Goal: Task Accomplishment & Management: Use online tool/utility

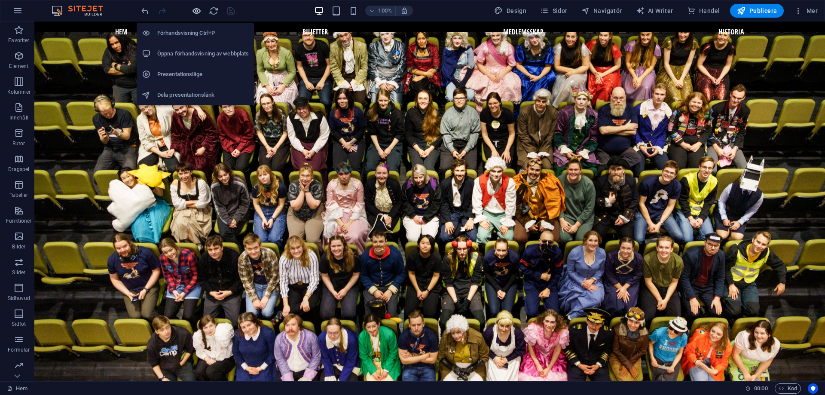
click at [198, 6] on icon "button" at bounding box center [197, 11] width 10 height 10
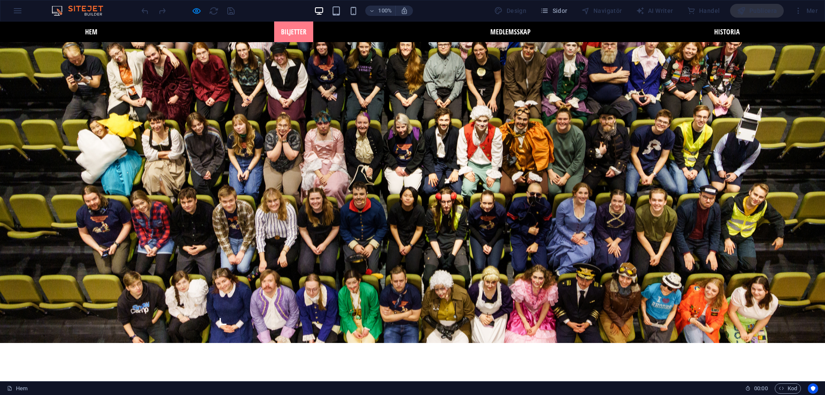
scroll to position [128, 0]
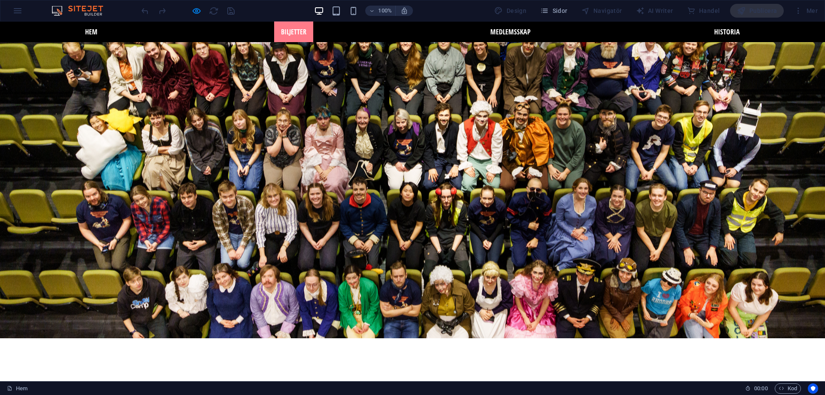
click at [310, 30] on link "Biljetter" at bounding box center [293, 31] width 39 height 21
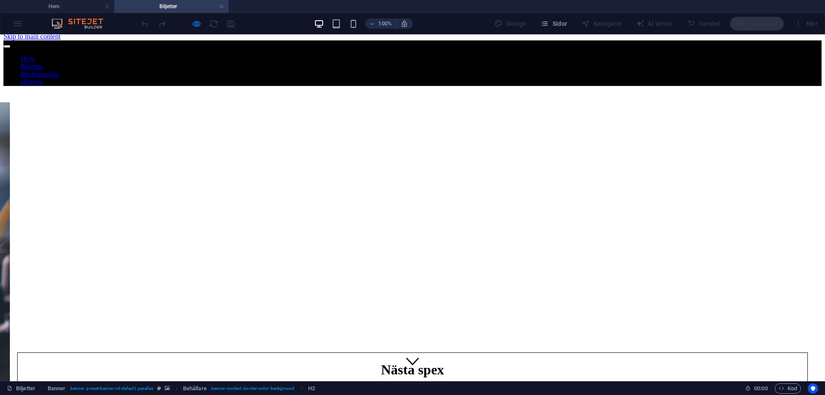
scroll to position [0, 0]
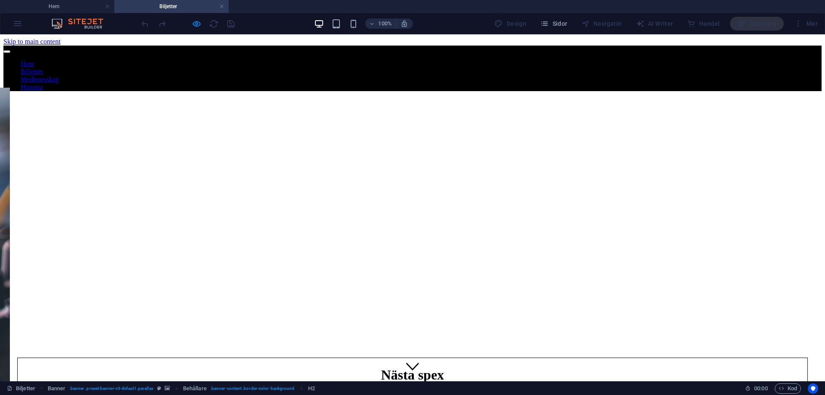
click at [522, 60] on nav "Hem Biljetter Medlemsskap Historia" at bounding box center [412, 75] width 818 height 31
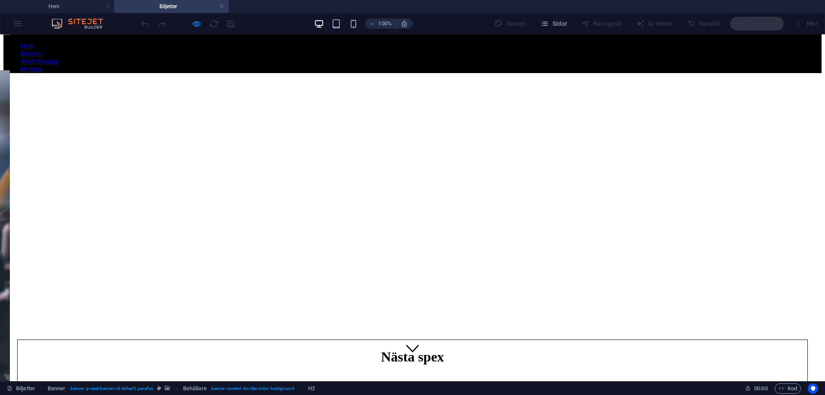
scroll to position [52, 0]
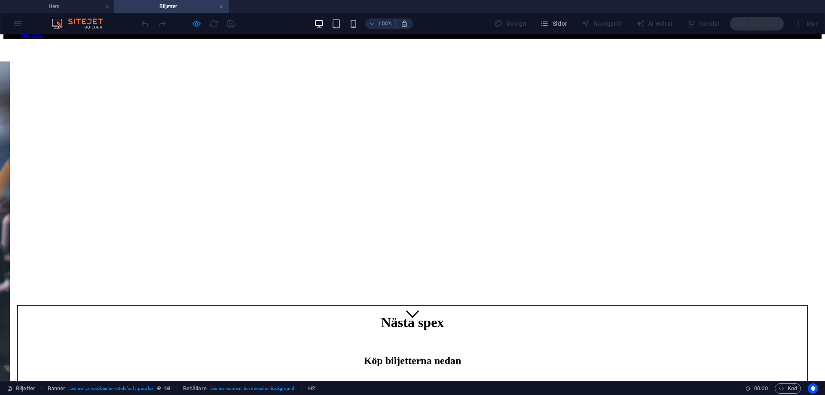
click at [513, 39] on nav "Hem Biljetter Medlemsskap Historia" at bounding box center [412, 23] width 818 height 31
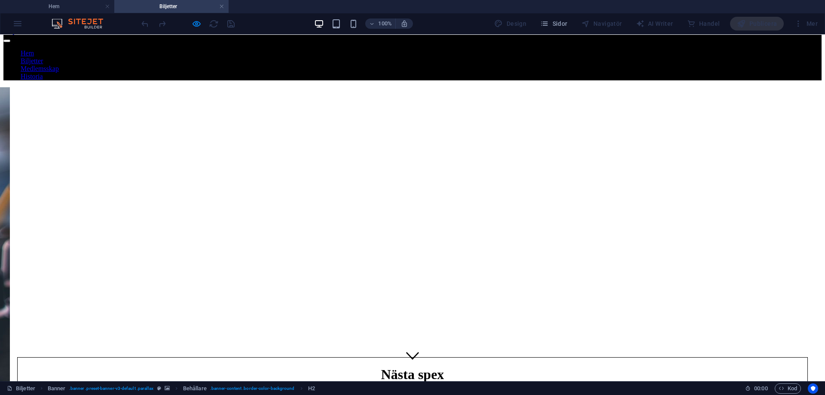
scroll to position [0, 0]
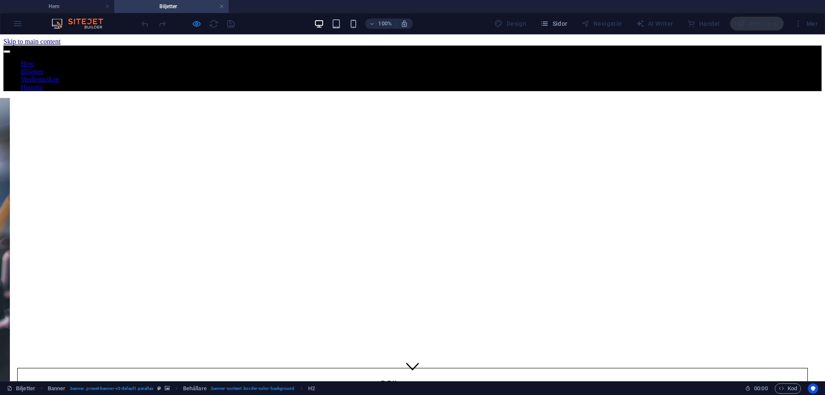
click at [84, 60] on nav "Hem Biljetter Medlemsskap Historia" at bounding box center [412, 75] width 818 height 31
drag, startPoint x: 86, startPoint y: 45, endPoint x: 95, endPoint y: 43, distance: 8.9
click at [86, 60] on nav "Hem Biljetter Medlemsskap Historia" at bounding box center [412, 75] width 818 height 31
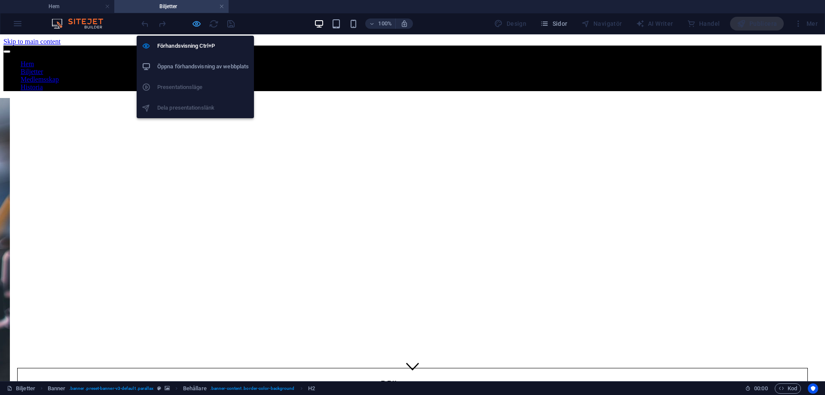
click at [201, 26] on icon "button" at bounding box center [197, 24] width 10 height 10
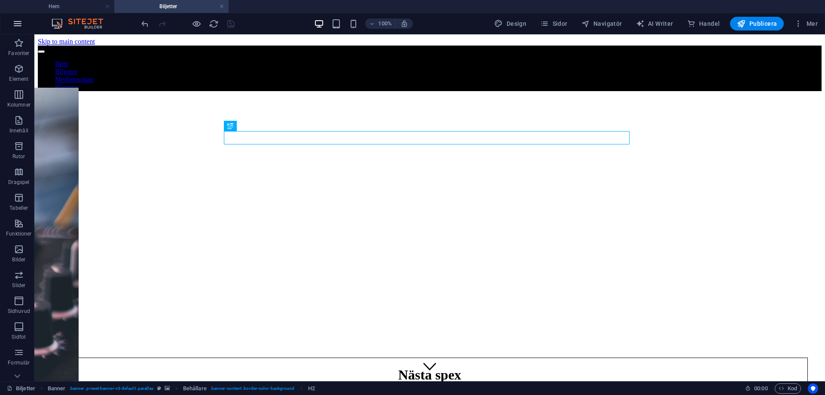
click at [21, 26] on icon "button" at bounding box center [17, 23] width 10 height 10
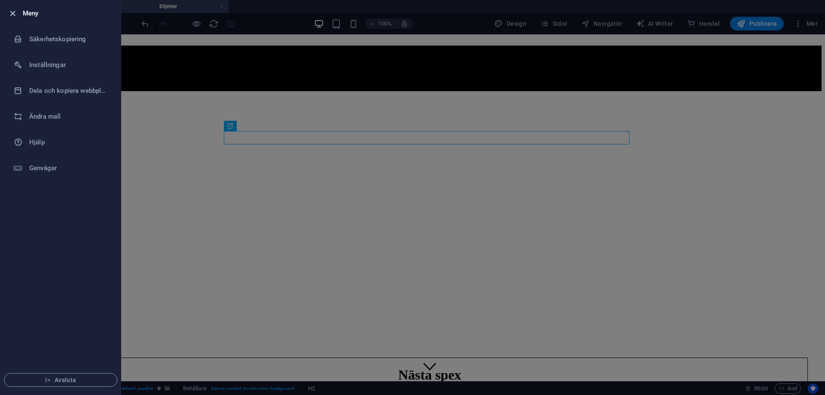
click at [12, 15] on icon "button" at bounding box center [13, 14] width 10 height 10
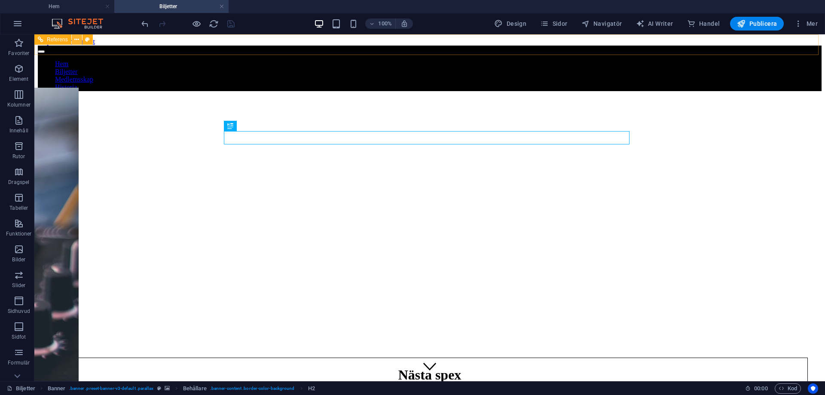
click at [76, 39] on icon at bounding box center [76, 39] width 5 height 9
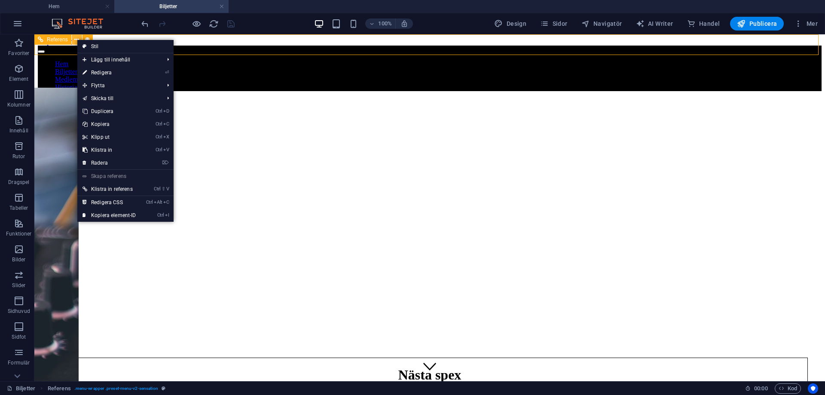
click at [76, 39] on icon at bounding box center [76, 39] width 5 height 9
click at [92, 73] on link "⏎ Redigera" at bounding box center [109, 72] width 64 height 13
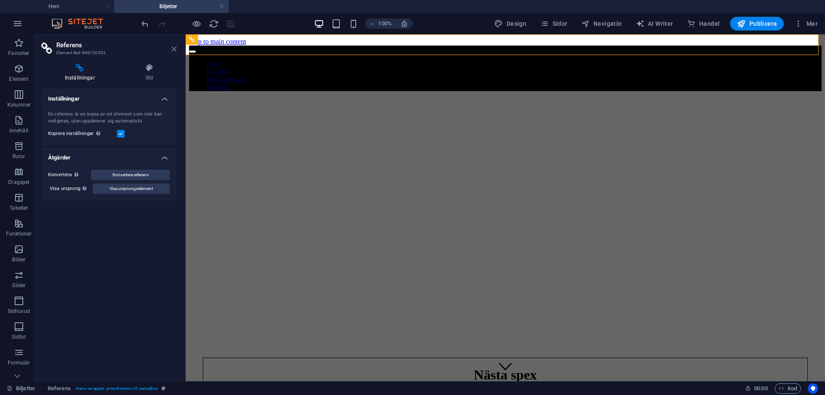
drag, startPoint x: 171, startPoint y: 47, endPoint x: 137, endPoint y: 13, distance: 48.3
click at [171, 47] on icon at bounding box center [173, 49] width 5 height 7
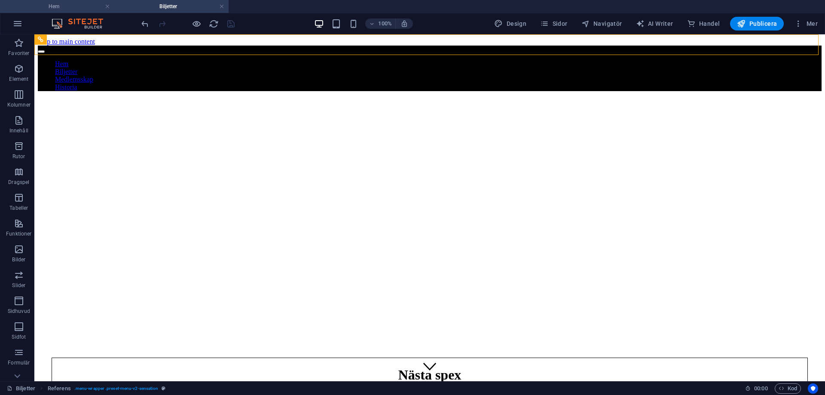
click at [52, 10] on h4 "Hem" at bounding box center [57, 6] width 114 height 9
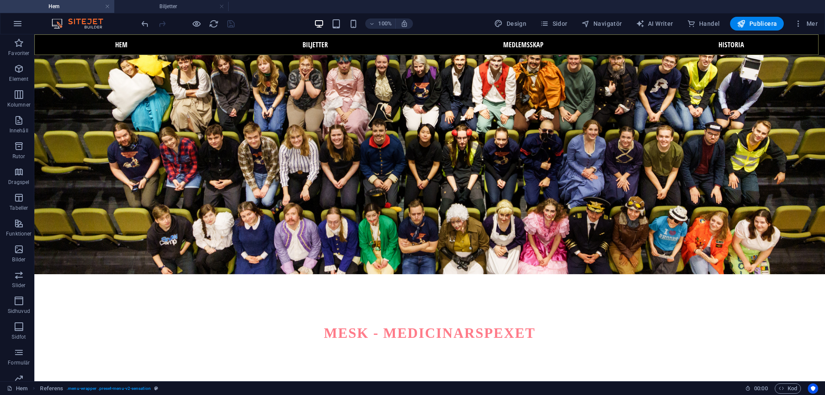
click at [532, 47] on nav "Hem Biljetter Medlemsskap Historia" at bounding box center [429, 44] width 791 height 21
drag, startPoint x: 532, startPoint y: 47, endPoint x: 381, endPoint y: 46, distance: 151.2
click at [532, 46] on nav "Hem Biljetter Medlemsskap Historia" at bounding box center [429, 44] width 791 height 21
select select
select select "1"
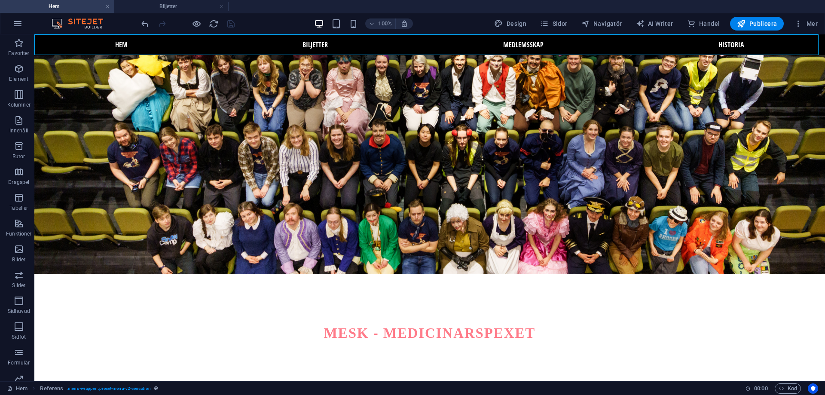
select select
select select "2"
select select
select select "3"
select select
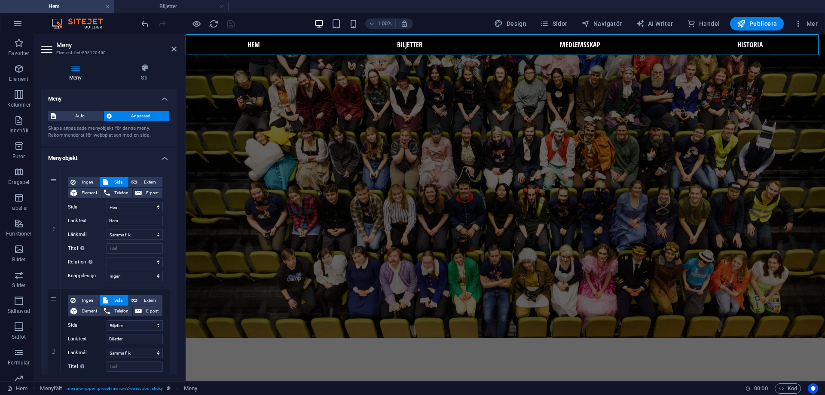
click at [556, 43] on nav "Hem Biljetter Medlemsskap Historia" at bounding box center [505, 44] width 639 height 21
click at [604, 25] on span "Navigatör" at bounding box center [601, 23] width 41 height 9
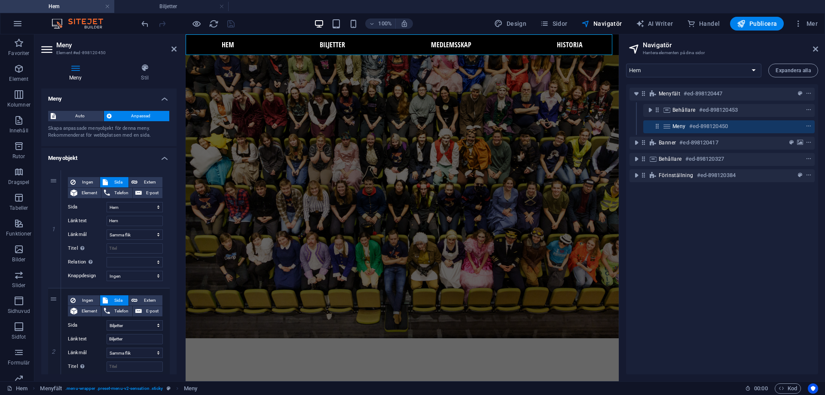
click at [578, 20] on div "Design [PERSON_NAME] AI Writer Handel Publicera Mer" at bounding box center [656, 24] width 330 height 14
click at [563, 25] on span "Sidor" at bounding box center [553, 23] width 27 height 9
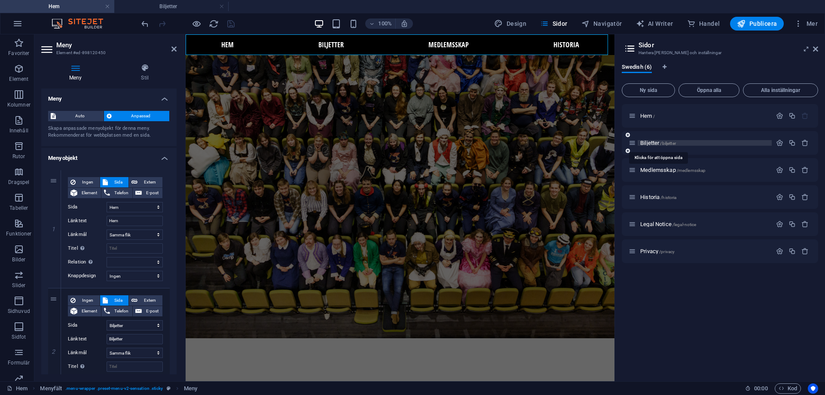
click at [644, 140] on span "Biljetter /biljetter" at bounding box center [658, 143] width 36 height 6
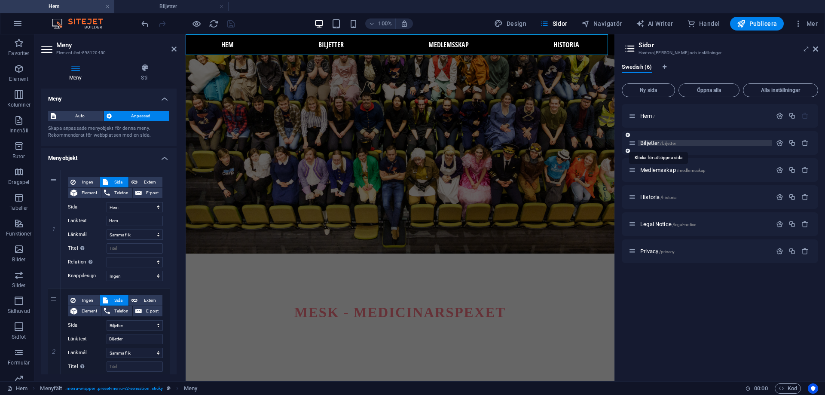
scroll to position [0, 0]
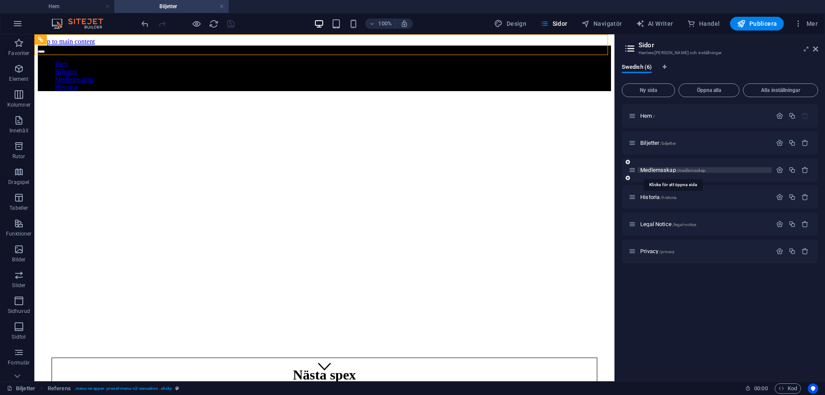
click at [648, 172] on span "Medlemsskap /medlemsskap" at bounding box center [672, 170] width 65 height 6
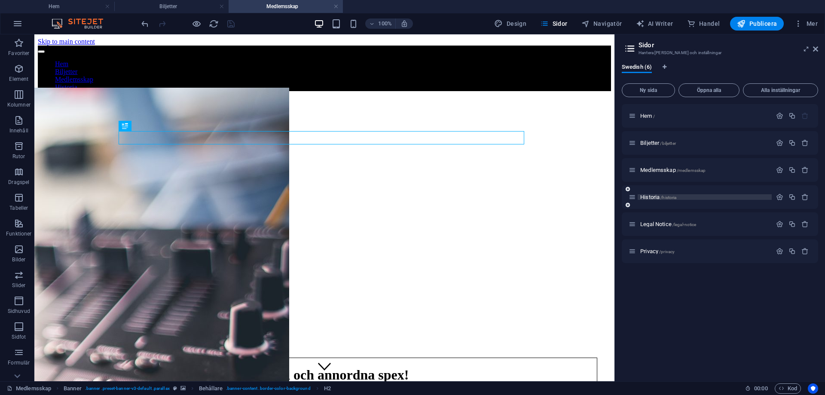
click at [650, 194] on span "Historia /historia" at bounding box center [658, 197] width 36 height 6
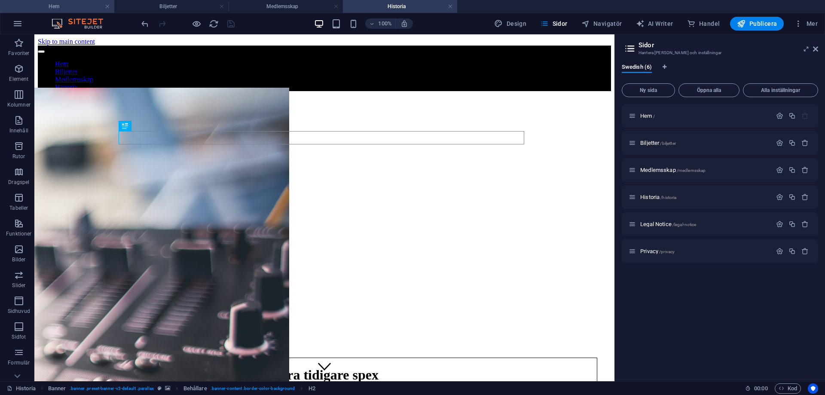
click at [57, 9] on h4 "Hem" at bounding box center [57, 6] width 114 height 9
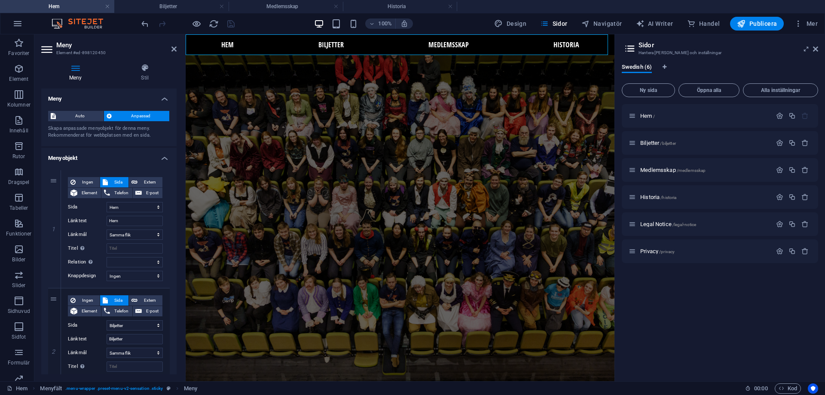
scroll to position [128, 0]
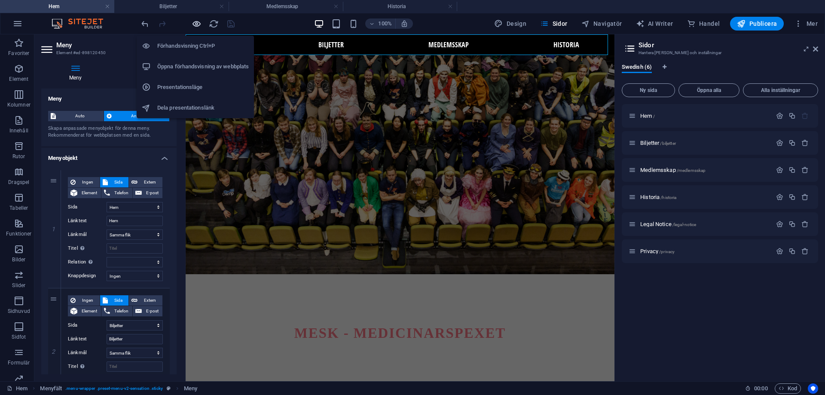
click at [192, 24] on icon "button" at bounding box center [197, 24] width 10 height 10
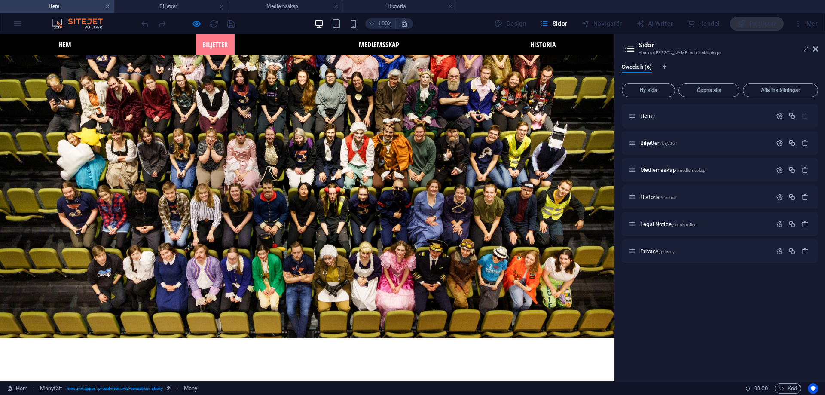
drag, startPoint x: 211, startPoint y: 44, endPoint x: 214, endPoint y: 46, distance: 4.4
click at [211, 44] on link "Biljetter" at bounding box center [214, 44] width 39 height 21
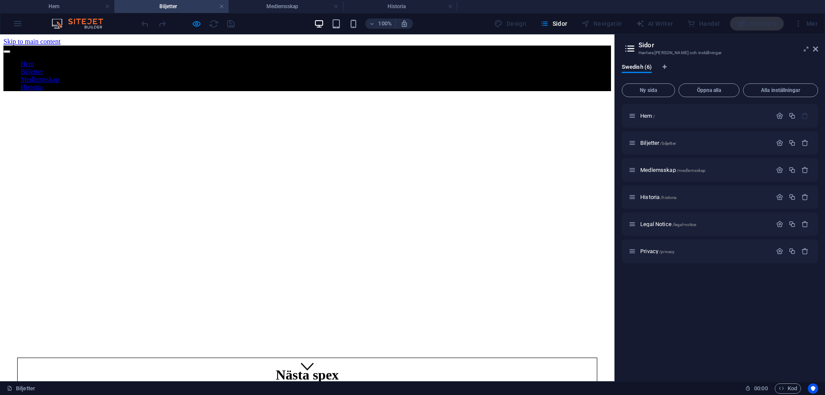
click at [59, 76] on link "Medlemsskap" at bounding box center [40, 79] width 38 height 7
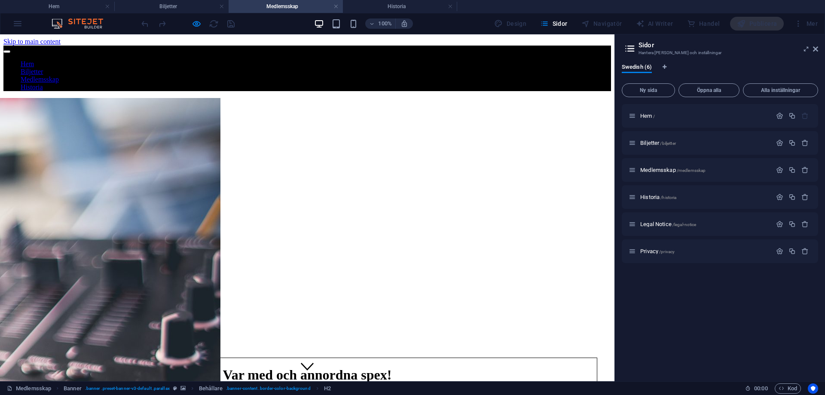
click at [43, 83] on link "Historia" at bounding box center [32, 86] width 22 height 7
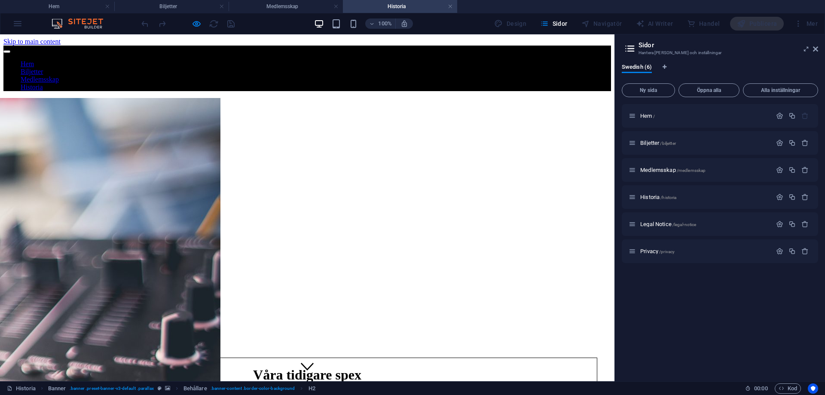
click at [34, 60] on link "Hem" at bounding box center [27, 63] width 13 height 7
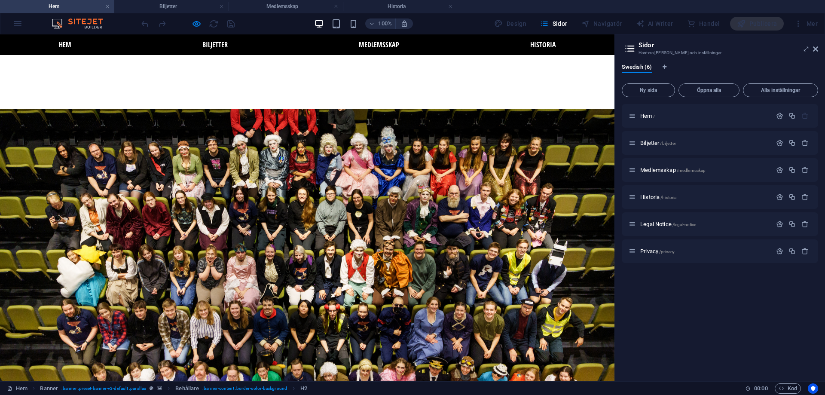
scroll to position [128, 0]
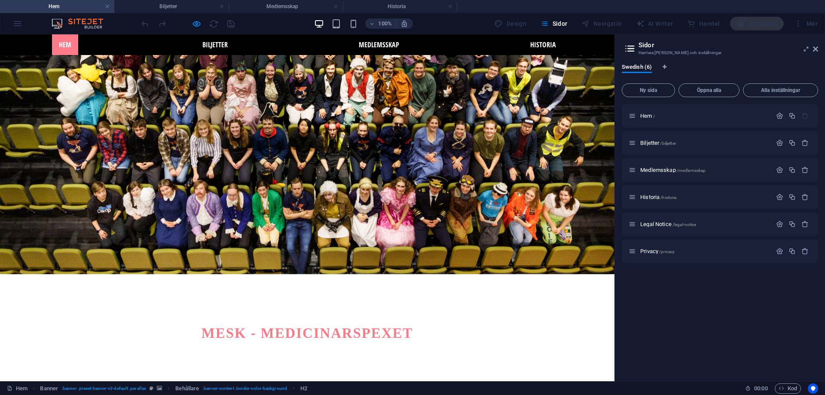
click at [62, 45] on link "Hem" at bounding box center [65, 44] width 26 height 21
click at [211, 47] on link "Biljetter" at bounding box center [214, 44] width 39 height 21
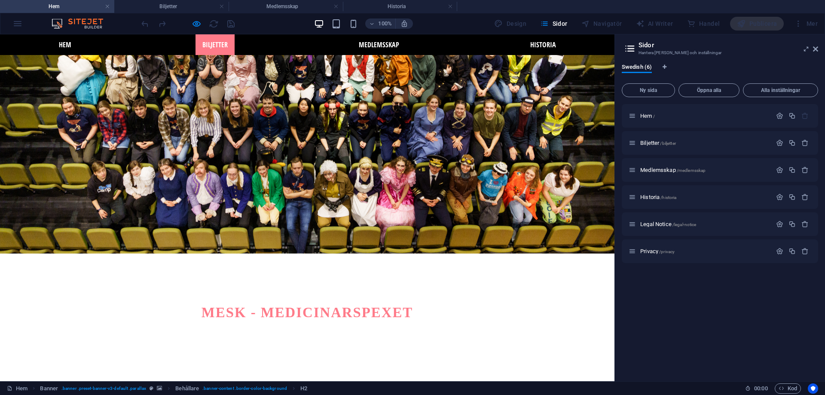
scroll to position [0, 0]
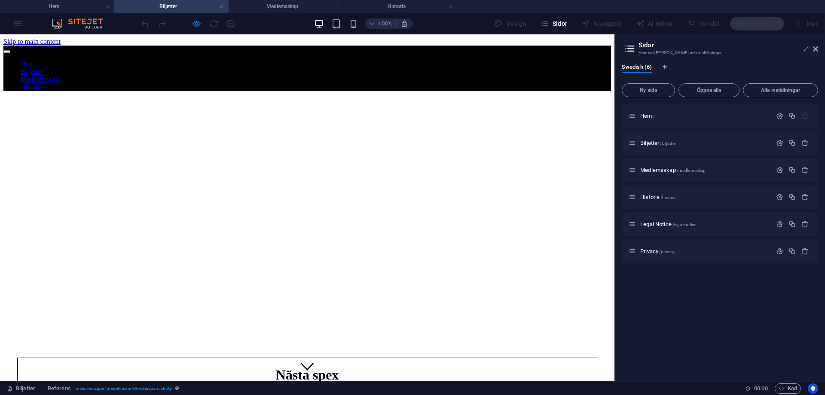
click at [59, 76] on link "Medlemsskap" at bounding box center [40, 79] width 38 height 7
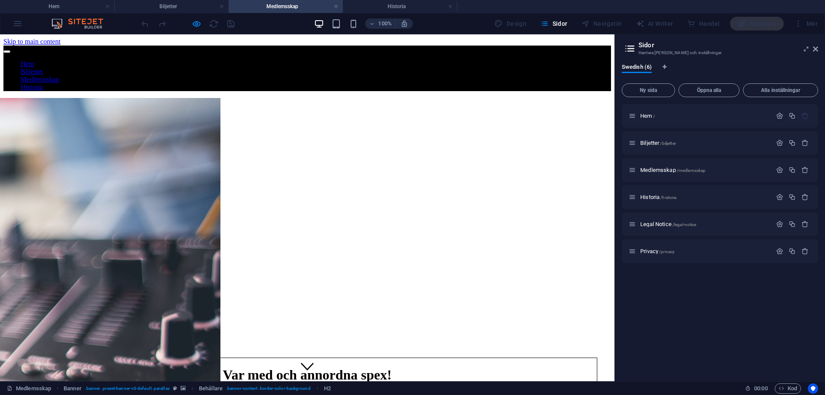
drag, startPoint x: 536, startPoint y: 51, endPoint x: 461, endPoint y: 39, distance: 75.7
click at [43, 83] on link "Historia" at bounding box center [32, 86] width 22 height 7
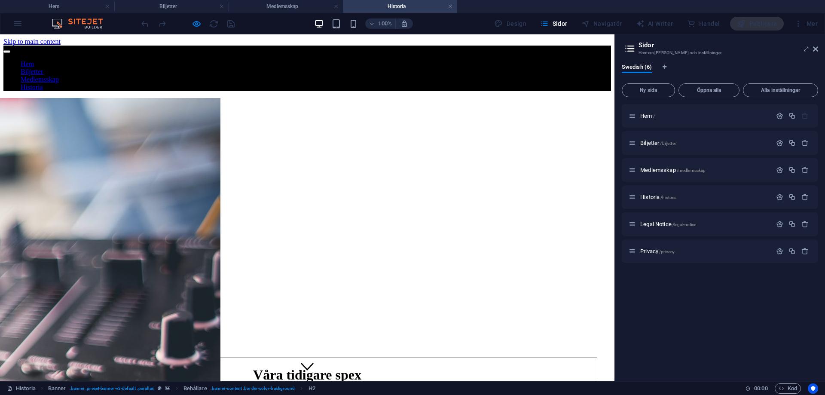
click at [34, 60] on link "Hem" at bounding box center [27, 63] width 13 height 7
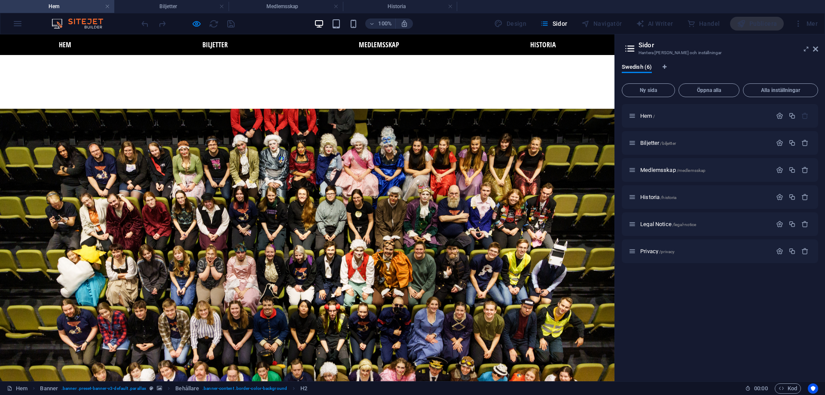
scroll to position [128, 0]
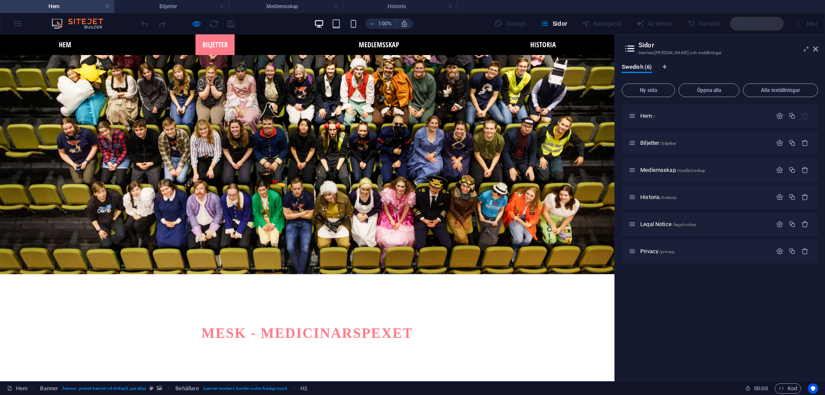
click at [214, 46] on link "Biljetter" at bounding box center [214, 44] width 39 height 21
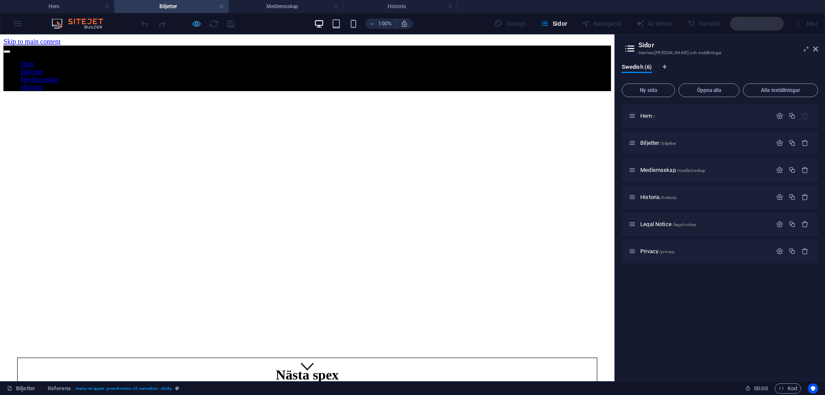
click at [196, 26] on icon "button" at bounding box center [197, 24] width 10 height 10
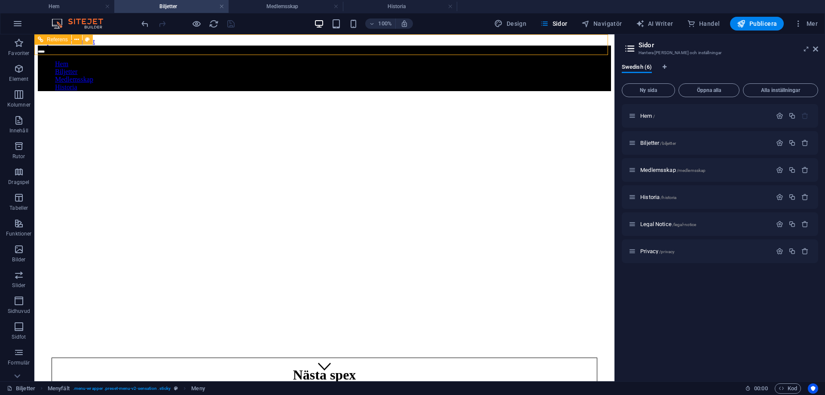
click at [89, 39] on icon at bounding box center [87, 39] width 5 height 9
select select "rem"
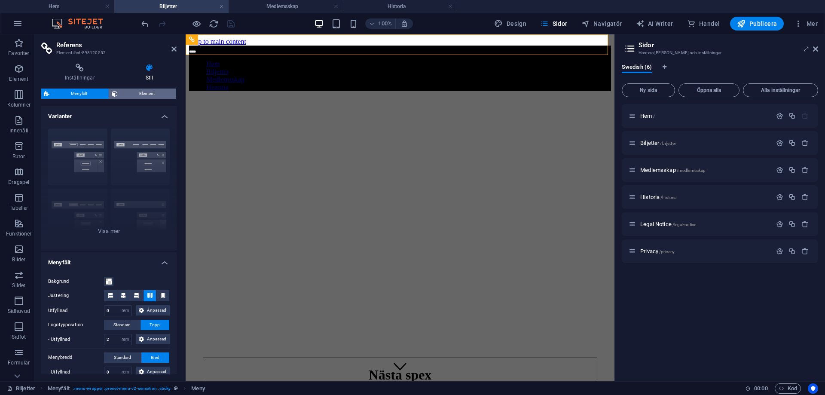
click at [142, 97] on span "Element" at bounding box center [146, 94] width 53 height 10
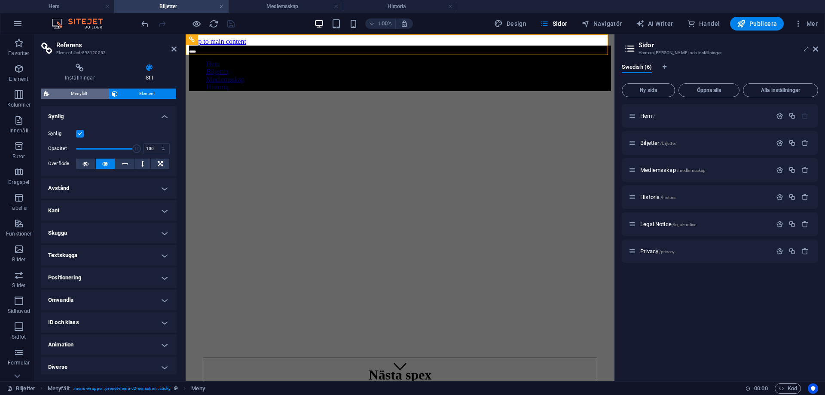
click at [85, 98] on span "Menyfält" at bounding box center [79, 94] width 54 height 10
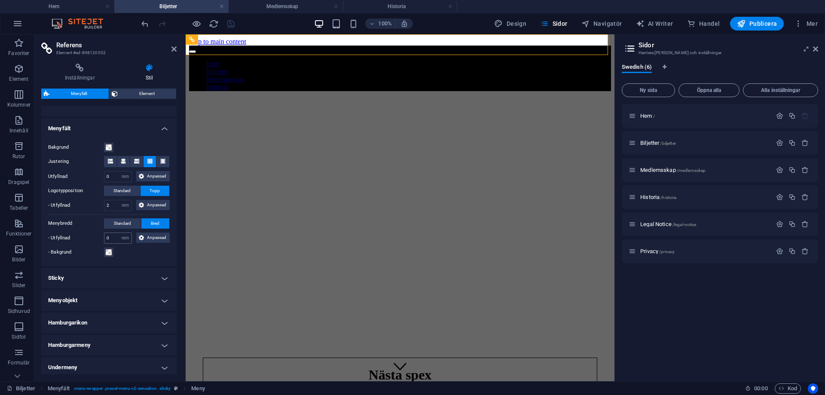
scroll to position [129, 0]
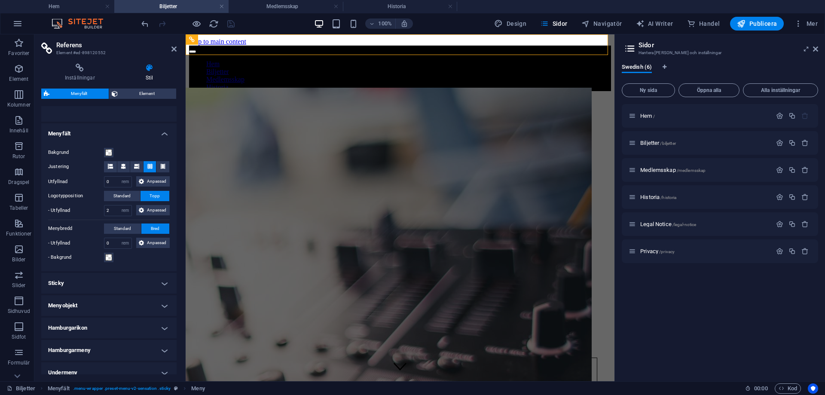
click at [120, 296] on h4 "Menyobjekt" at bounding box center [108, 305] width 135 height 21
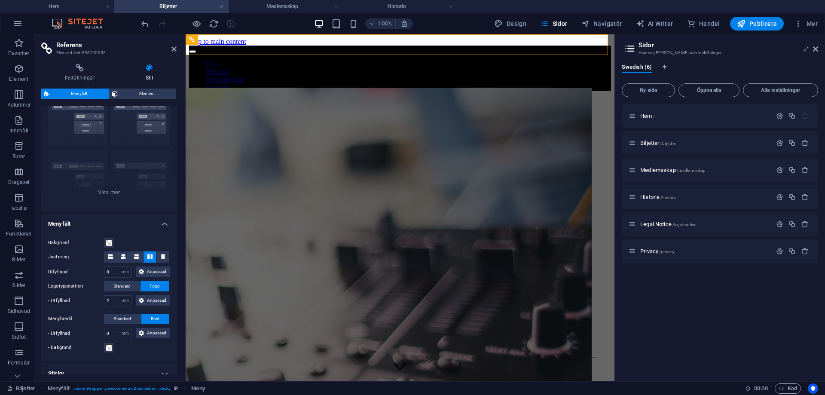
scroll to position [43, 0]
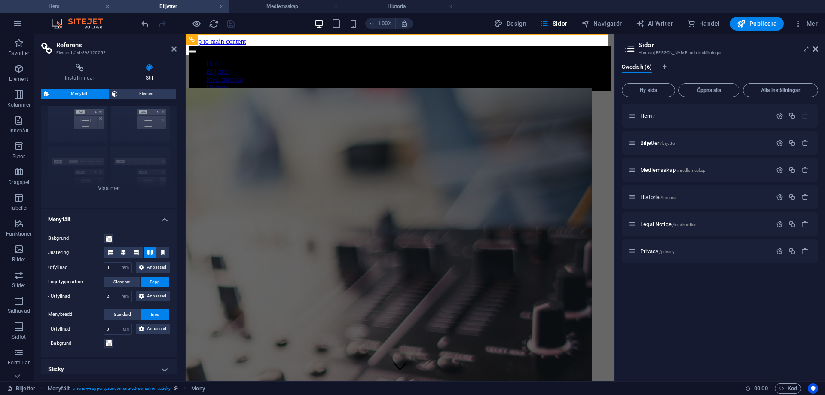
click at [74, 9] on h4 "Hem" at bounding box center [57, 6] width 114 height 9
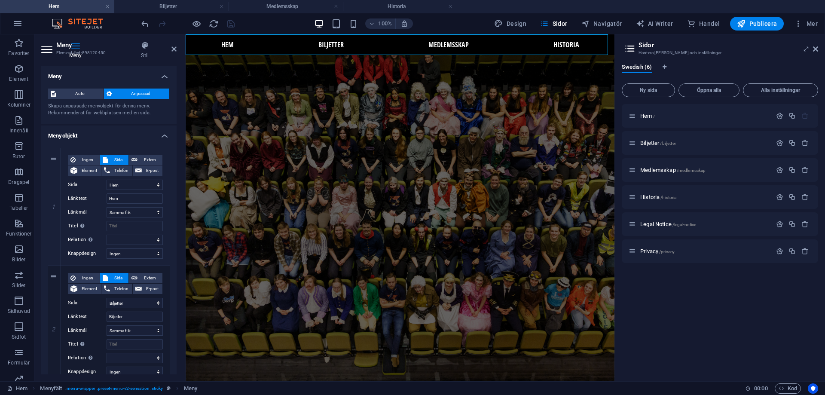
scroll to position [128, 0]
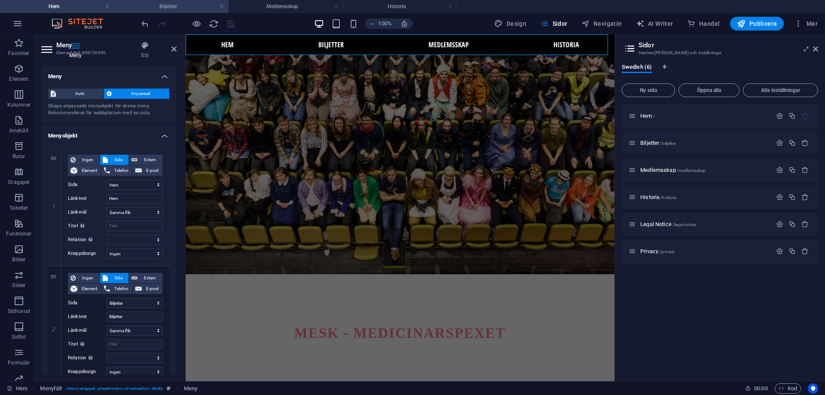
click at [165, 7] on h4 "Biljetter" at bounding box center [171, 6] width 114 height 9
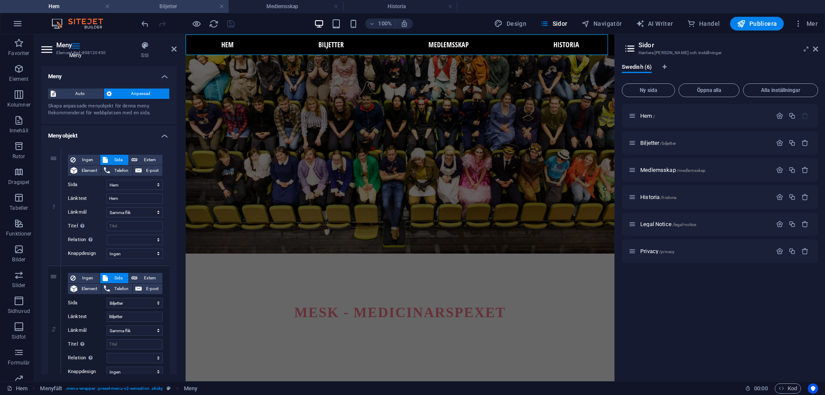
scroll to position [0, 0]
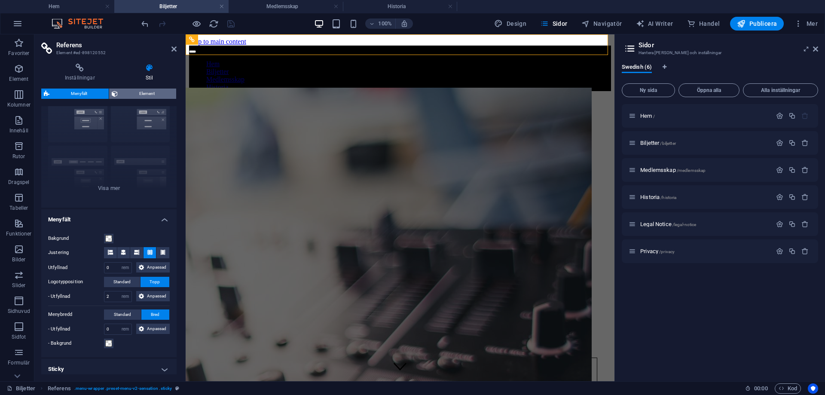
click at [136, 92] on span "Element" at bounding box center [146, 94] width 53 height 10
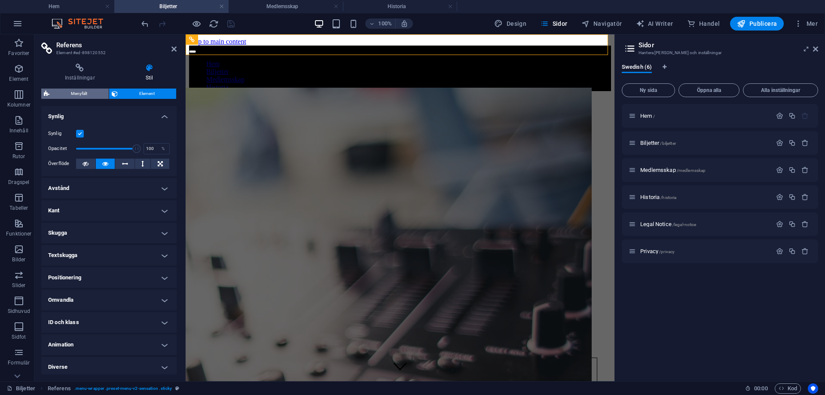
click at [98, 94] on span "Menyfält" at bounding box center [79, 94] width 54 height 10
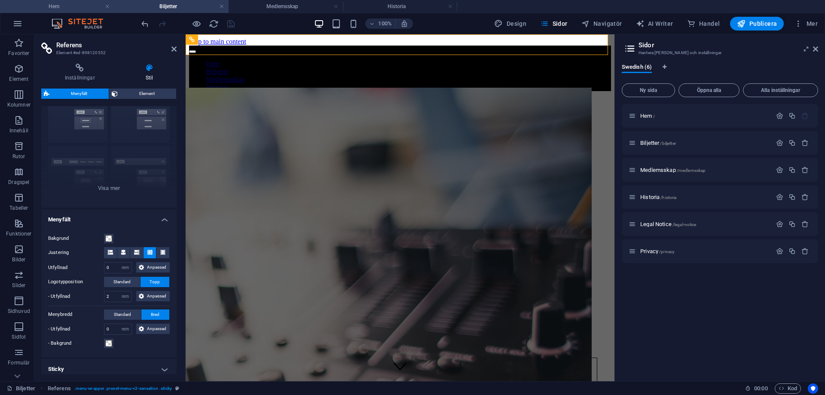
click at [59, 4] on h4 "Hem" at bounding box center [57, 6] width 114 height 9
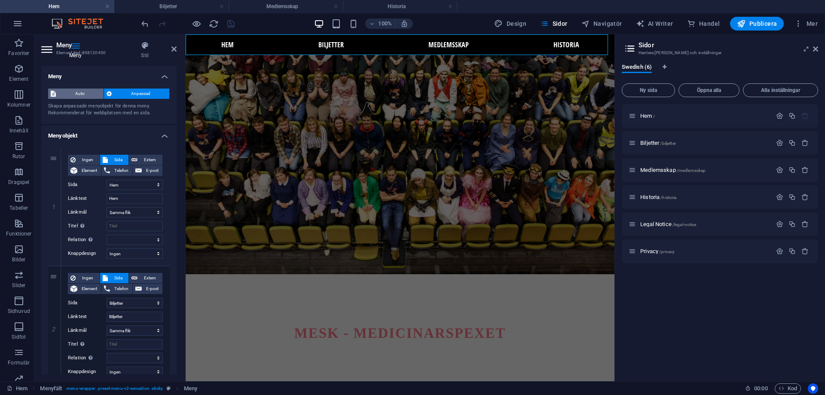
click at [87, 95] on span "Auto" at bounding box center [79, 94] width 43 height 10
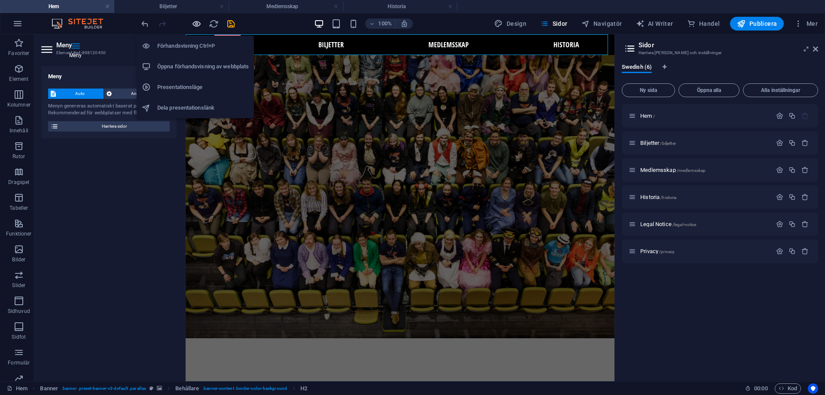
click at [199, 25] on icon "button" at bounding box center [197, 24] width 10 height 10
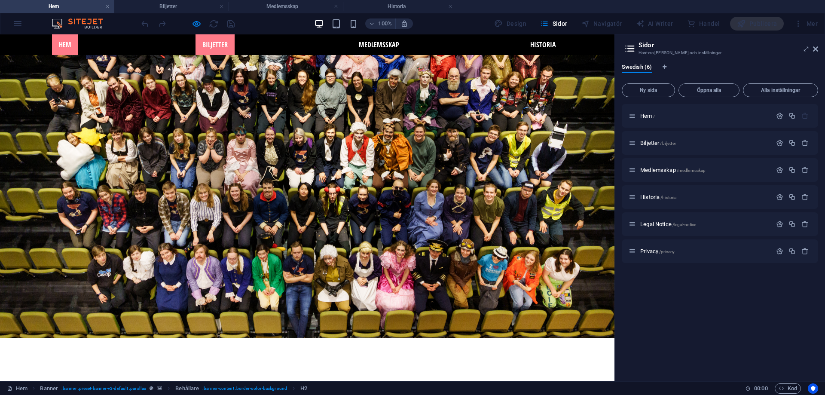
click at [229, 47] on link "Biljetter" at bounding box center [214, 44] width 39 height 21
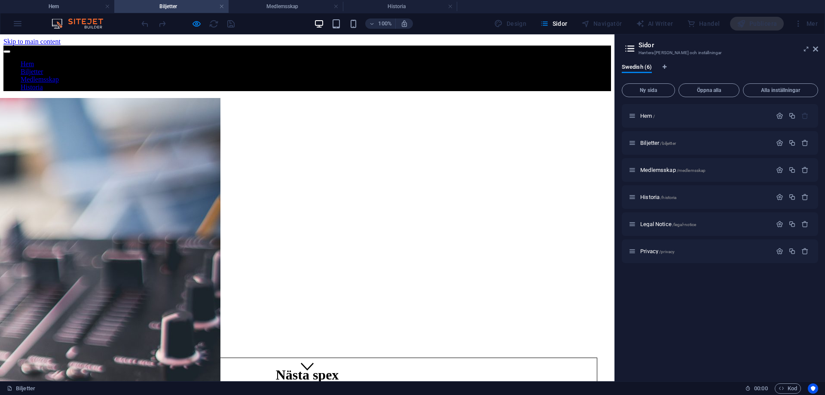
click at [59, 76] on link "Medlemsskap" at bounding box center [40, 79] width 38 height 7
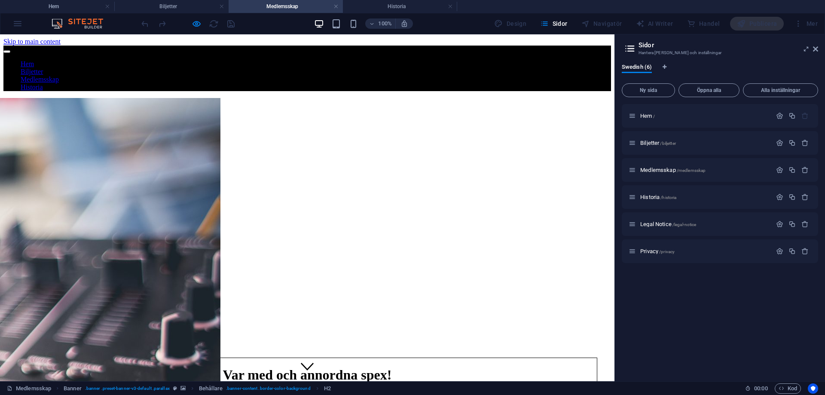
drag, startPoint x: 219, startPoint y: 50, endPoint x: 212, endPoint y: 61, distance: 13.3
click at [43, 68] on link "Biljetter" at bounding box center [32, 71] width 22 height 7
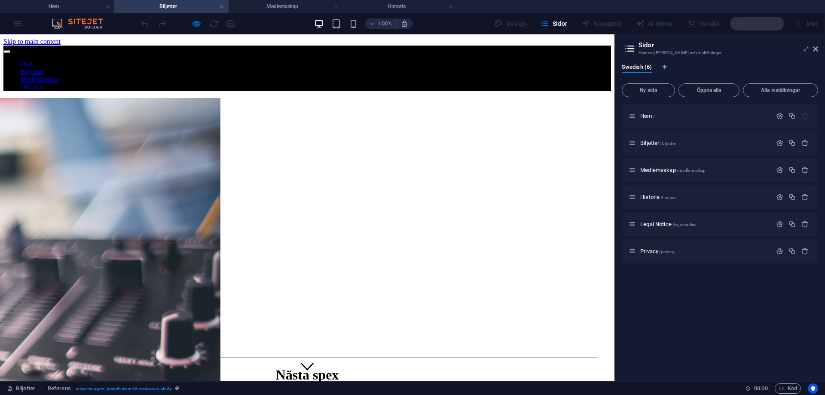
click at [43, 68] on link "Biljetter" at bounding box center [32, 71] width 22 height 7
click at [34, 60] on link "Hem" at bounding box center [27, 63] width 13 height 7
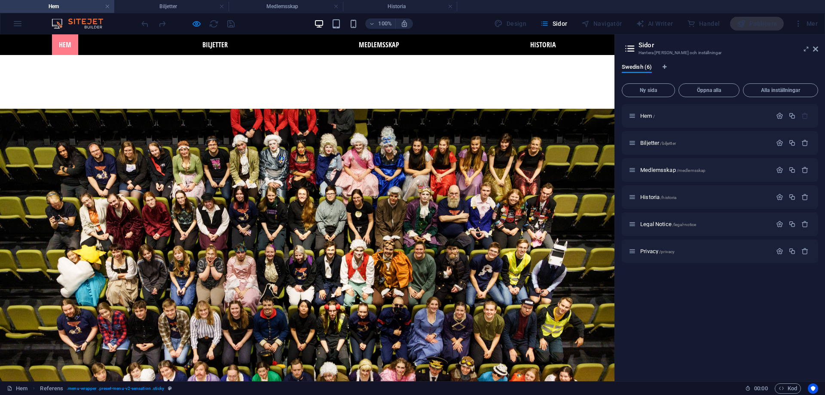
scroll to position [128, 0]
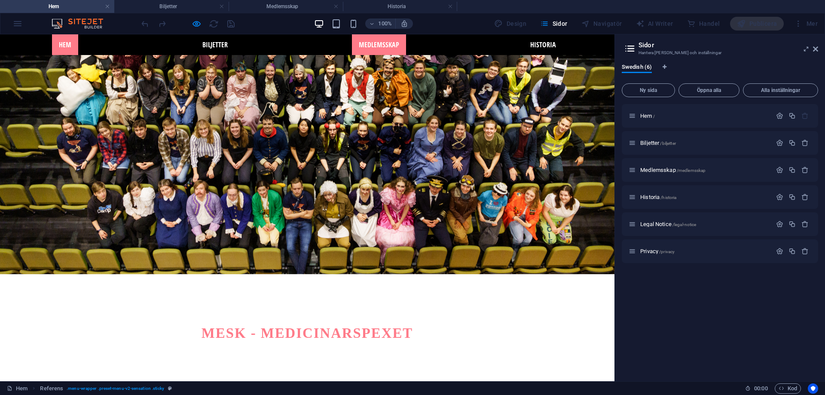
click at [379, 49] on link "Medlemsskap" at bounding box center [379, 44] width 54 height 21
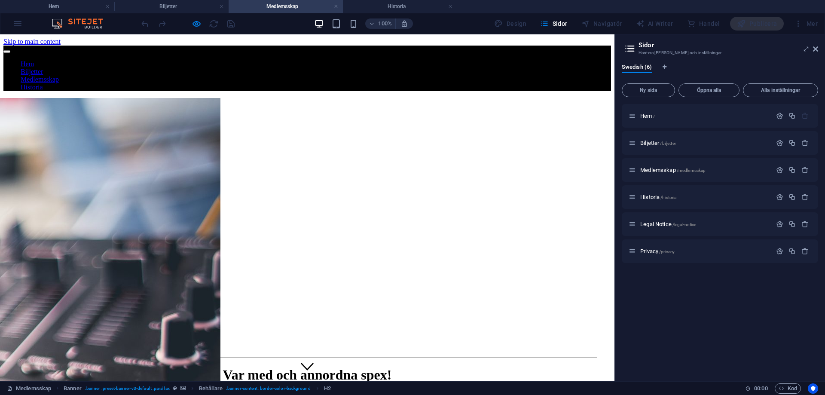
click at [43, 83] on link "Historia" at bounding box center [32, 86] width 22 height 7
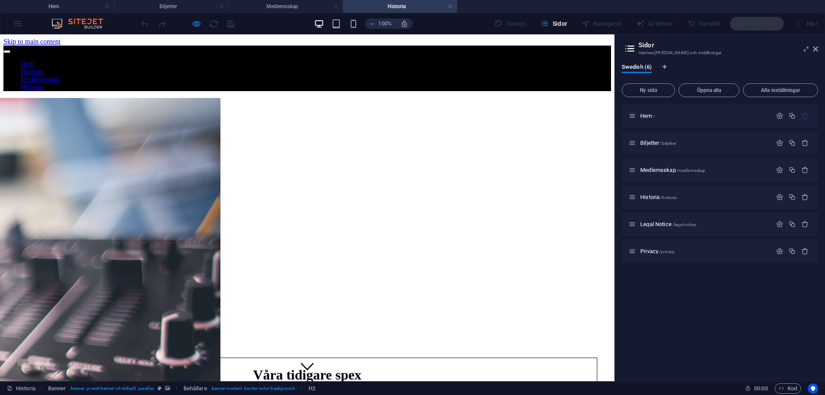
click at [59, 76] on link "Medlemsskap" at bounding box center [40, 79] width 38 height 7
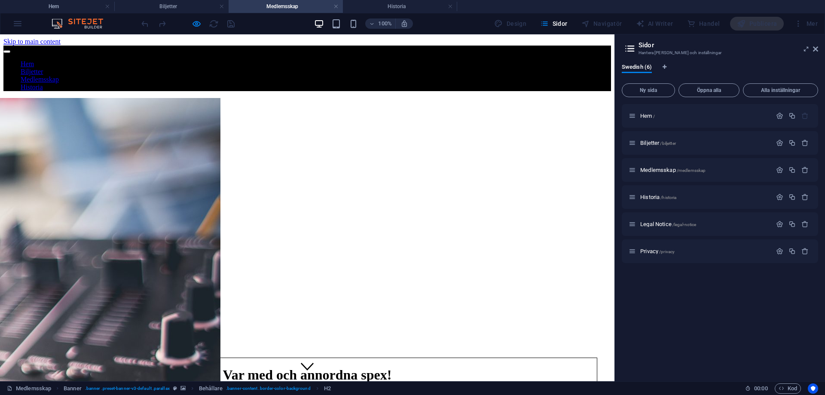
click at [43, 68] on link "Biljetter" at bounding box center [32, 71] width 22 height 7
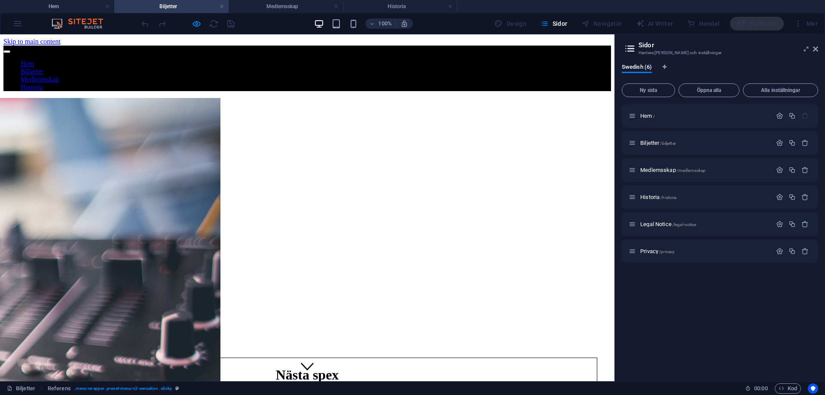
click at [59, 76] on link "Medlemsskap" at bounding box center [40, 79] width 38 height 7
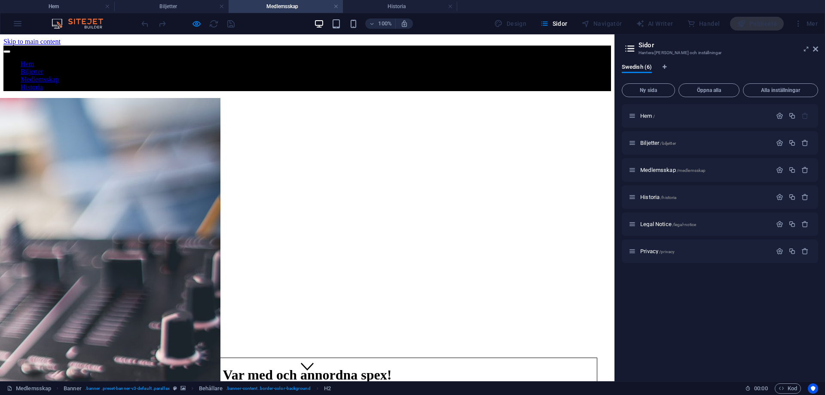
click at [43, 83] on link "Historia" at bounding box center [32, 86] width 22 height 7
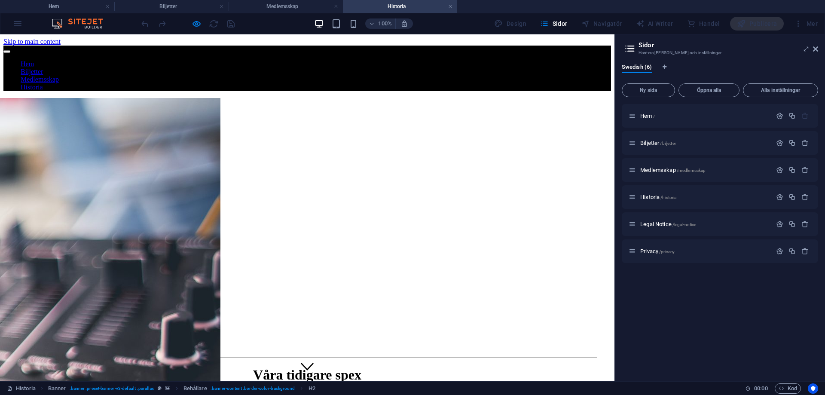
click at [34, 60] on link "Hem" at bounding box center [27, 63] width 13 height 7
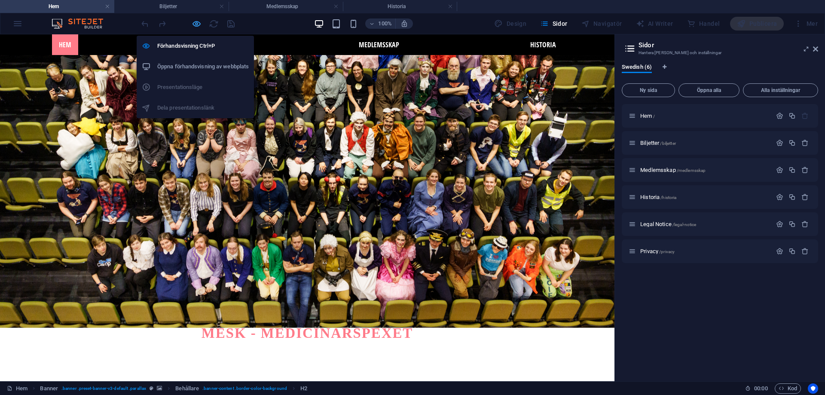
click at [195, 22] on icon "button" at bounding box center [197, 24] width 10 height 10
select select
select select "1"
select select
select select "2"
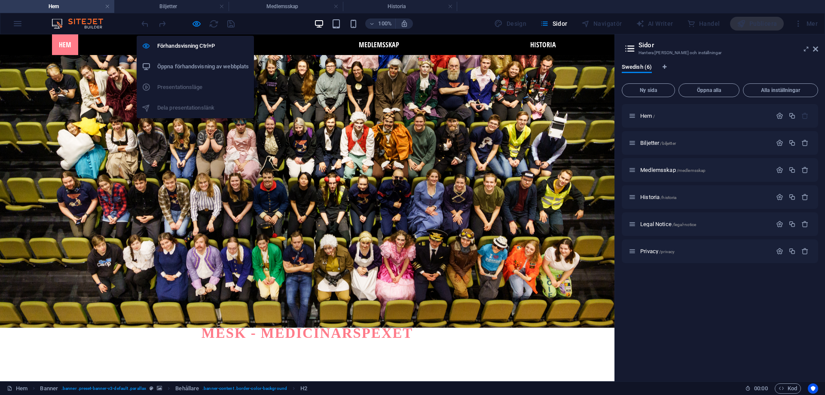
select select
select select "3"
select select
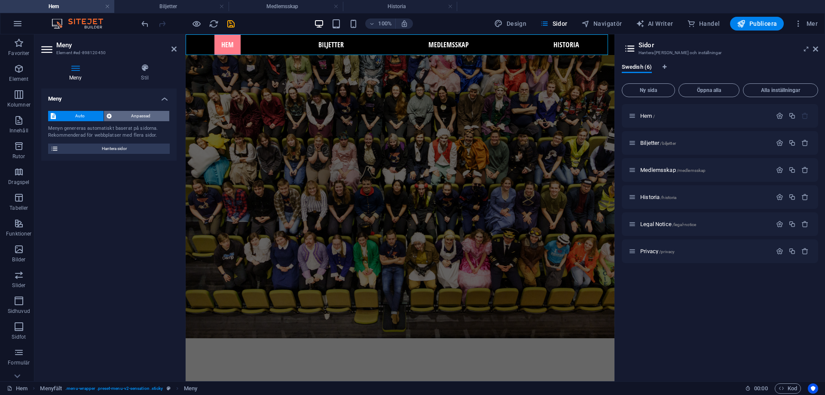
click at [143, 119] on span "Anpassad" at bounding box center [140, 116] width 52 height 10
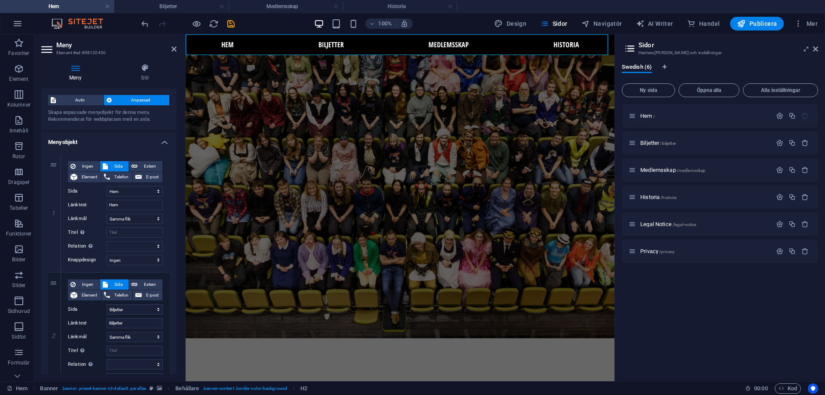
scroll to position [0, 0]
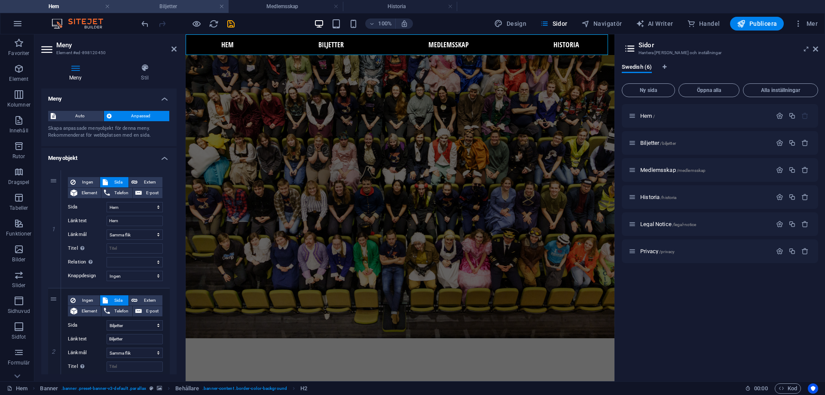
click at [188, 5] on h4 "Biljetter" at bounding box center [171, 6] width 114 height 9
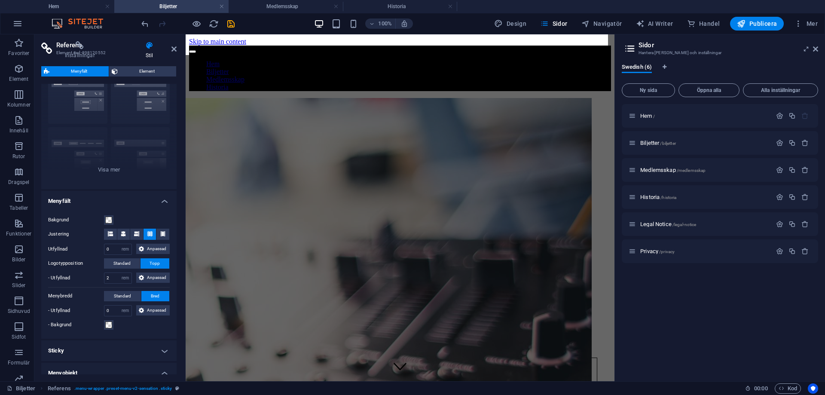
scroll to position [43, 0]
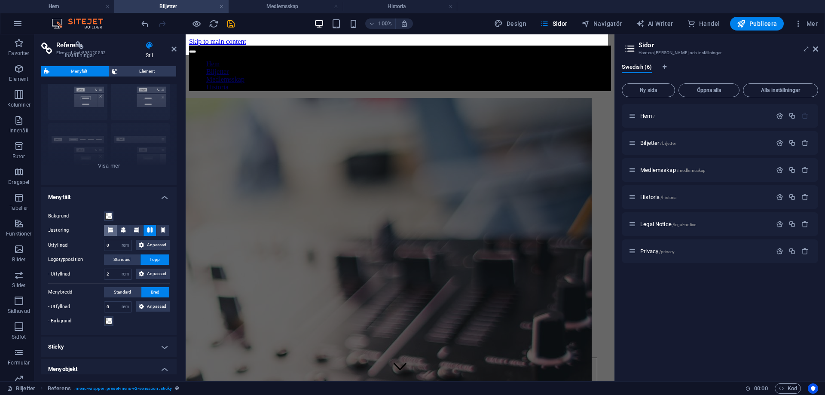
click at [108, 231] on icon at bounding box center [110, 229] width 5 height 5
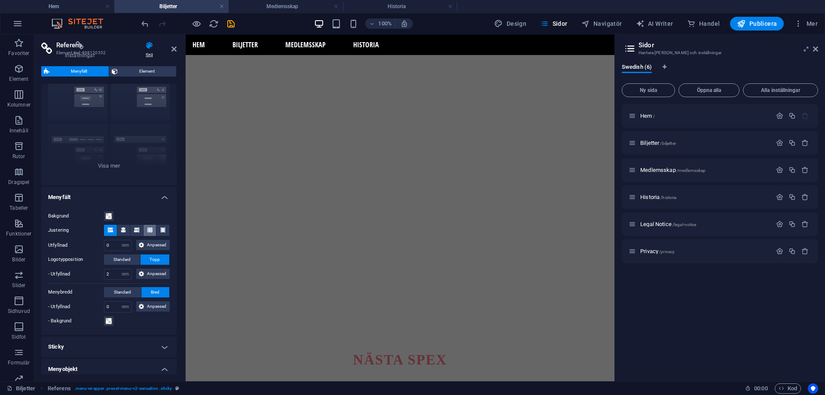
click at [147, 229] on icon at bounding box center [149, 229] width 5 height 5
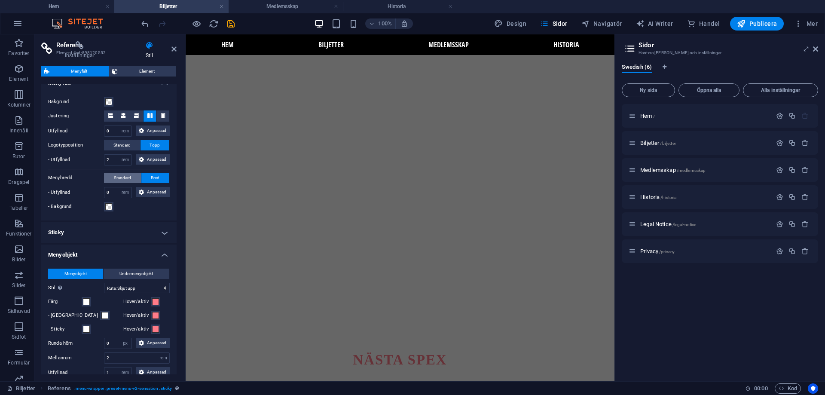
scroll to position [172, 0]
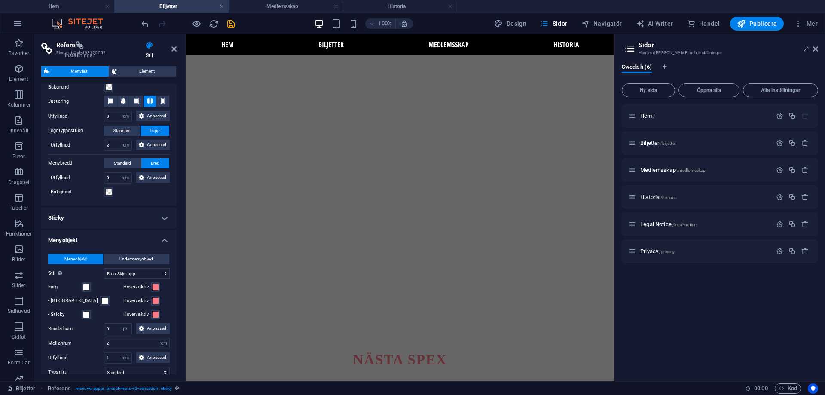
click at [104, 220] on h4 "Sticky" at bounding box center [108, 218] width 135 height 21
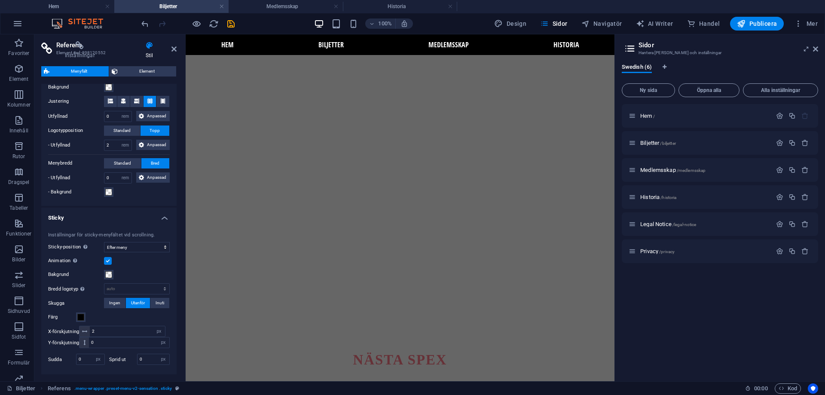
click at [104, 220] on h4 "Sticky" at bounding box center [108, 215] width 135 height 15
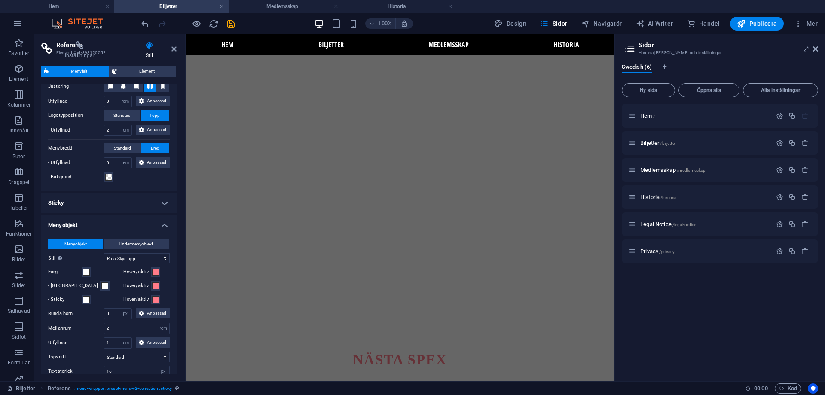
scroll to position [215, 0]
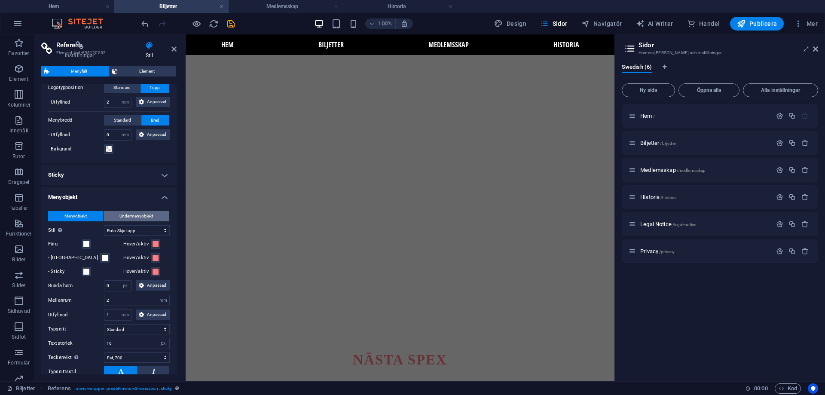
click at [128, 219] on span "Undermenyobjekt" at bounding box center [136, 216] width 34 height 10
select select
click at [86, 212] on span "Menyobjekt" at bounding box center [75, 216] width 22 height 10
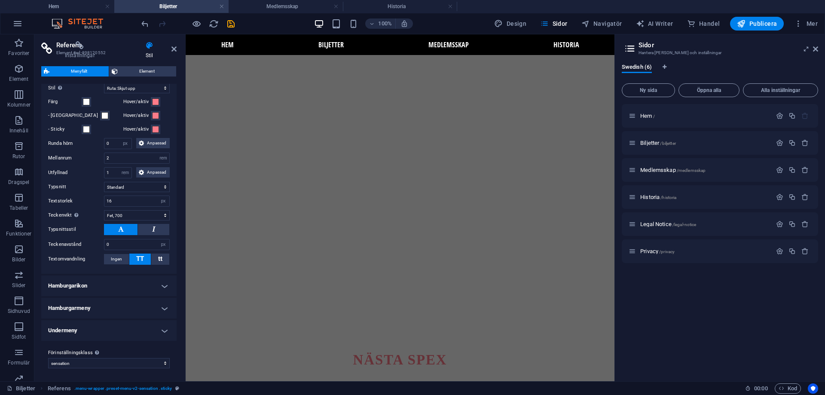
scroll to position [358, 0]
click at [119, 359] on select "sensation Lägg till förinställningsklass" at bounding box center [109, 362] width 122 height 10
click at [110, 327] on h4 "Undermeny" at bounding box center [108, 329] width 135 height 21
click at [110, 327] on h4 "Undermeny" at bounding box center [108, 326] width 135 height 15
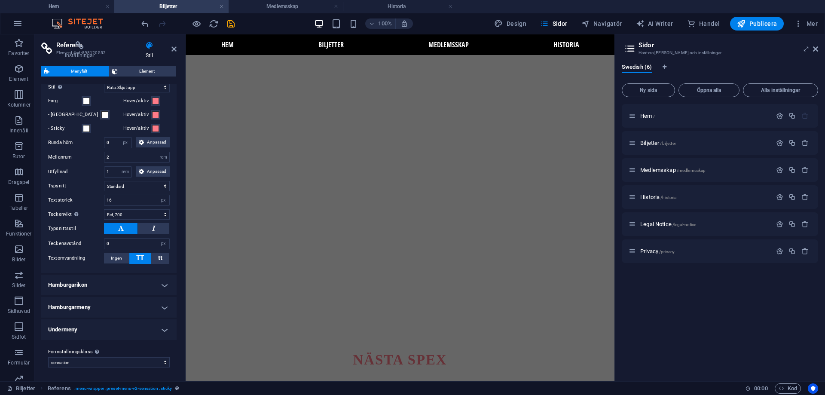
click at [110, 327] on h4 "Undermeny" at bounding box center [108, 329] width 135 height 21
click at [110, 327] on h4 "Undermeny" at bounding box center [108, 326] width 135 height 15
click at [116, 361] on select "sensation Lägg till förinställningsklass" at bounding box center [109, 362] width 122 height 10
click at [48, 357] on select "sensation Lägg till förinställningsklass" at bounding box center [109, 362] width 122 height 10
select select "preset-menu-v2-sensation"
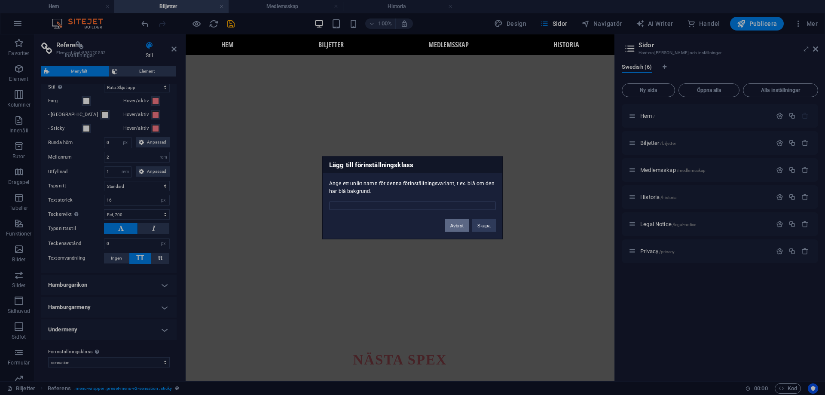
click at [462, 226] on button "Avbryt" at bounding box center [457, 225] width 24 height 13
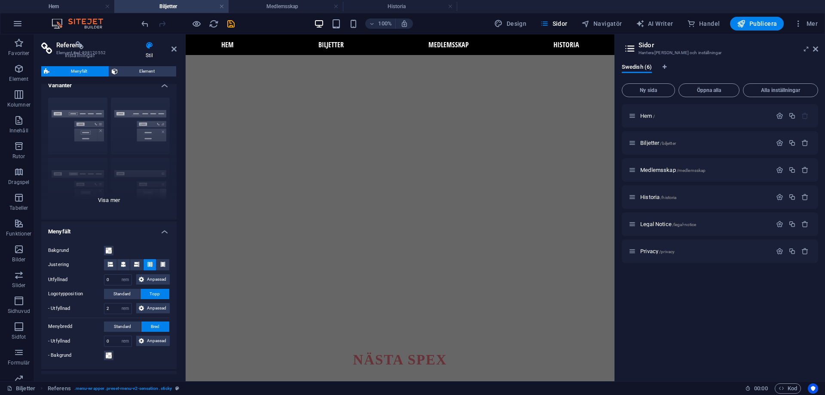
scroll to position [0, 0]
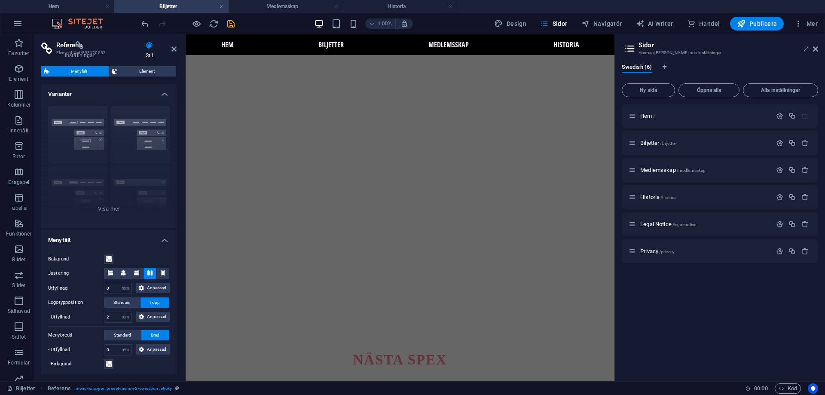
click at [160, 89] on h4 "Varianter" at bounding box center [108, 91] width 135 height 15
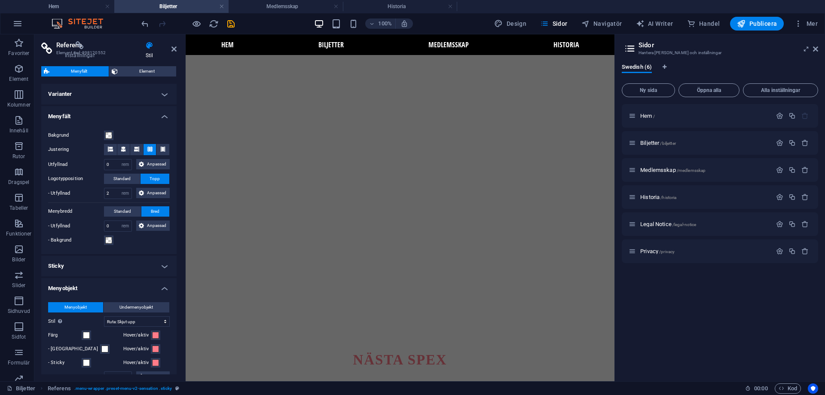
click at [160, 116] on h4 "Menyfält" at bounding box center [108, 113] width 135 height 15
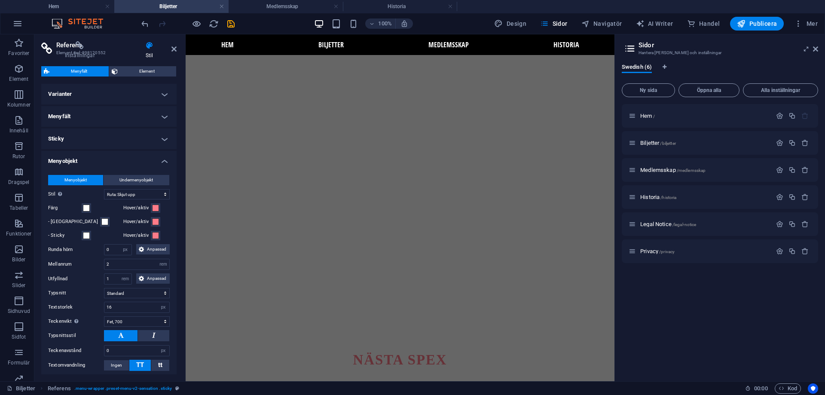
click at [159, 157] on h4 "Menyobjekt" at bounding box center [108, 158] width 135 height 15
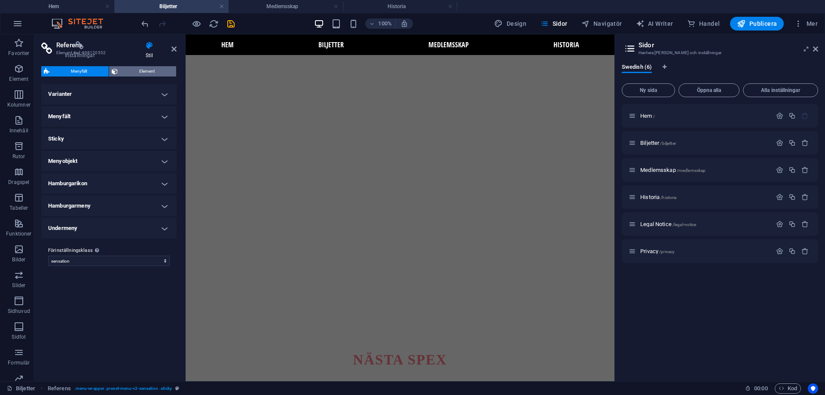
click at [156, 66] on span "Element" at bounding box center [146, 71] width 53 height 10
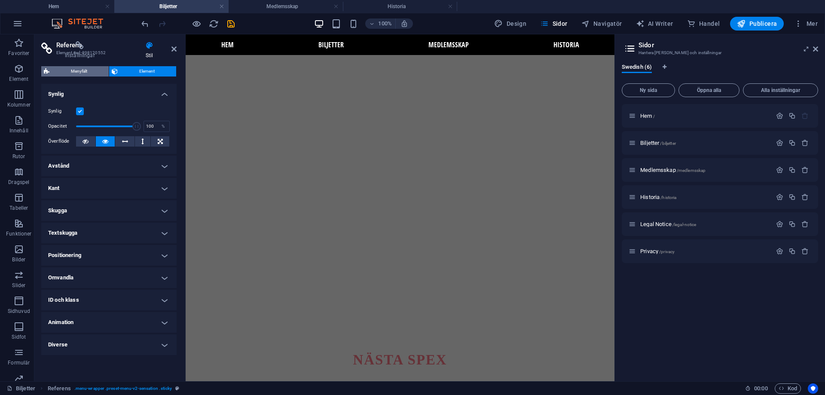
click at [84, 68] on span "Menyfält" at bounding box center [79, 71] width 54 height 10
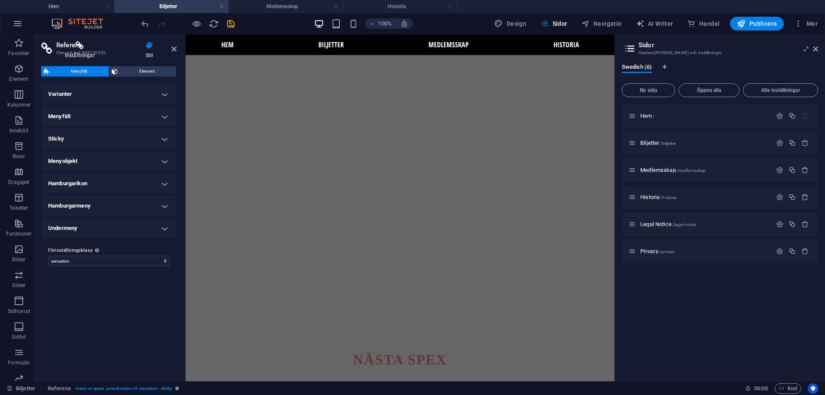
click at [101, 52] on h4 "Inställningar" at bounding box center [81, 50] width 81 height 18
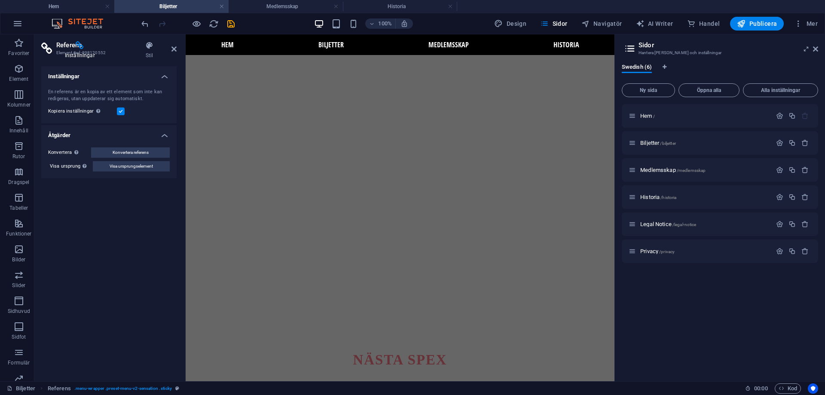
click at [121, 109] on label at bounding box center [121, 111] width 8 height 8
click at [0, 0] on input "Kopiera inställningar Använd samma inställningar (flex, animation, position, st…" at bounding box center [0, 0] width 0 height 0
click at [122, 113] on label at bounding box center [121, 111] width 8 height 8
click at [0, 0] on input "Kopiera inställningar Använd samma inställningar (flex, animation, position, st…" at bounding box center [0, 0] width 0 height 0
click at [122, 112] on label at bounding box center [121, 111] width 8 height 8
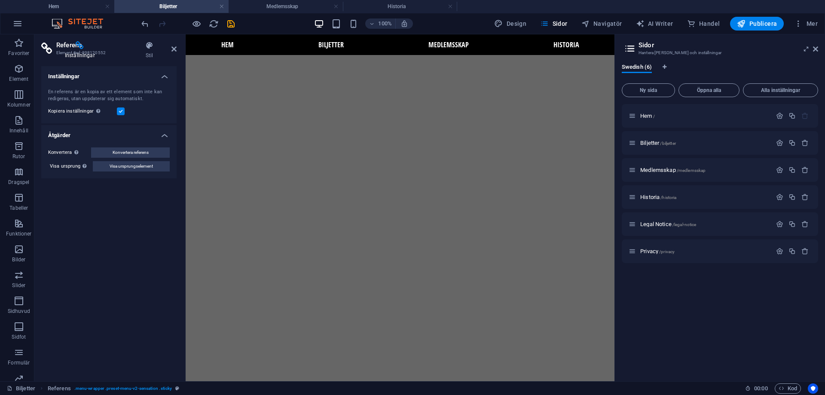
click at [0, 0] on input "Kopiera inställningar Använd samma inställningar (flex, animation, position, st…" at bounding box center [0, 0] width 0 height 0
click at [173, 51] on icon at bounding box center [173, 49] width 5 height 7
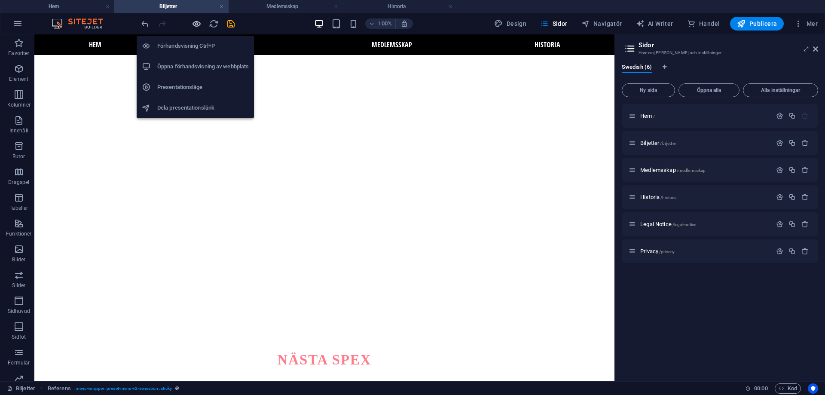
click at [194, 21] on icon "button" at bounding box center [197, 24] width 10 height 10
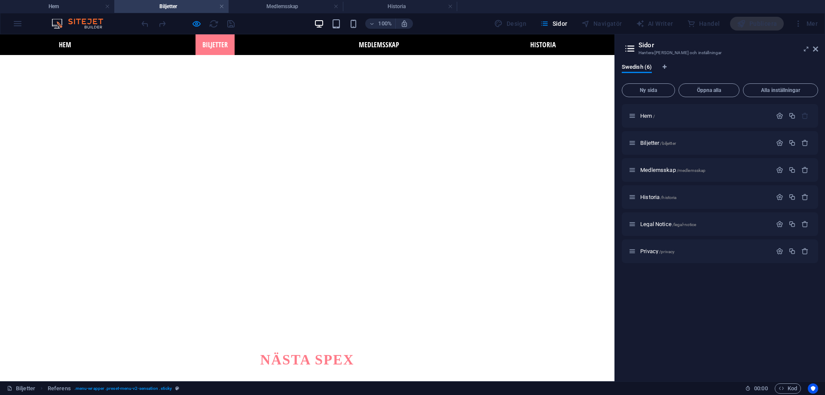
click at [220, 44] on link "Biljetter" at bounding box center [214, 44] width 39 height 21
click at [392, 46] on link "Medlemsskap" at bounding box center [379, 44] width 54 height 21
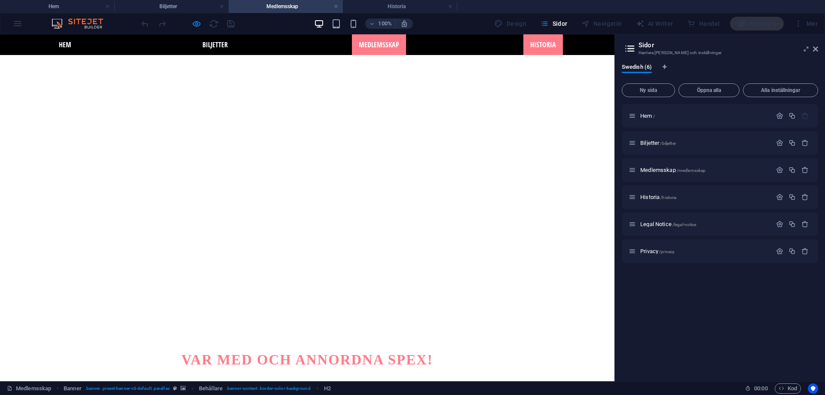
click at [525, 43] on link "Historia" at bounding box center [543, 44] width 40 height 21
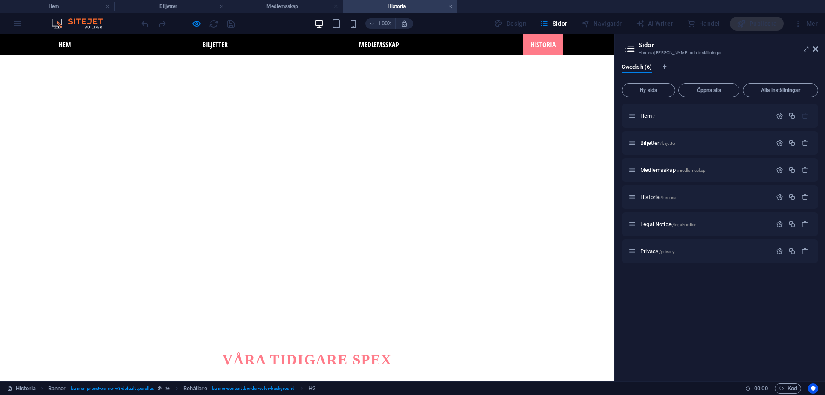
click at [531, 39] on link "Historia" at bounding box center [543, 44] width 40 height 21
click at [400, 40] on link "Medlemsskap" at bounding box center [379, 44] width 54 height 21
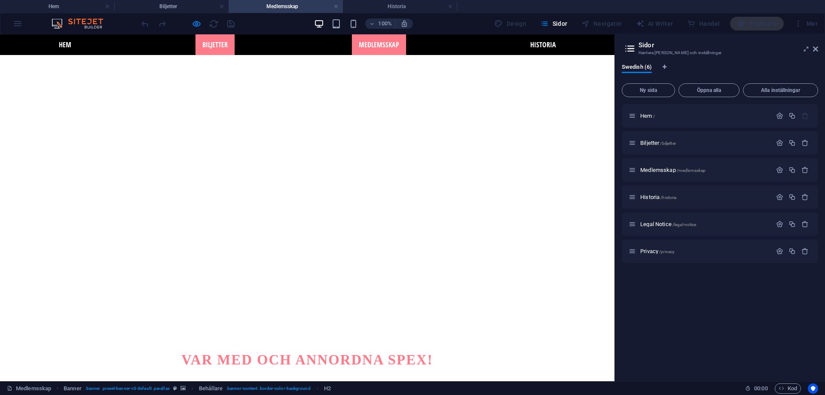
click at [206, 50] on link "Biljetter" at bounding box center [214, 44] width 39 height 21
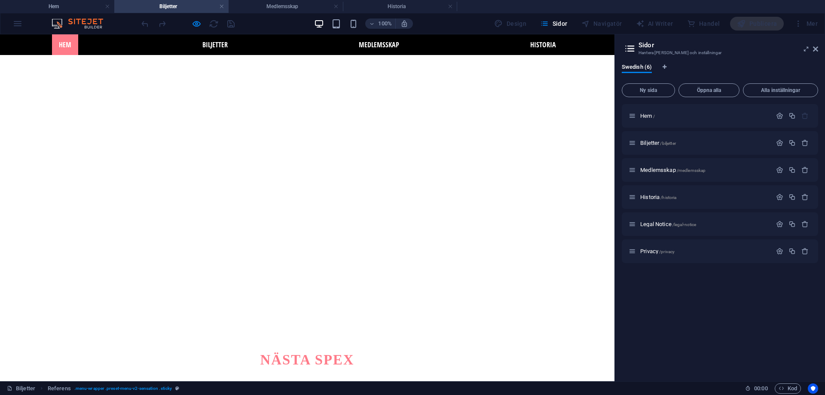
click at [66, 51] on link "Hem" at bounding box center [65, 44] width 26 height 21
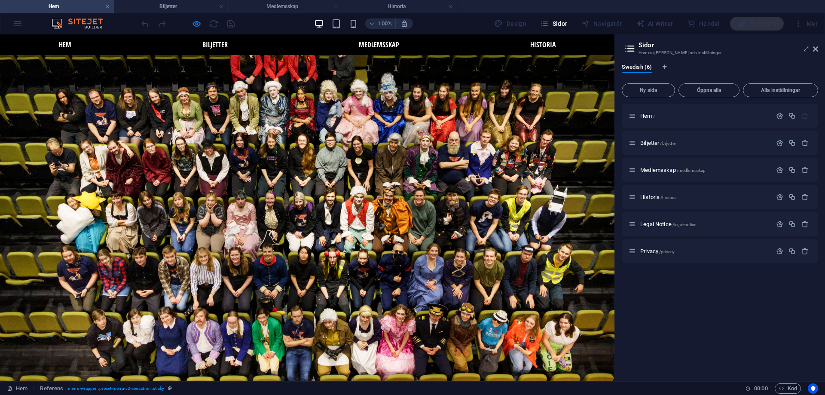
scroll to position [128, 0]
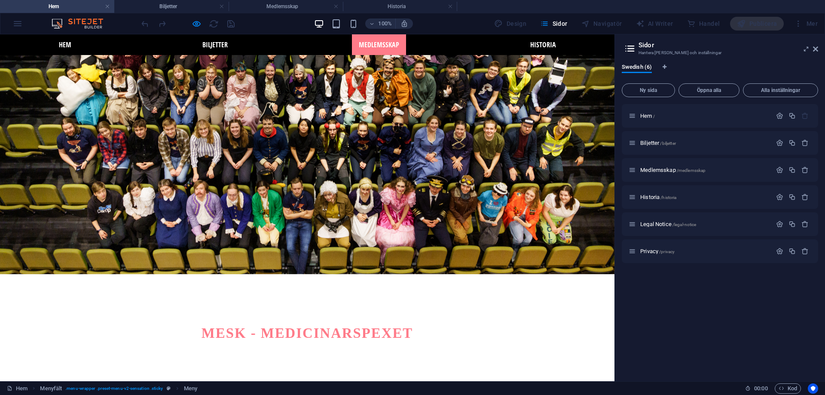
click at [377, 42] on link "Medlemsskap" at bounding box center [379, 44] width 54 height 21
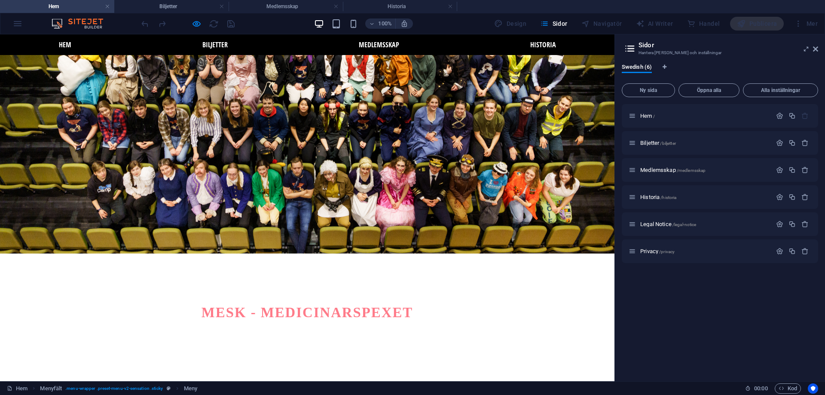
scroll to position [0, 0]
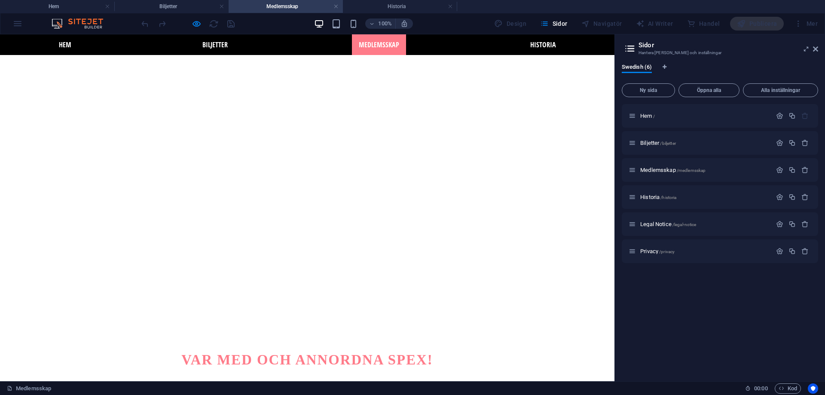
click at [20, 27] on div "100% Design [PERSON_NAME] AI Writer Handel Publicera Mer" at bounding box center [412, 23] width 824 height 21
click at [210, 48] on link "Biljetter" at bounding box center [214, 44] width 39 height 21
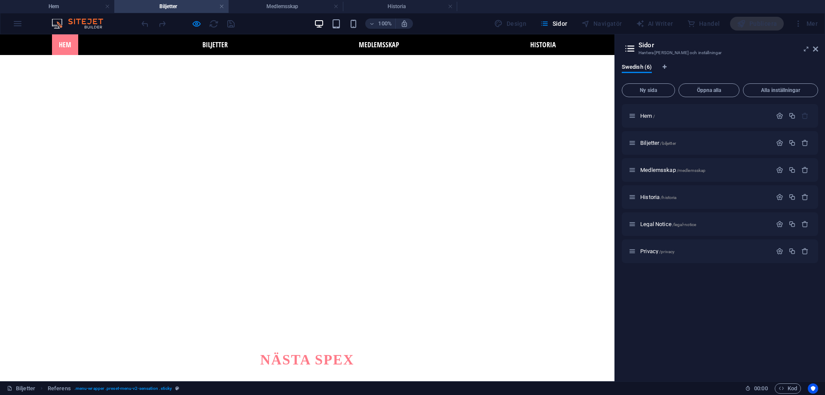
click at [67, 47] on link "Hem" at bounding box center [65, 44] width 26 height 21
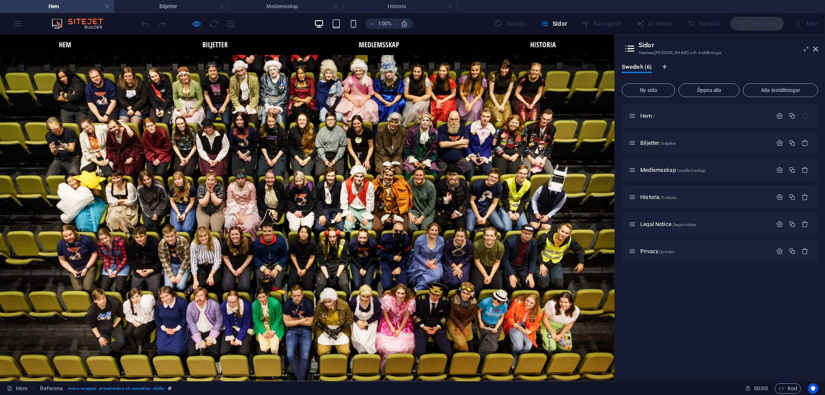
scroll to position [128, 0]
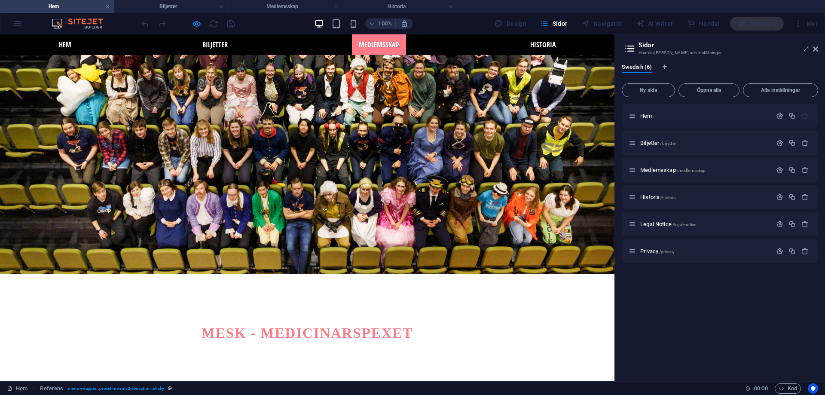
click at [375, 43] on link "Medlemsskap" at bounding box center [379, 44] width 54 height 21
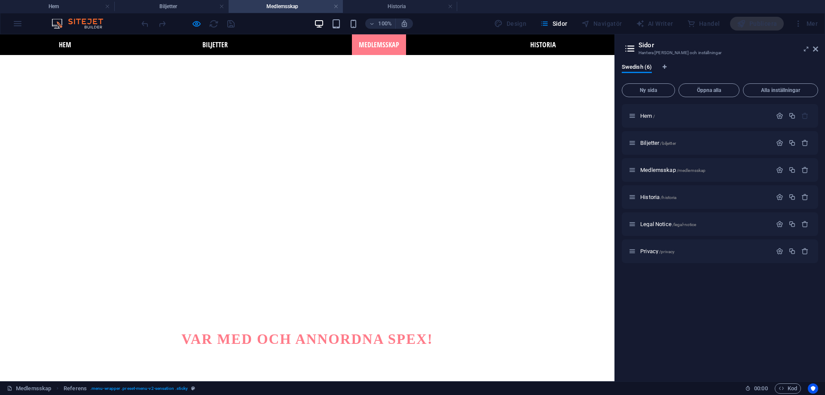
scroll to position [0, 0]
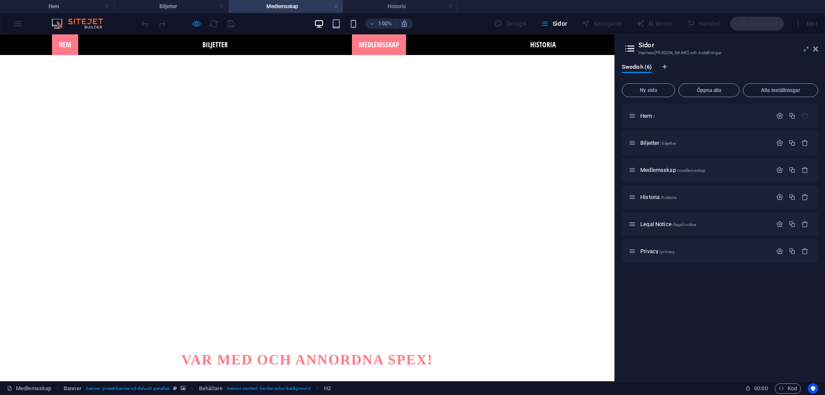
click at [67, 45] on link "Hem" at bounding box center [65, 44] width 26 height 21
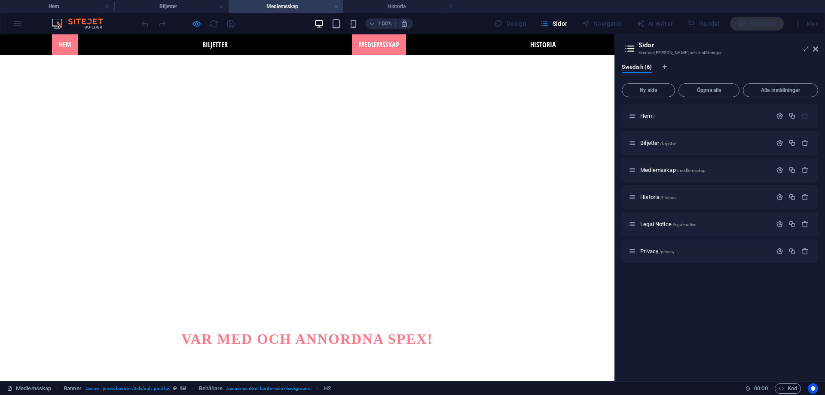
scroll to position [128, 0]
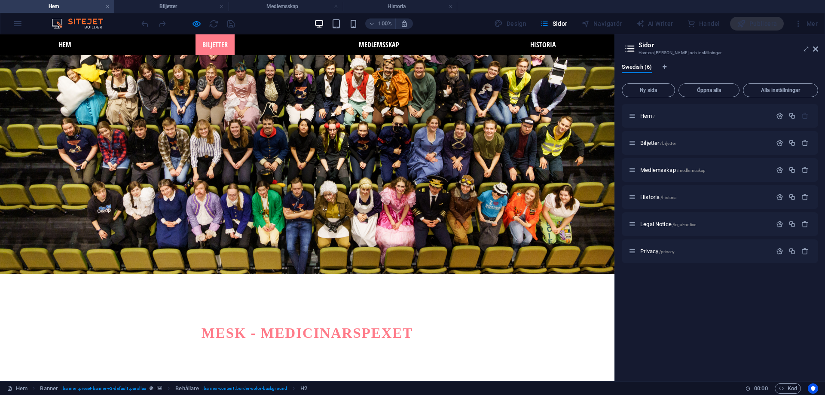
click at [218, 45] on link "Biljetter" at bounding box center [214, 44] width 39 height 21
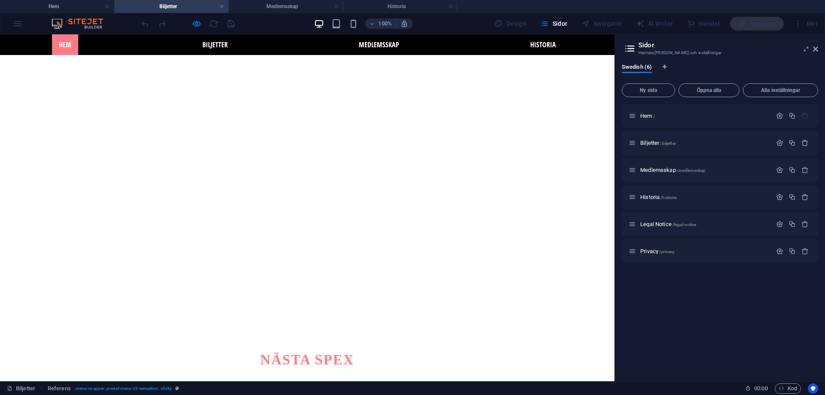
click at [76, 45] on link "Hem" at bounding box center [65, 44] width 26 height 21
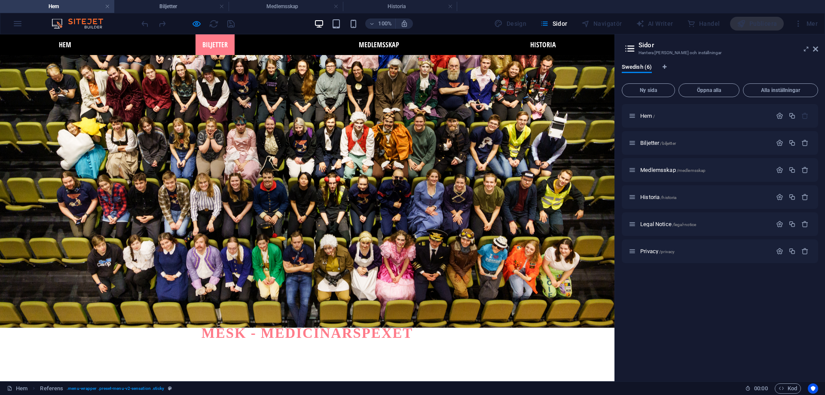
click at [211, 40] on link "Biljetter" at bounding box center [214, 44] width 39 height 21
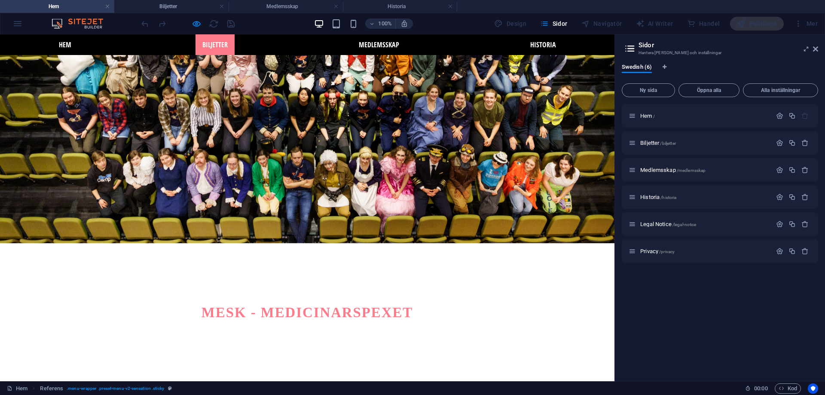
scroll to position [0, 0]
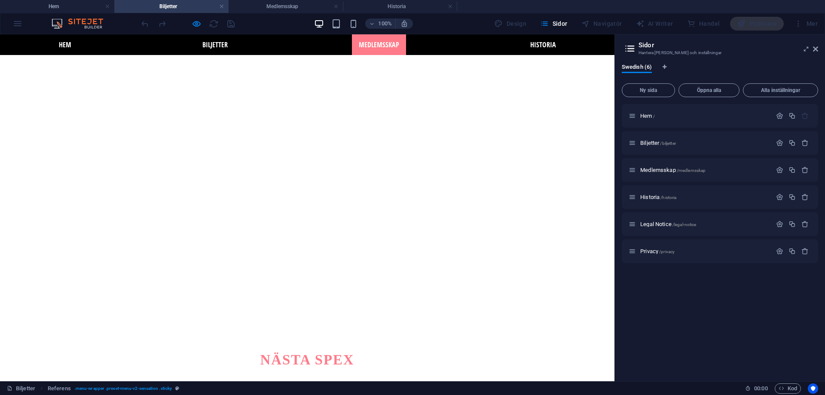
click at [368, 39] on link "Medlemsskap" at bounding box center [379, 44] width 54 height 21
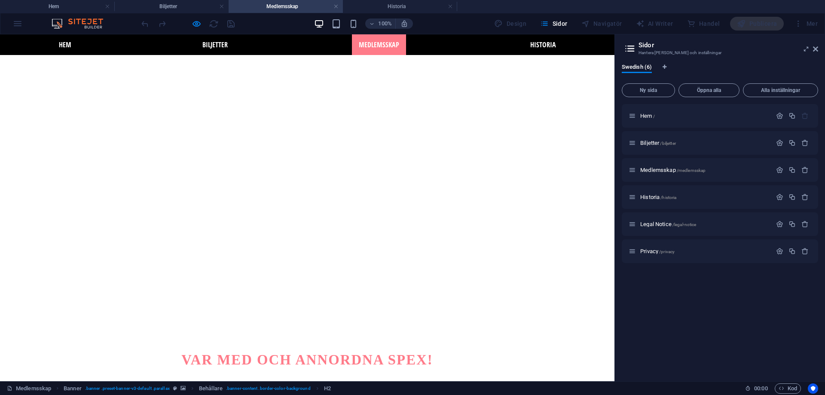
click at [517, 45] on ul "Hem Biljetter Medlemsskap Historia" at bounding box center [307, 44] width 614 height 21
click at [526, 46] on link "Historia" at bounding box center [543, 44] width 40 height 21
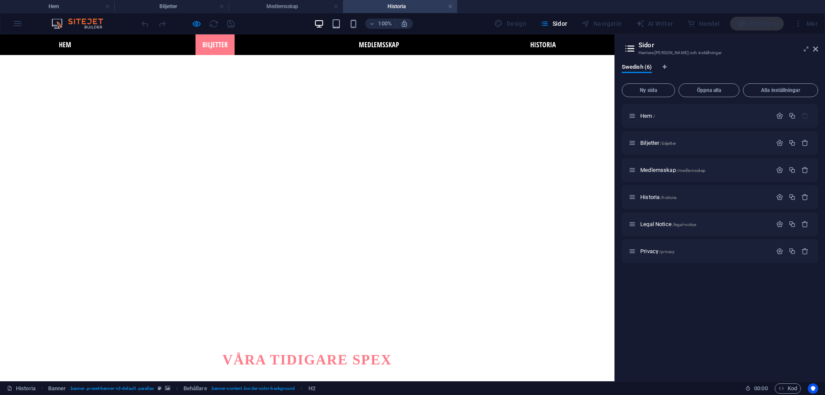
click at [219, 50] on link "Biljetter" at bounding box center [214, 44] width 39 height 21
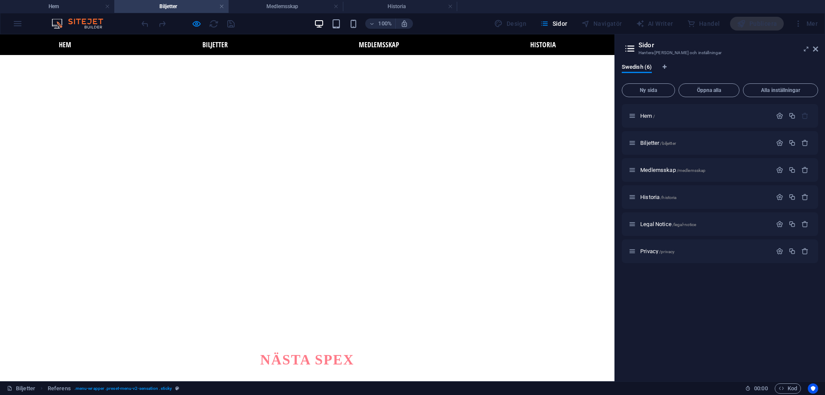
click at [99, 53] on ul "Hem Biljetter Medlemsskap Historia" at bounding box center [307, 44] width 614 height 21
click at [75, 44] on link "Hem" at bounding box center [65, 44] width 26 height 21
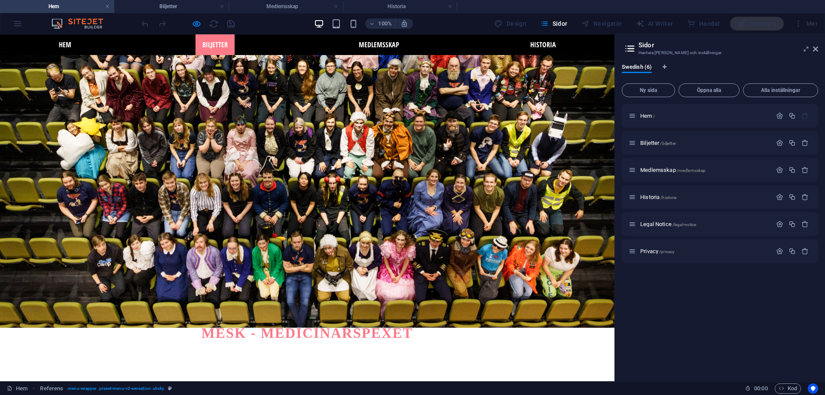
click at [220, 47] on link "Biljetter" at bounding box center [214, 44] width 39 height 21
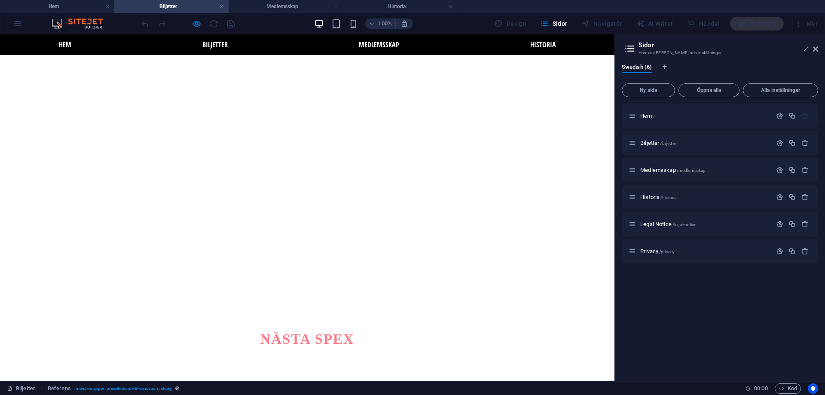
scroll to position [0, 0]
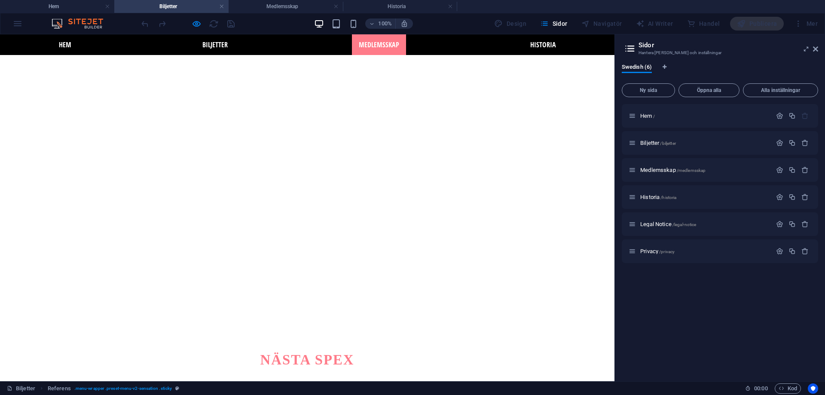
click at [364, 37] on link "Medlemsskap" at bounding box center [379, 44] width 54 height 21
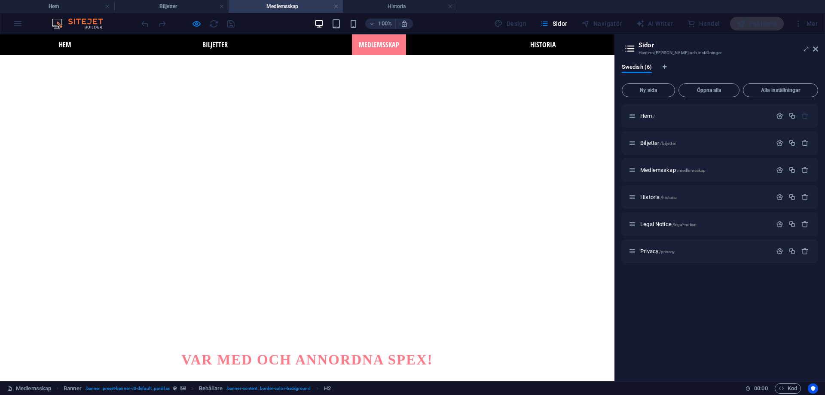
click at [195, 30] on div at bounding box center [188, 24] width 96 height 14
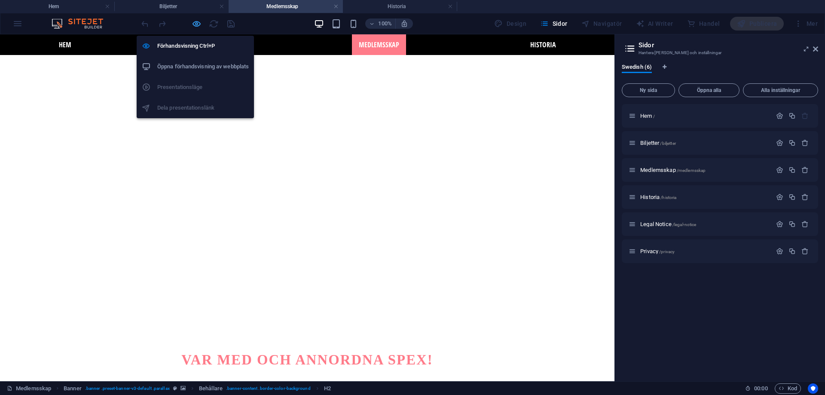
click at [195, 25] on icon "button" at bounding box center [197, 24] width 10 height 10
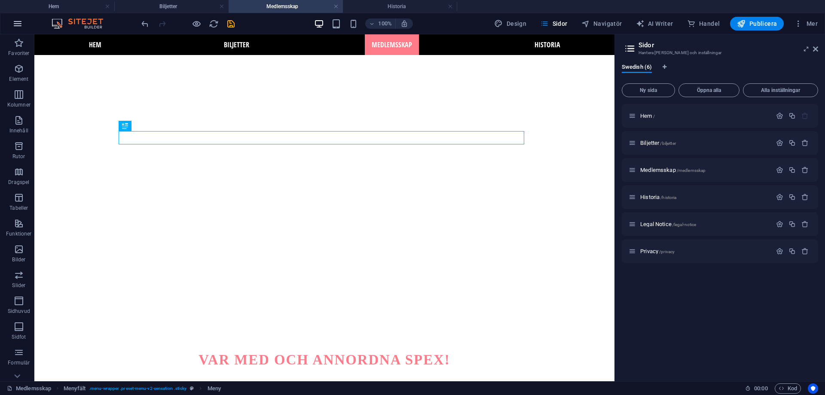
click at [19, 20] on icon "button" at bounding box center [17, 23] width 10 height 10
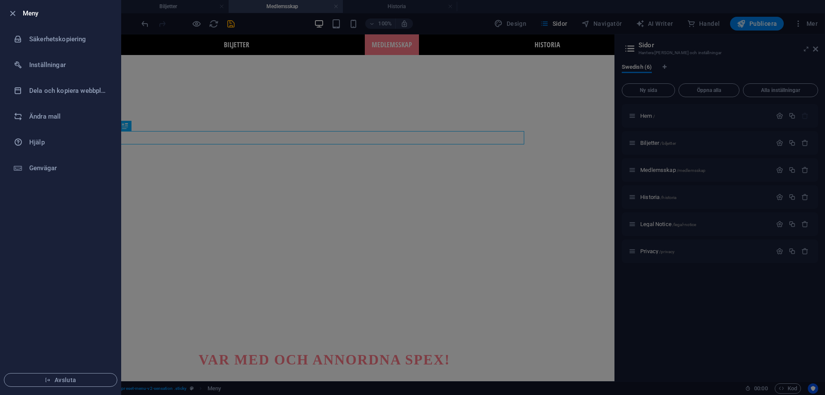
click at [11, 17] on icon "button" at bounding box center [13, 14] width 10 height 10
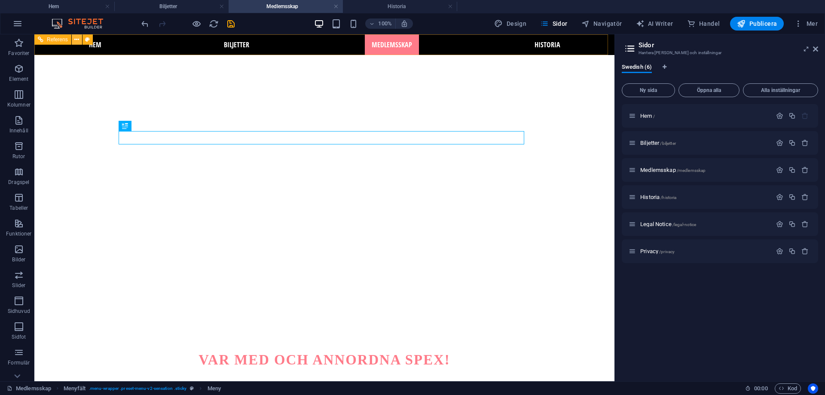
click at [76, 41] on icon at bounding box center [76, 39] width 5 height 9
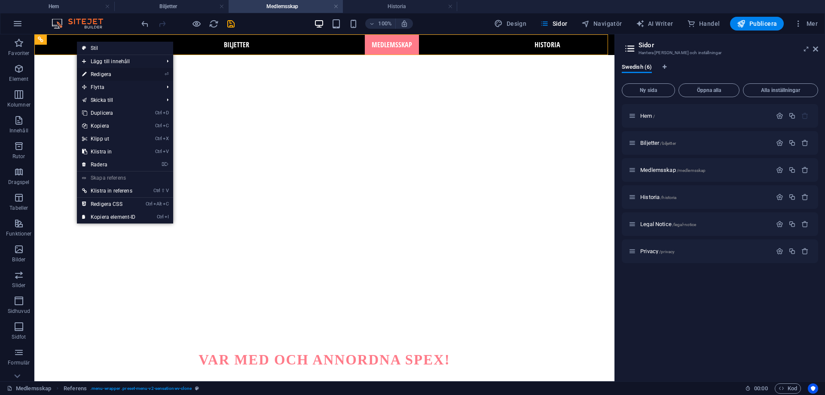
click at [101, 70] on link "⏎ Redigera" at bounding box center [109, 74] width 64 height 13
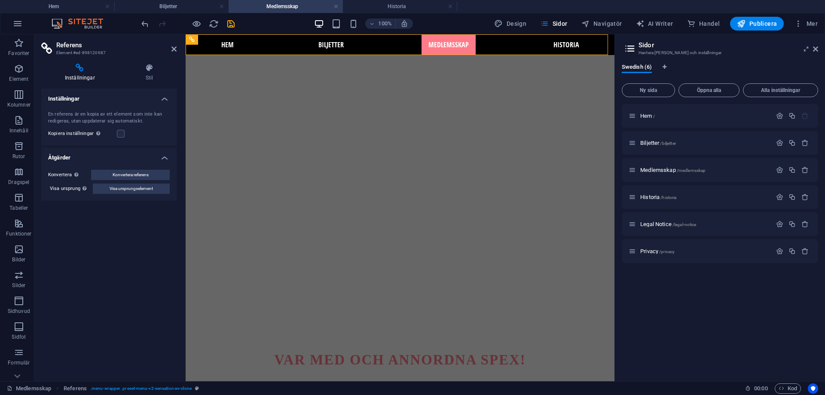
click at [116, 129] on label "Kopiera inställningar Använd samma inställningar (flex, animation, position, st…" at bounding box center [82, 133] width 69 height 10
click at [0, 0] on input "Kopiera inställningar Använd samma inställningar (flex, animation, position, st…" at bounding box center [0, 0] width 0 height 0
drag, startPoint x: 118, startPoint y: 140, endPoint x: 118, endPoint y: 133, distance: 7.3
click at [118, 140] on div "En referens är en kopia av ett element som inte kan redigeras, utan uppdaterar …" at bounding box center [108, 125] width 135 height 42
click at [118, 133] on label at bounding box center [121, 134] width 8 height 8
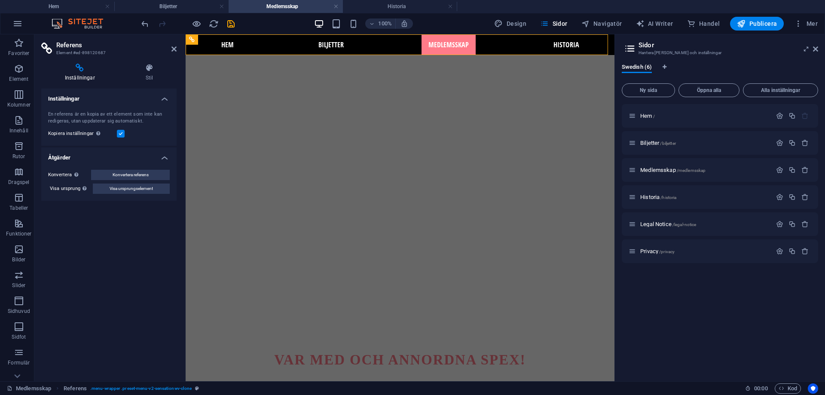
click at [0, 0] on input "Kopiera inställningar Använd samma inställningar (flex, animation, position, st…" at bounding box center [0, 0] width 0 height 0
click at [120, 132] on label at bounding box center [121, 134] width 8 height 8
click at [0, 0] on input "Kopiera inställningar Använd samma inställningar (flex, animation, position, st…" at bounding box center [0, 0] width 0 height 0
click at [171, 51] on icon at bounding box center [173, 49] width 5 height 7
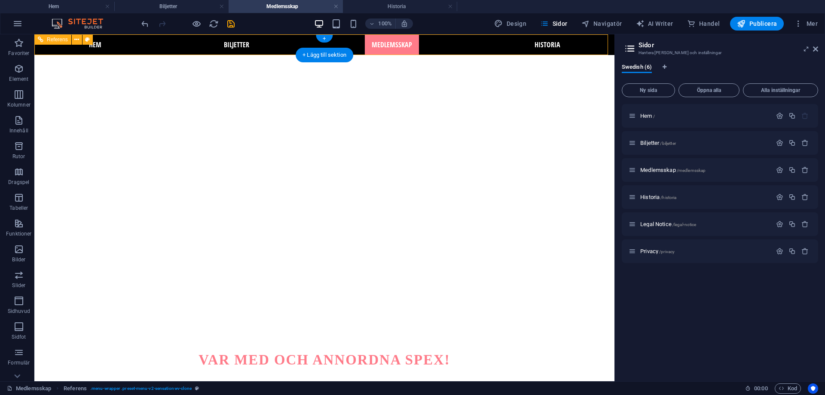
click at [380, 42] on nav "Hem Biljetter Medlemsskap Historia" at bounding box center [324, 44] width 580 height 21
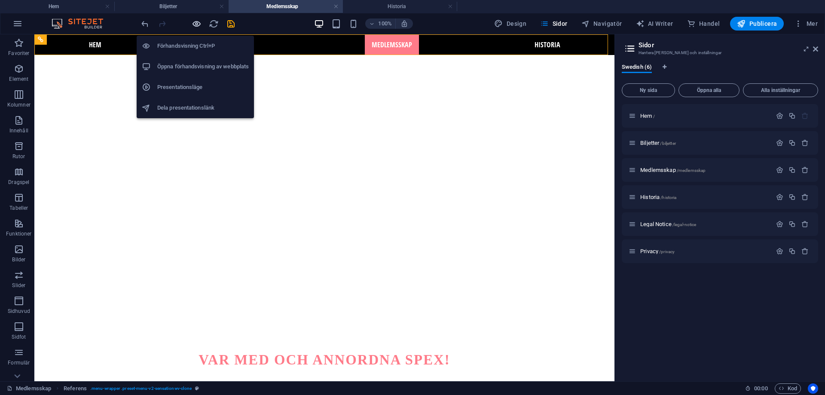
click at [193, 27] on icon "button" at bounding box center [197, 24] width 10 height 10
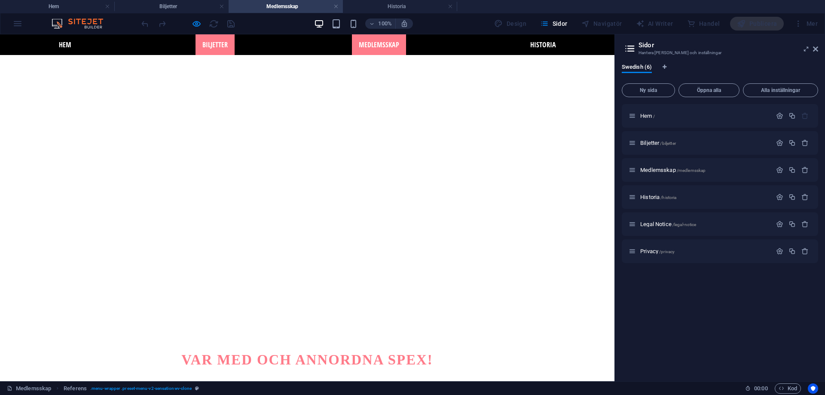
drag, startPoint x: 215, startPoint y: 49, endPoint x: 293, endPoint y: 47, distance: 78.7
click at [215, 49] on link "Biljetter" at bounding box center [214, 44] width 39 height 21
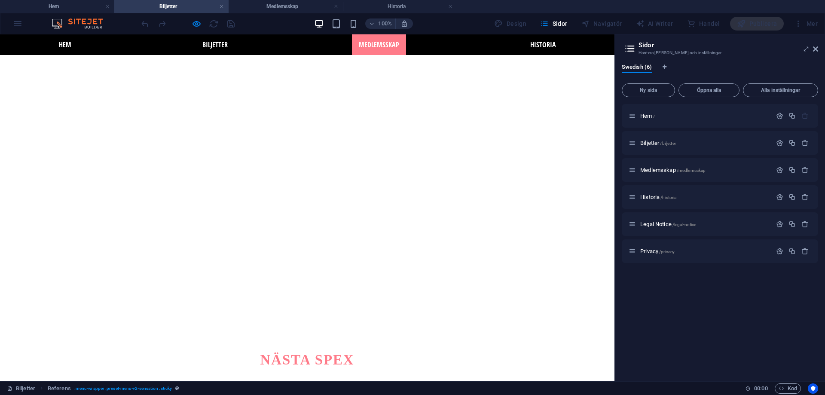
click at [372, 49] on link "Medlemsskap" at bounding box center [379, 44] width 54 height 21
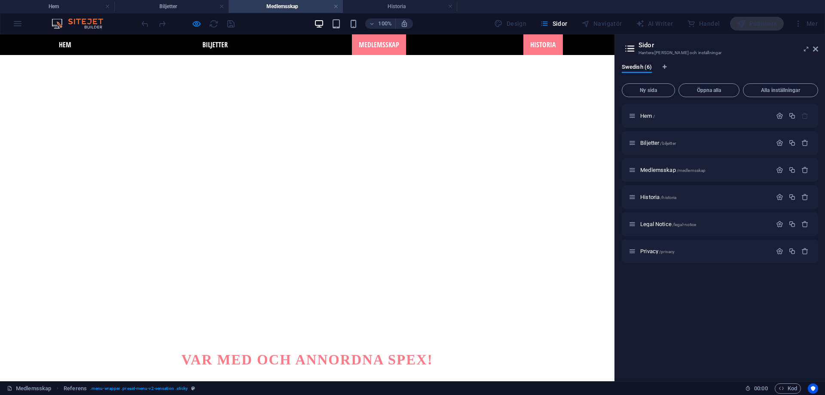
drag, startPoint x: 541, startPoint y: 45, endPoint x: 534, endPoint y: 53, distance: 10.7
click at [541, 45] on link "Historia" at bounding box center [543, 44] width 40 height 21
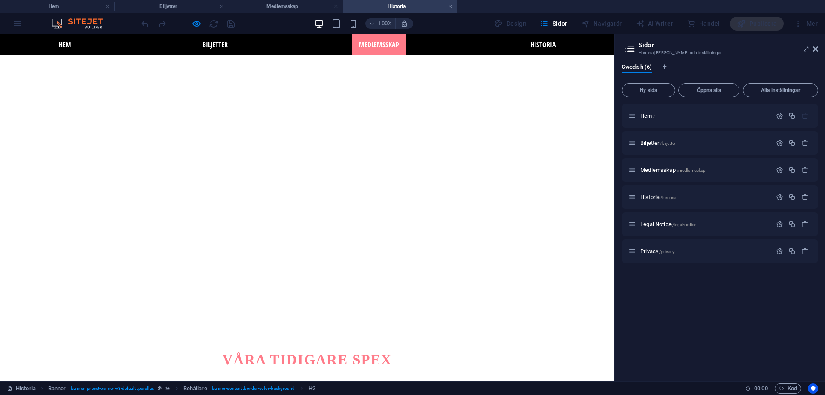
click at [390, 52] on link "Medlemsskap" at bounding box center [379, 44] width 54 height 21
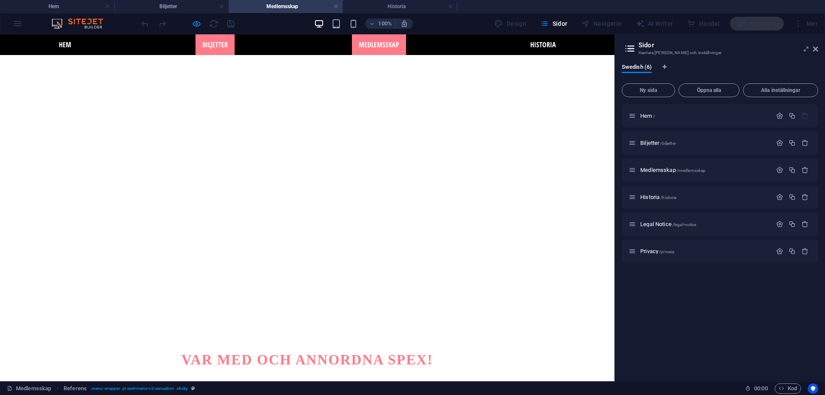
drag, startPoint x: 222, startPoint y: 49, endPoint x: 134, endPoint y: 56, distance: 88.4
click at [222, 49] on link "Biljetter" at bounding box center [214, 44] width 39 height 21
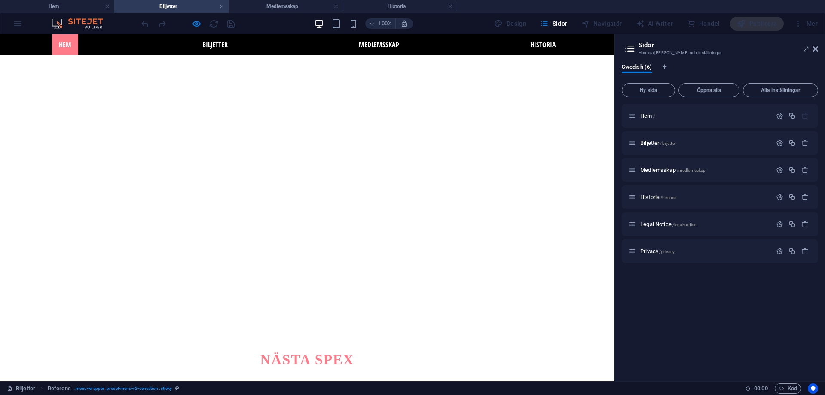
click at [70, 46] on link "Hem" at bounding box center [65, 44] width 26 height 21
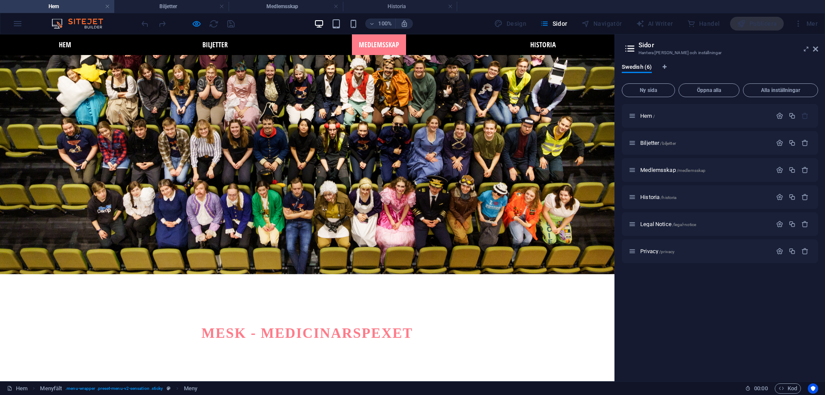
click at [365, 45] on link "Medlemsskap" at bounding box center [379, 44] width 54 height 21
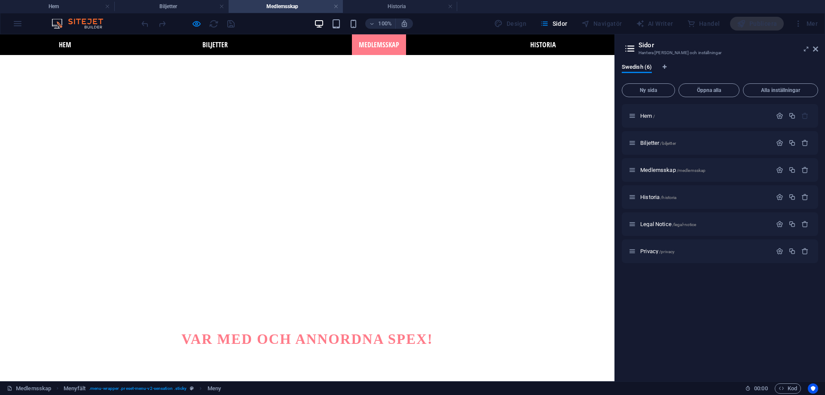
scroll to position [0, 0]
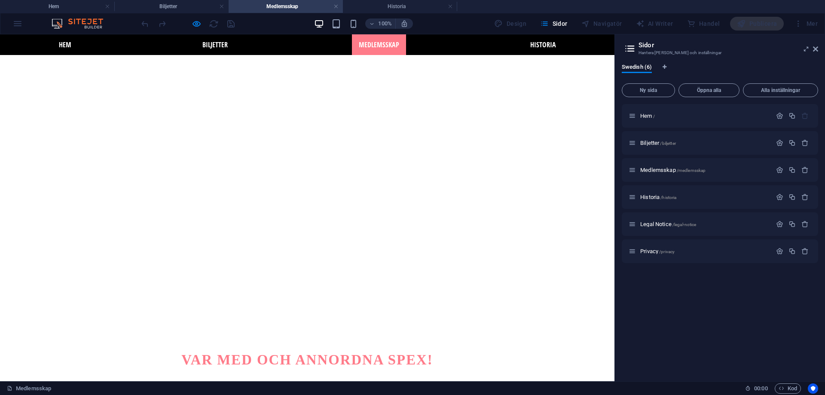
click at [21, 25] on div "100% Design [PERSON_NAME] AI Writer Handel Publicera Mer" at bounding box center [412, 23] width 824 height 21
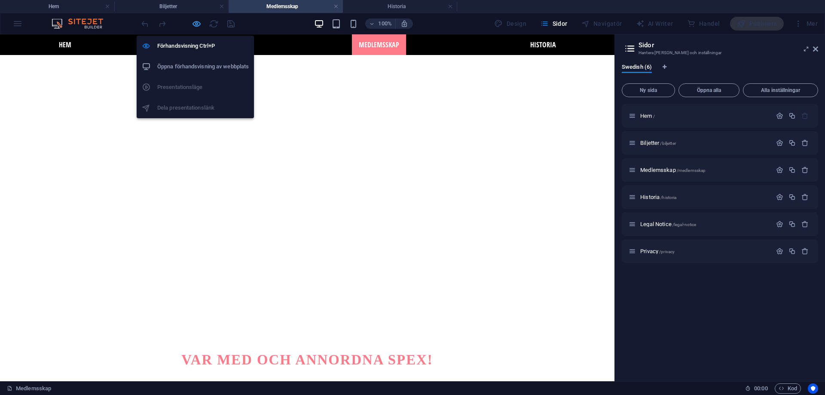
click at [192, 25] on icon "button" at bounding box center [197, 24] width 10 height 10
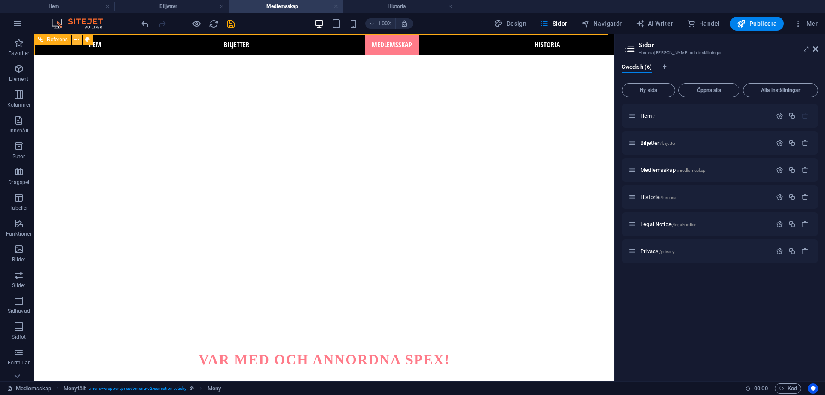
click at [81, 39] on button at bounding box center [77, 39] width 10 height 10
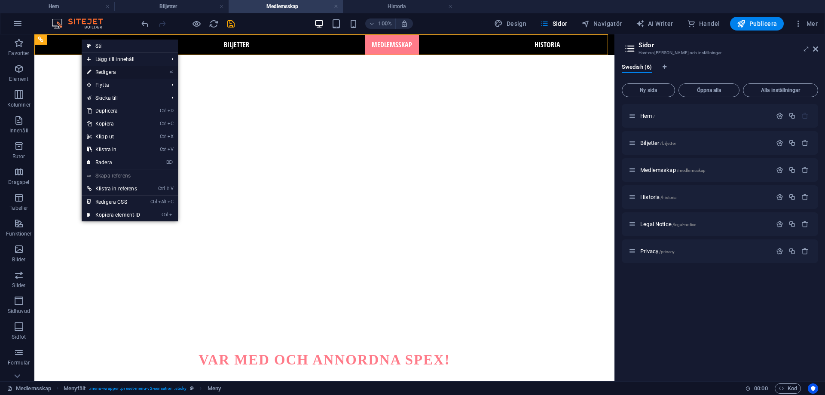
click at [127, 69] on link "⏎ Redigera" at bounding box center [114, 72] width 64 height 13
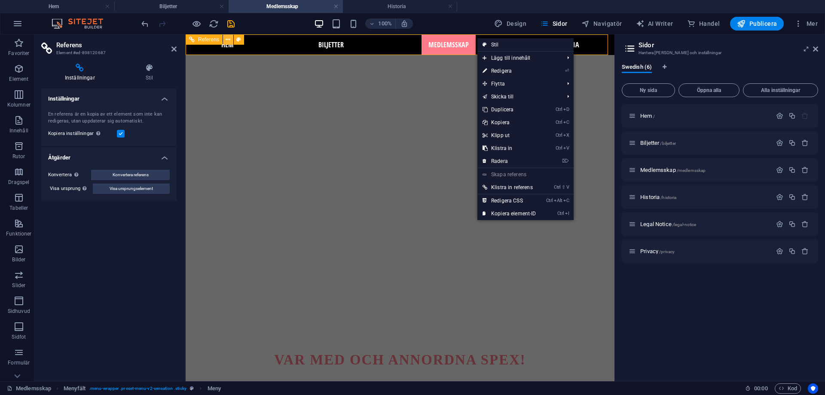
click at [231, 37] on button at bounding box center [228, 39] width 10 height 10
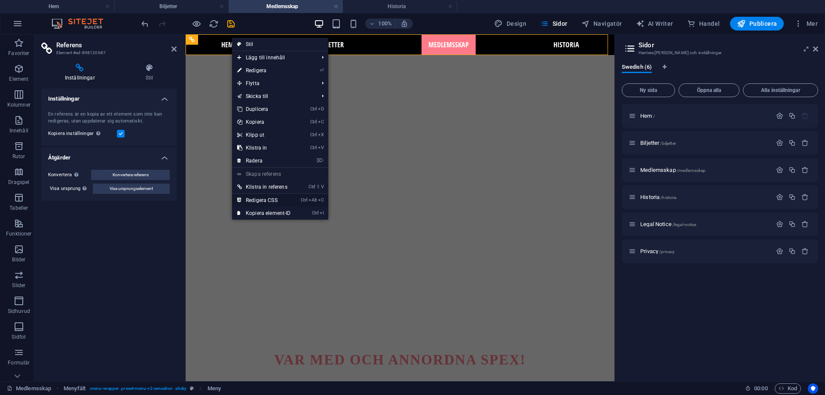
click at [282, 201] on link "Ctrl Alt C Redigera CSS" at bounding box center [264, 200] width 64 height 13
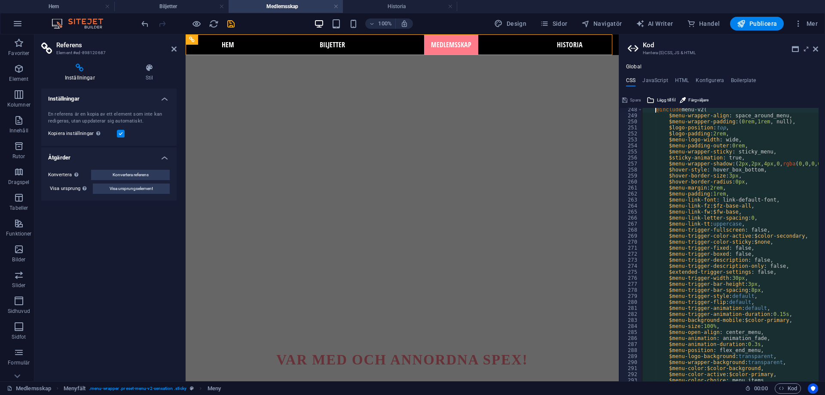
scroll to position [351, 0]
click at [731, 159] on div "@include menu-v2 ( $menu-wrapper-align : space_around_menu, $menu-wrapper-paddi…" at bounding box center [771, 246] width 258 height 279
drag, startPoint x: 732, startPoint y: 160, endPoint x: 721, endPoint y: 160, distance: 10.7
click at [721, 158] on div "@include menu-v2 ( $menu-wrapper-align : space_around_menu, $menu-wrapper-paddi…" at bounding box center [771, 246] width 258 height 279
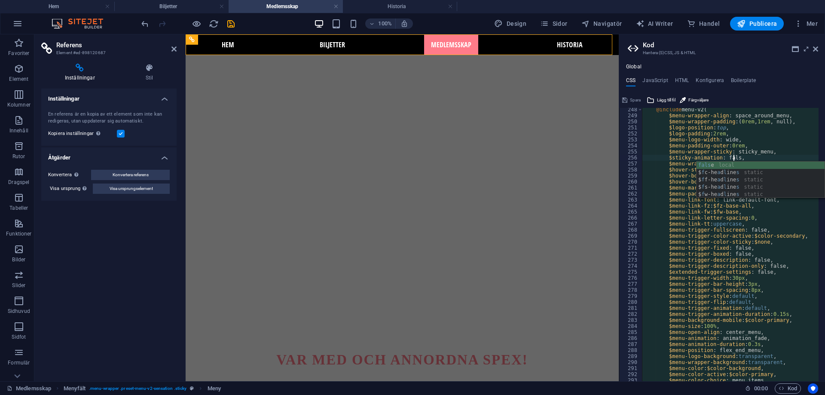
scroll to position [0, 9]
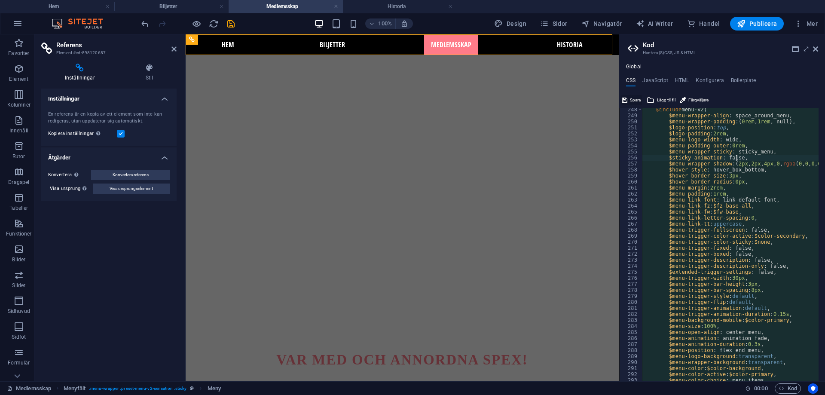
type textarea "$sticky-animation: false,"
click at [639, 100] on span "Spara" at bounding box center [635, 100] width 11 height 10
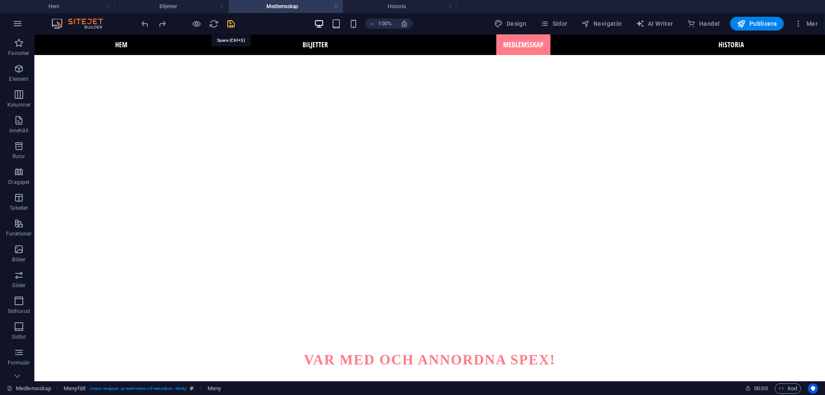
click at [230, 21] on icon "save" at bounding box center [231, 24] width 10 height 10
click at [74, 41] on button at bounding box center [77, 39] width 10 height 10
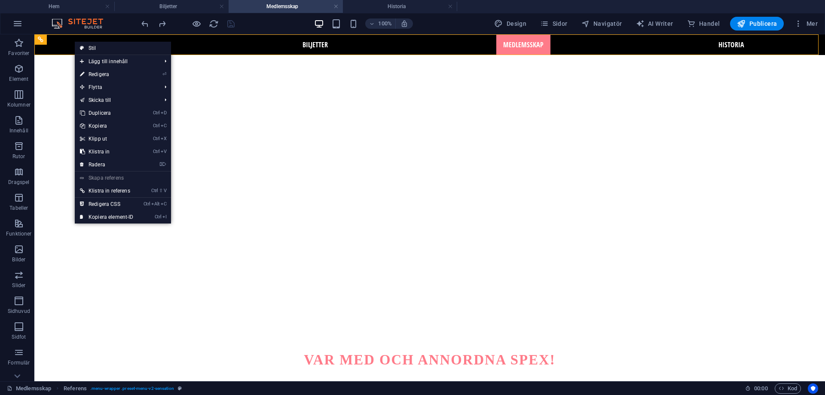
click at [95, 50] on link "Stil" at bounding box center [123, 48] width 96 height 13
select select "rem"
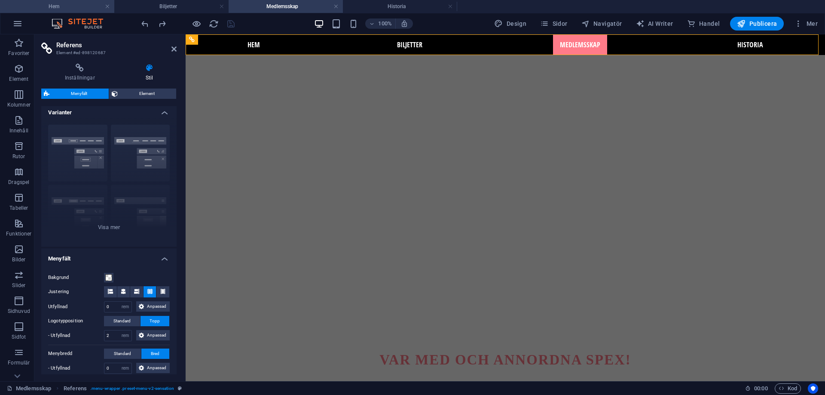
scroll to position [0, 0]
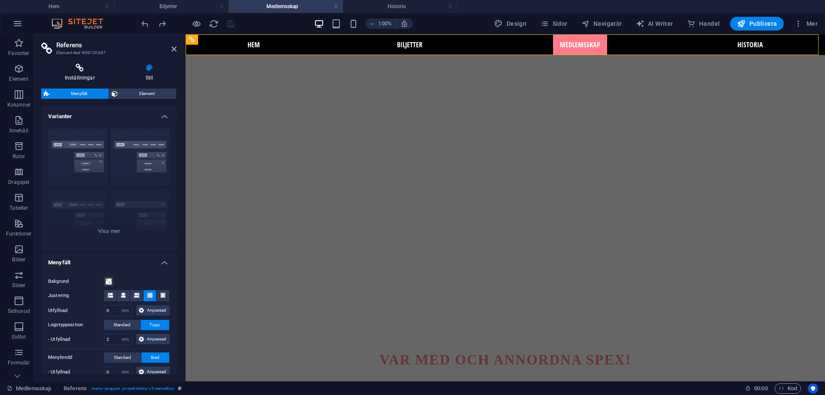
click at [95, 71] on icon at bounding box center [79, 68] width 77 height 9
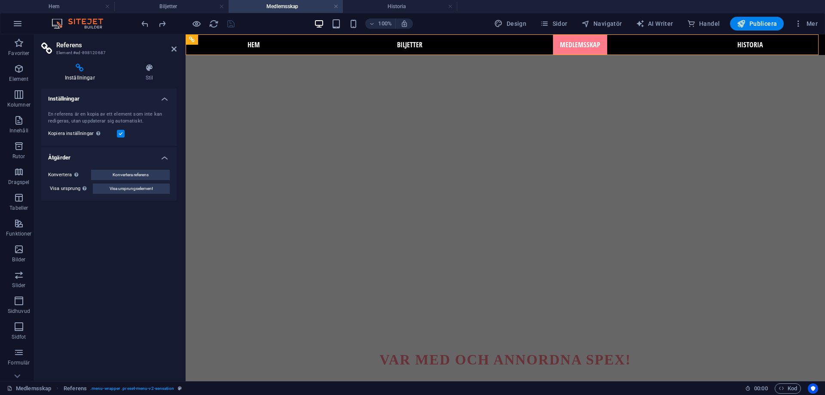
click at [122, 134] on label at bounding box center [121, 134] width 8 height 8
click at [0, 0] on input "Kopiera inställningar Använd samma inställningar (flex, animation, position, st…" at bounding box center [0, 0] width 0 height 0
click at [116, 137] on label "Kopiera inställningar Använd samma inställningar (flex, animation, position, st…" at bounding box center [82, 133] width 69 height 10
click at [0, 0] on input "Kopiera inställningar Använd samma inställningar (flex, animation, position, st…" at bounding box center [0, 0] width 0 height 0
click at [118, 138] on div "Kopiera inställningar Använd samma inställningar (flex, animation, position, st…" at bounding box center [109, 133] width 122 height 10
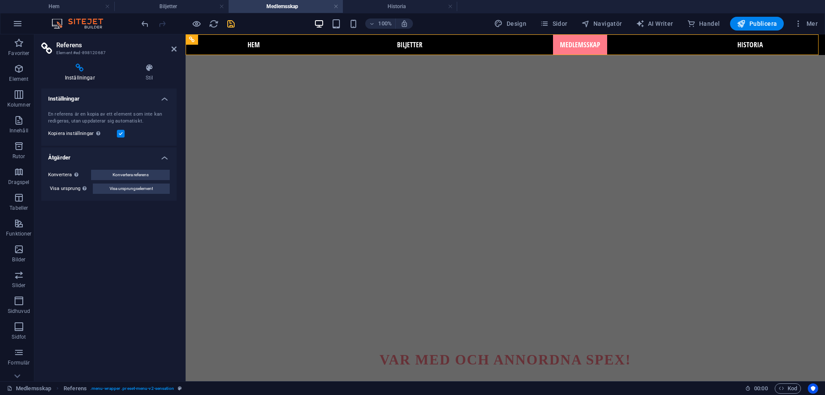
click at [115, 132] on label "Kopiera inställningar Använd samma inställningar (flex, animation, position, st…" at bounding box center [82, 133] width 69 height 10
click at [0, 0] on input "Kopiera inställningar Använd samma inställningar (flex, animation, position, st…" at bounding box center [0, 0] width 0 height 0
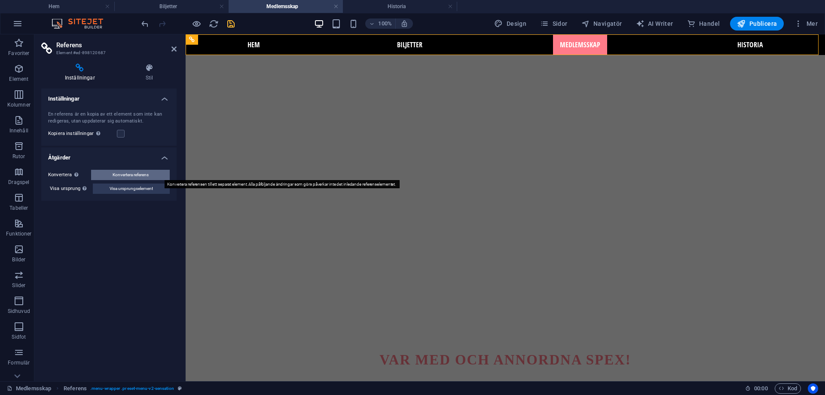
click at [135, 176] on span "Konvertera referens" at bounding box center [131, 175] width 36 height 10
select select "header"
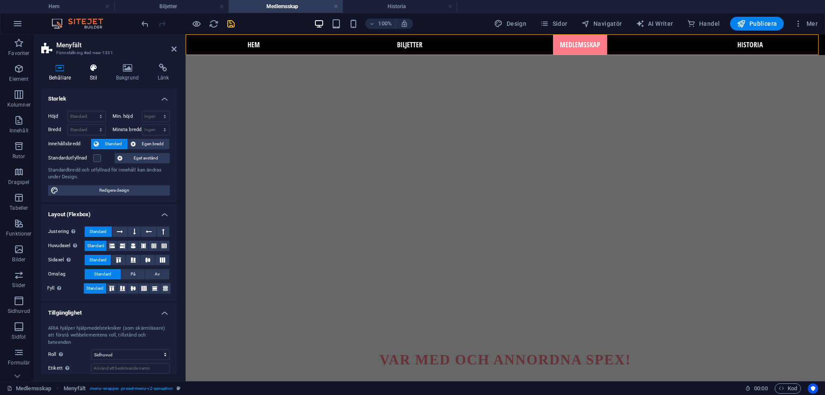
click at [97, 80] on h4 "Stil" at bounding box center [95, 73] width 26 height 18
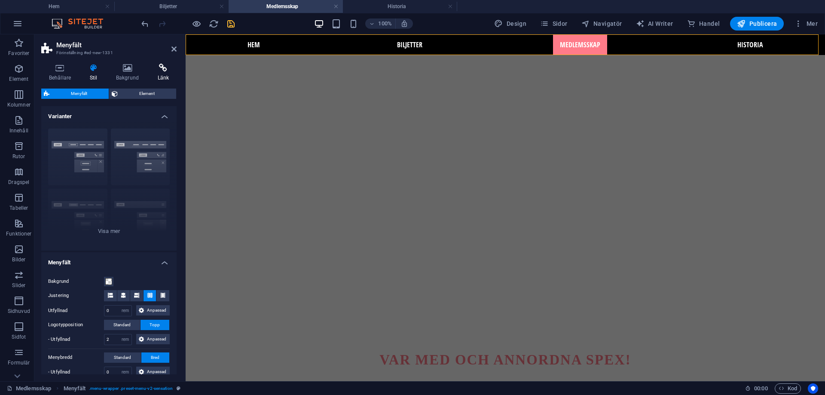
click at [164, 75] on h4 "Länk" at bounding box center [163, 73] width 27 height 18
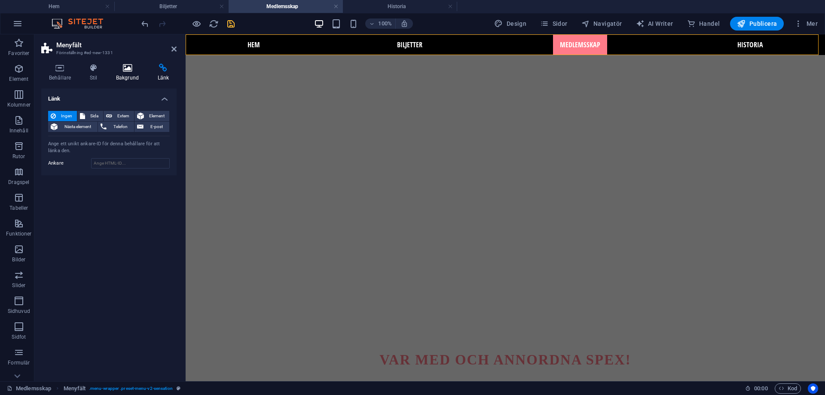
click at [139, 72] on h4 "Bakgrund" at bounding box center [129, 73] width 42 height 18
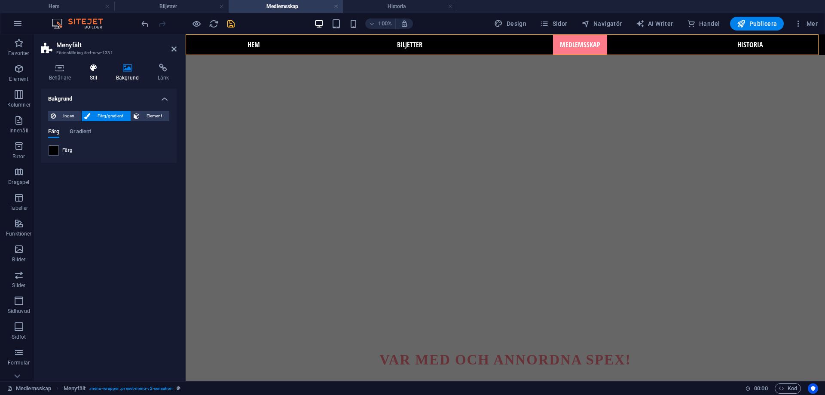
drag, startPoint x: 99, startPoint y: 74, endPoint x: 87, endPoint y: 76, distance: 12.7
click at [99, 74] on h4 "Stil" at bounding box center [95, 73] width 26 height 18
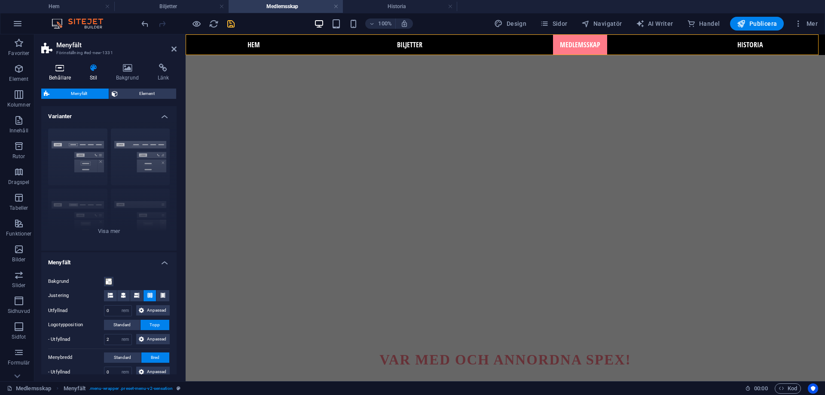
click at [64, 77] on h4 "Behållare" at bounding box center [61, 73] width 41 height 18
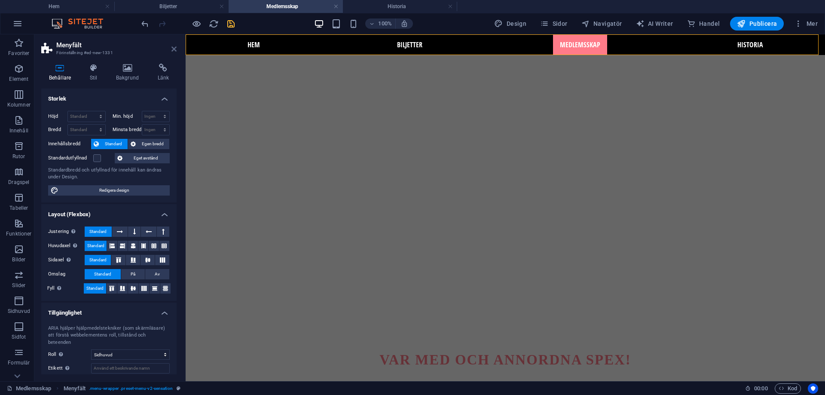
click at [172, 48] on icon at bounding box center [173, 49] width 5 height 7
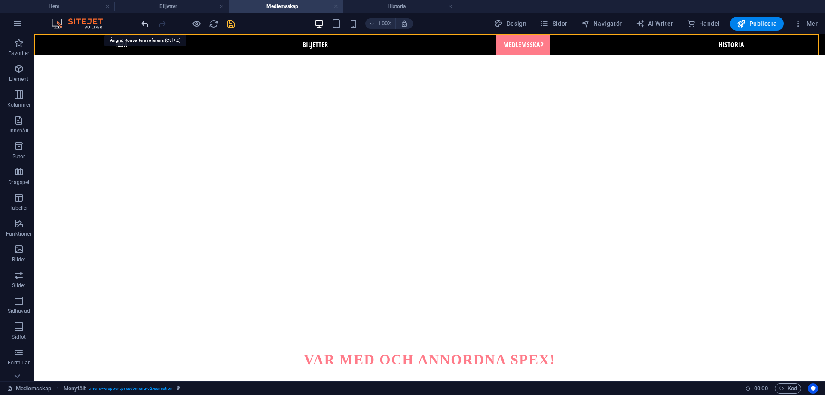
click at [141, 21] on icon "undo" at bounding box center [145, 24] width 10 height 10
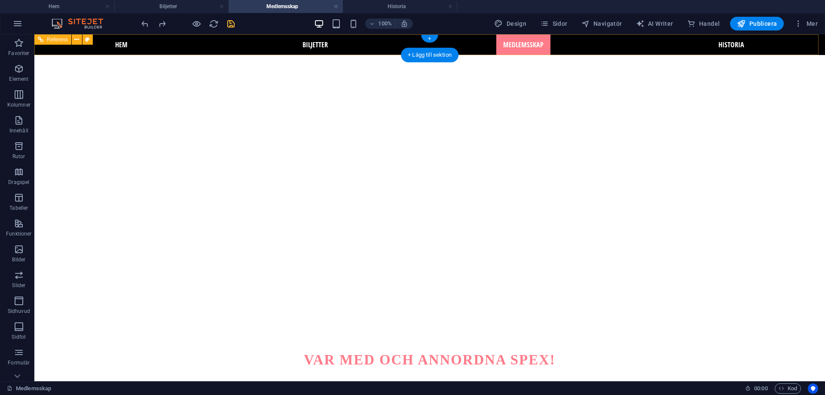
click at [125, 43] on nav "Hem Biljetter Medlemsskap Historia" at bounding box center [429, 44] width 791 height 21
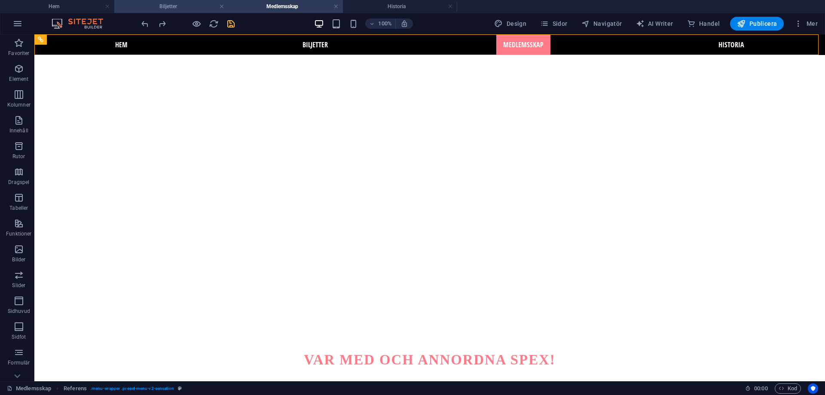
click at [174, 7] on h4 "Biljetter" at bounding box center [171, 6] width 114 height 9
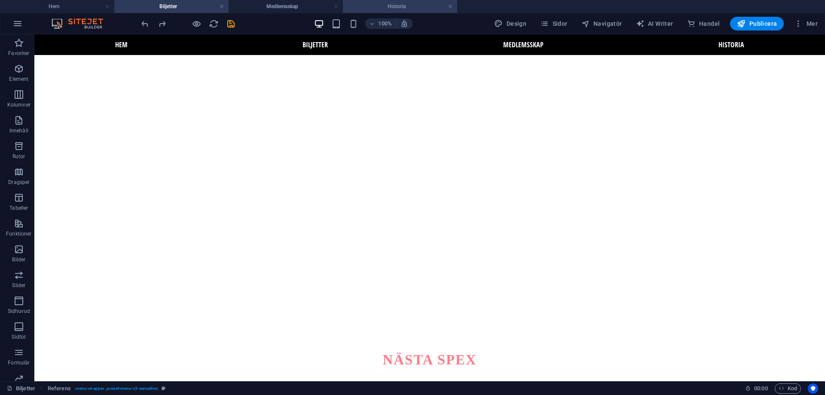
click at [388, 4] on h4 "Historia" at bounding box center [400, 6] width 114 height 9
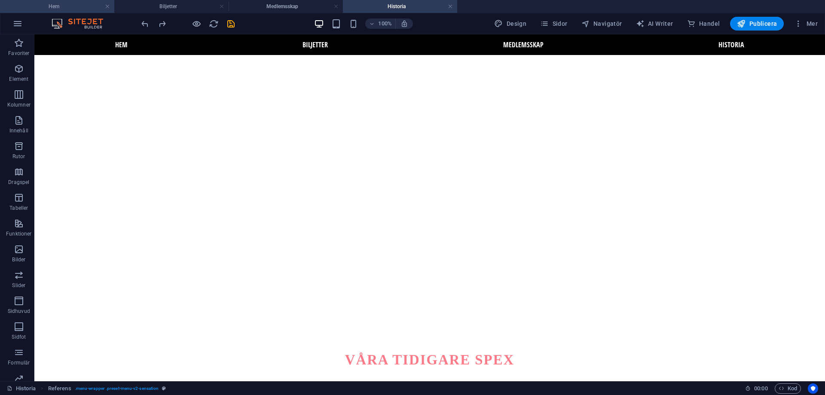
click at [55, 6] on h4 "Hem" at bounding box center [57, 6] width 114 height 9
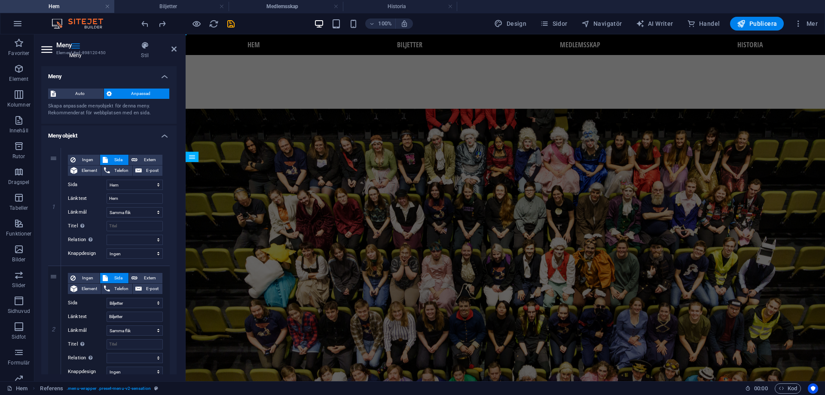
scroll to position [128, 0]
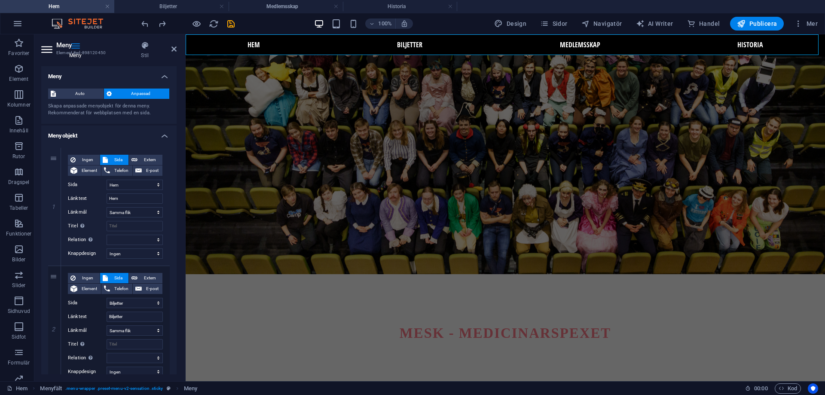
click at [74, 46] on icon at bounding box center [75, 45] width 69 height 9
click at [48, 48] on icon at bounding box center [75, 45] width 69 height 9
click at [176, 49] on icon at bounding box center [173, 49] width 5 height 7
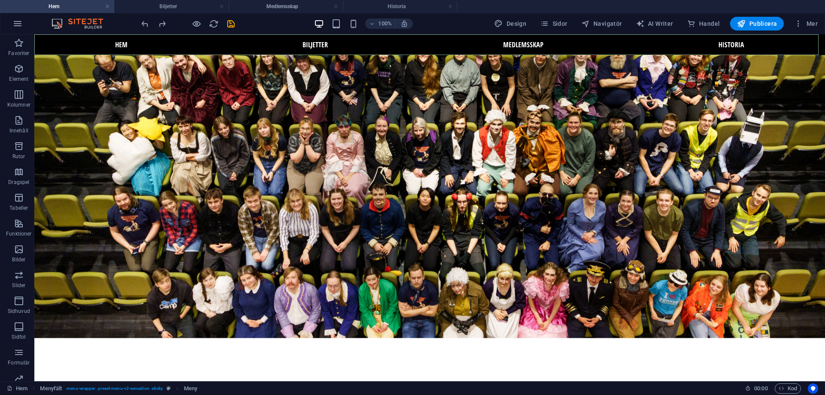
click at [126, 46] on nav "Hem Biljetter Medlemsskap Historia" at bounding box center [429, 44] width 791 height 21
click at [72, 40] on nav "Hem Biljetter Medlemsskap Historia" at bounding box center [429, 44] width 791 height 21
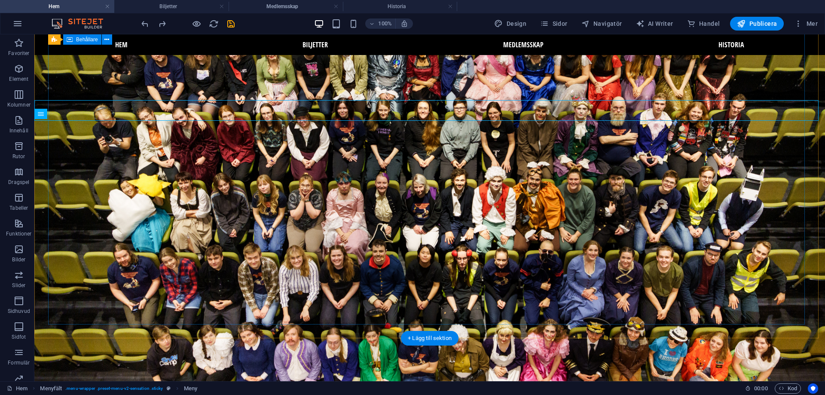
scroll to position [0, 0]
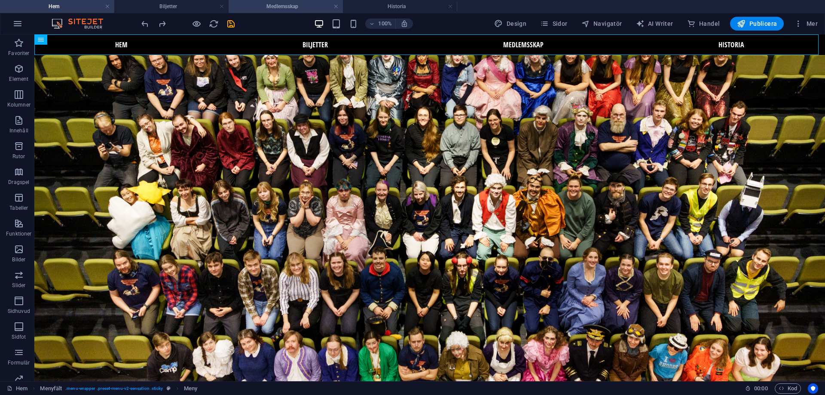
click at [265, 6] on h4 "Medlemsskap" at bounding box center [286, 6] width 114 height 9
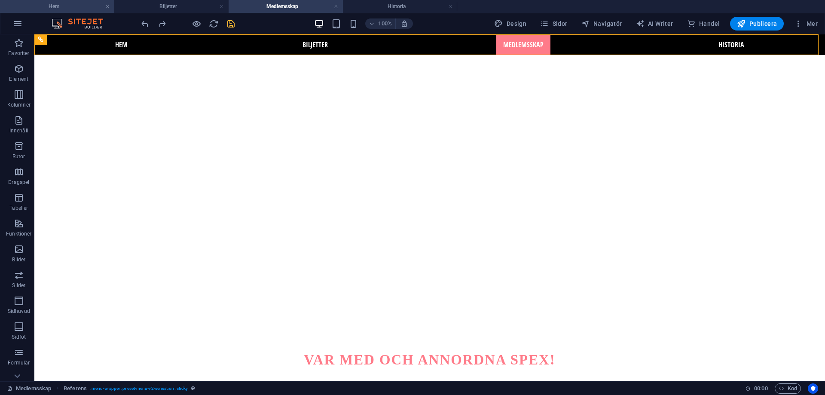
click at [76, 5] on h4 "Hem" at bounding box center [57, 6] width 114 height 9
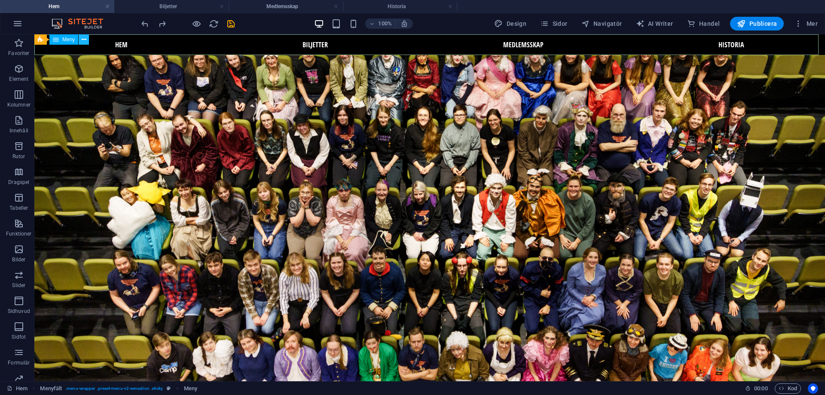
click at [84, 39] on icon at bounding box center [84, 39] width 5 height 9
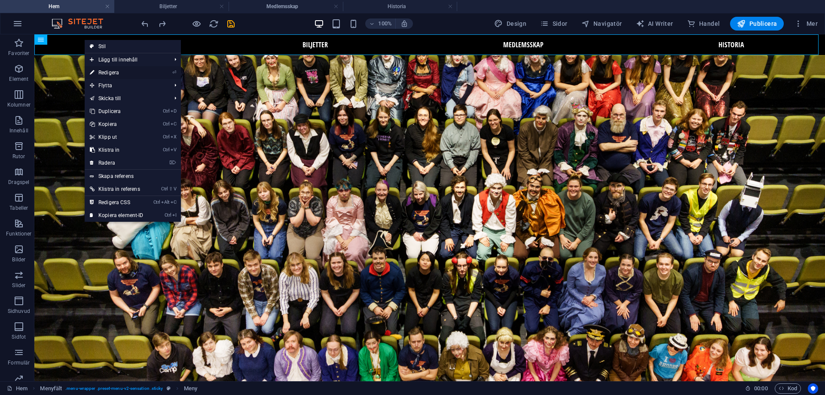
click at [106, 75] on link "⏎ Redigera" at bounding box center [117, 72] width 64 height 13
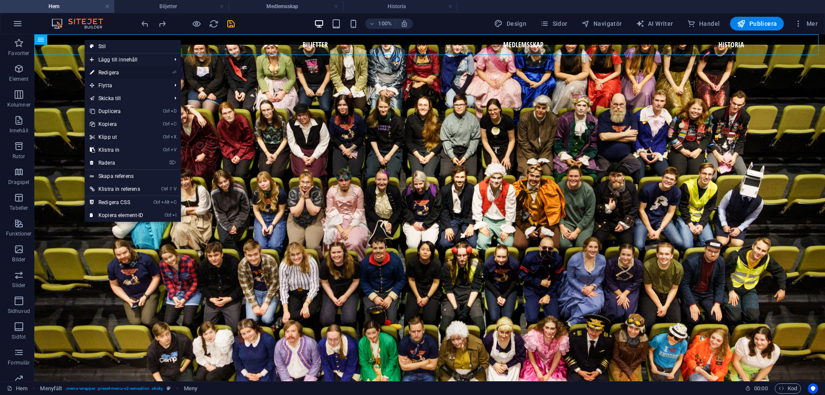
select select
select select "1"
select select
select select "2"
select select
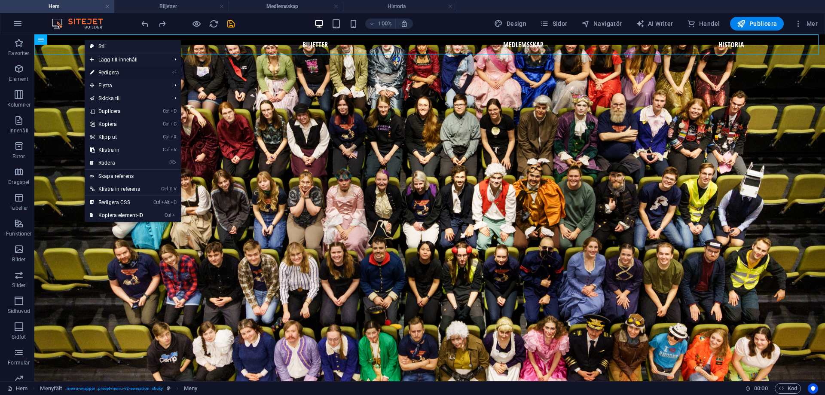
select select "3"
select select
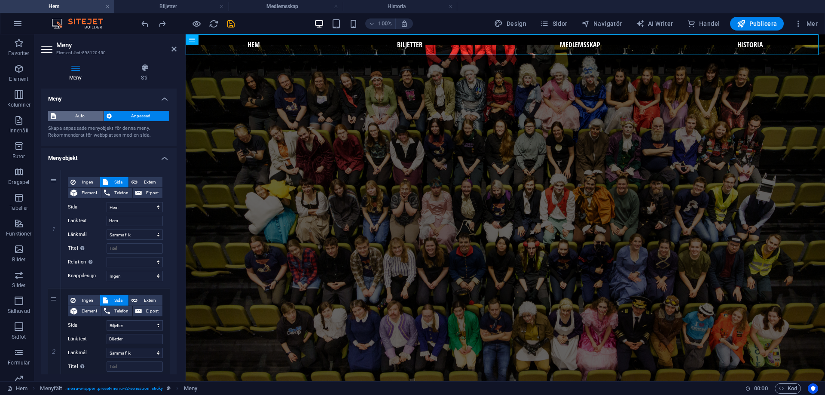
click at [83, 113] on span "Auto" at bounding box center [79, 116] width 43 height 10
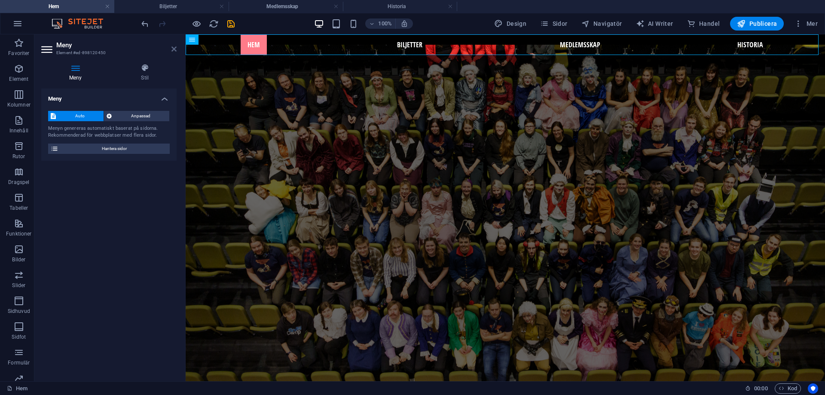
drag, startPoint x: 174, startPoint y: 48, endPoint x: 140, endPoint y: 14, distance: 48.3
click at [174, 48] on icon at bounding box center [173, 49] width 5 height 7
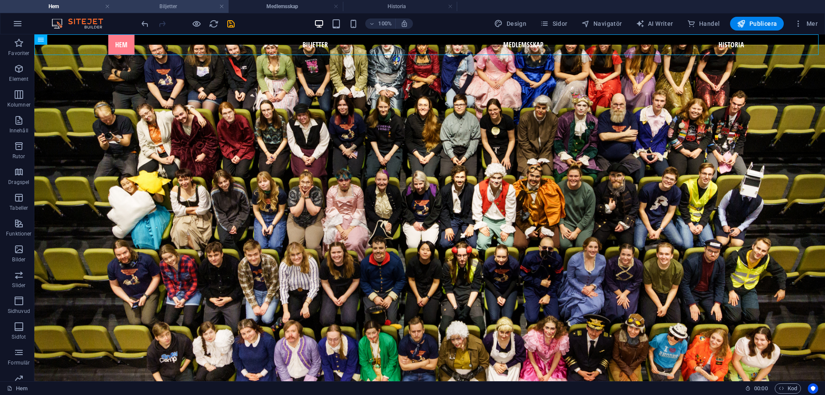
click at [185, 3] on h4 "Biljetter" at bounding box center [171, 6] width 114 height 9
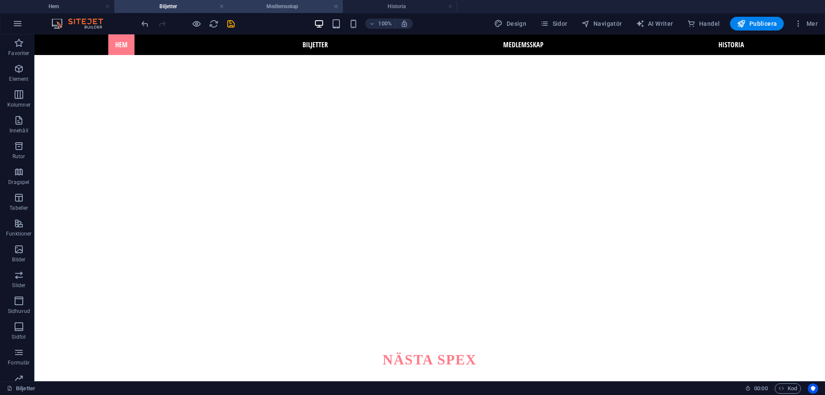
click at [280, 9] on h4 "Medlemsskap" at bounding box center [286, 6] width 114 height 9
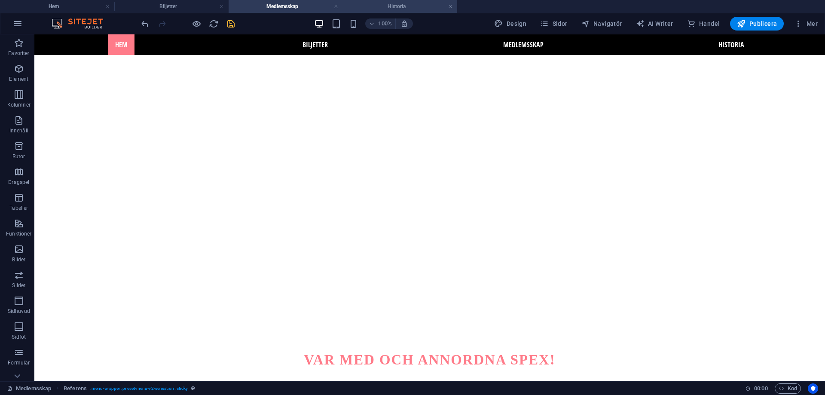
click at [388, 3] on h4 "Historia" at bounding box center [400, 6] width 114 height 9
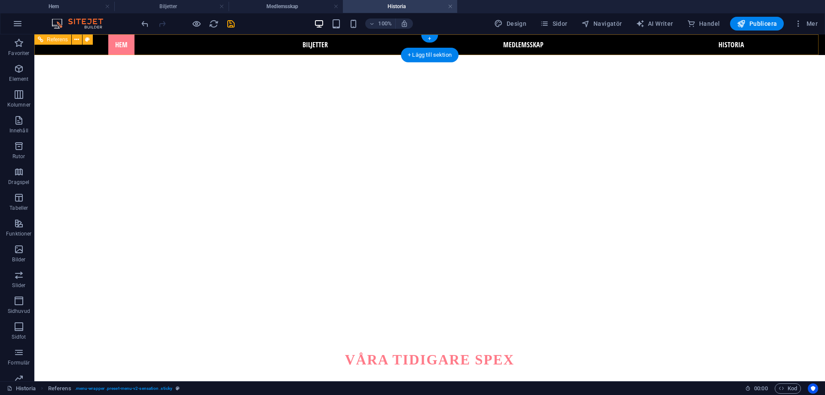
click at [302, 45] on nav "Hem Biljetter Medlemsskap Historia" at bounding box center [429, 44] width 791 height 21
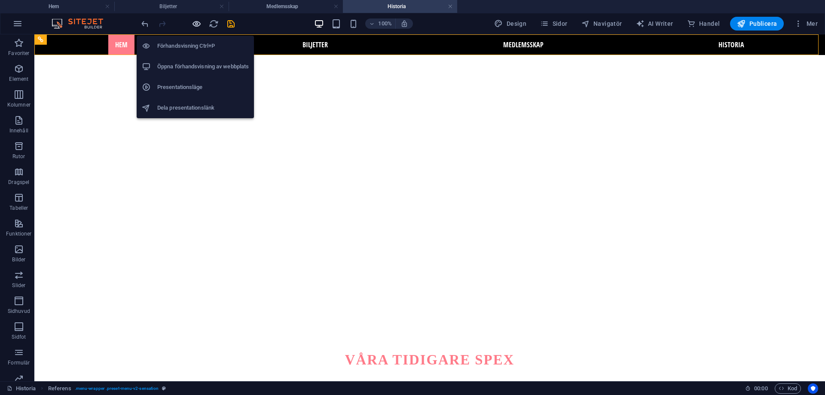
click at [198, 19] on icon "button" at bounding box center [197, 24] width 10 height 10
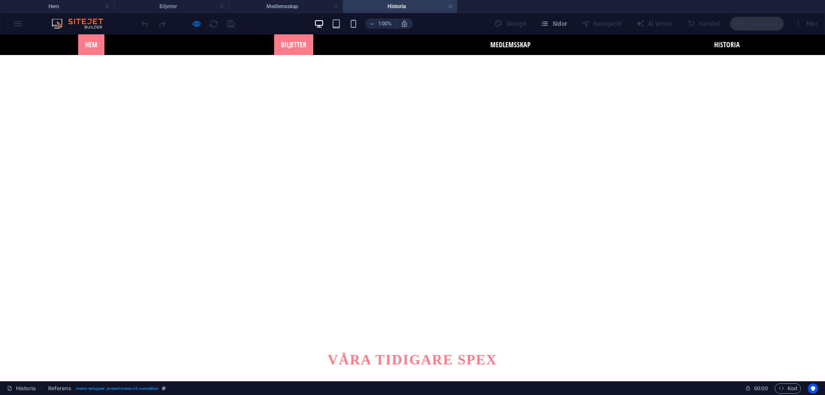
click at [284, 47] on link "Biljetter" at bounding box center [293, 44] width 39 height 21
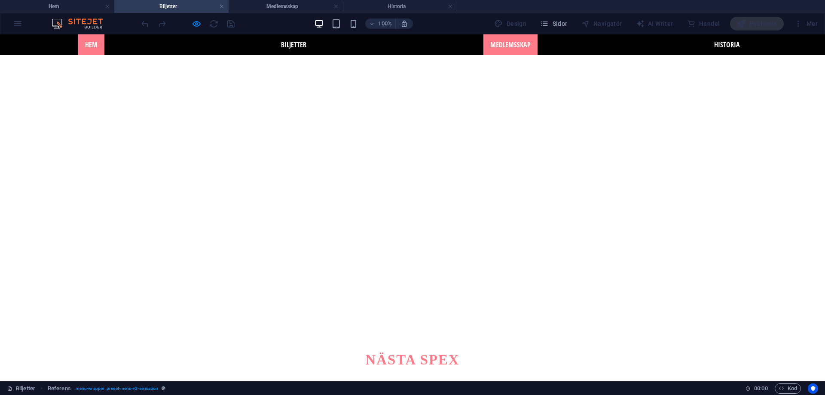
click at [517, 50] on link "Medlemsskap" at bounding box center [510, 44] width 54 height 21
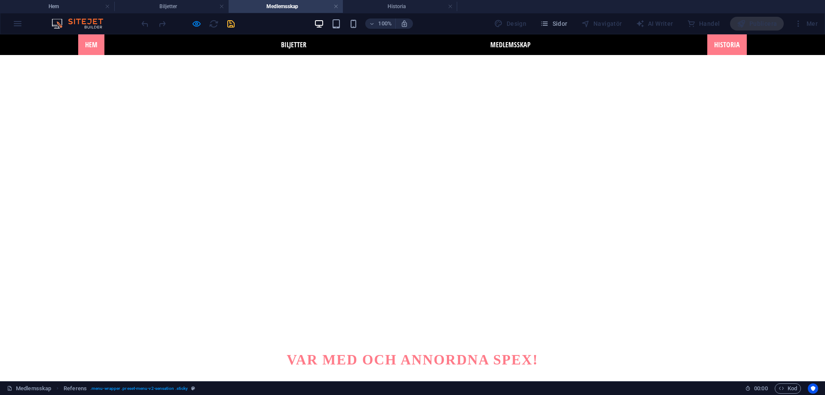
drag, startPoint x: 722, startPoint y: 43, endPoint x: 290, endPoint y: 58, distance: 432.5
click at [722, 43] on link "Historia" at bounding box center [727, 44] width 40 height 21
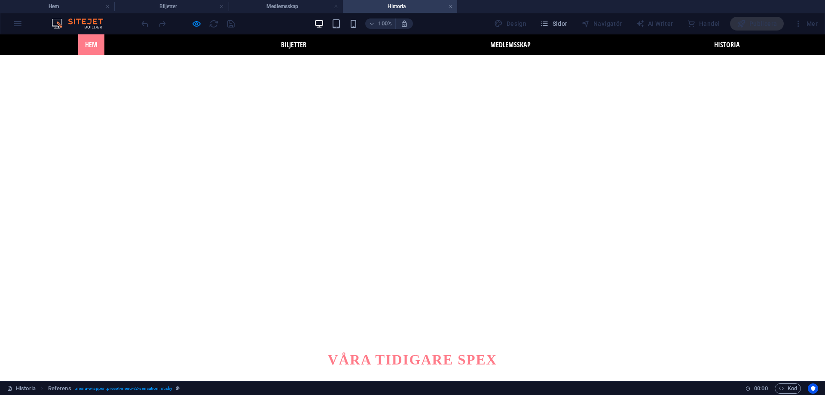
click at [91, 49] on link "Hem" at bounding box center [91, 44] width 26 height 21
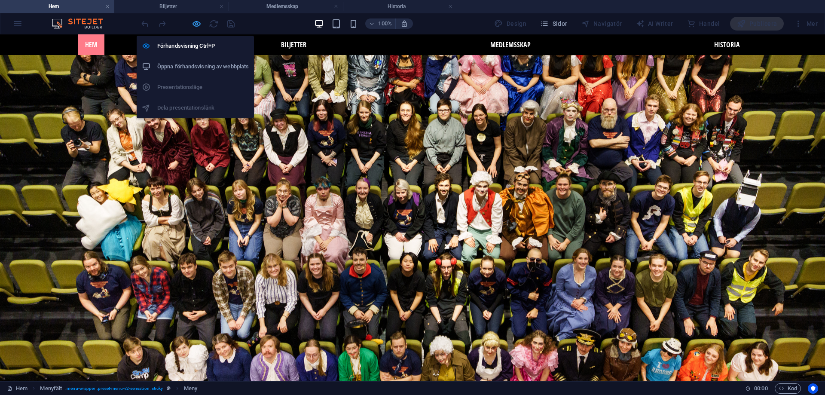
click at [197, 27] on icon "button" at bounding box center [197, 24] width 10 height 10
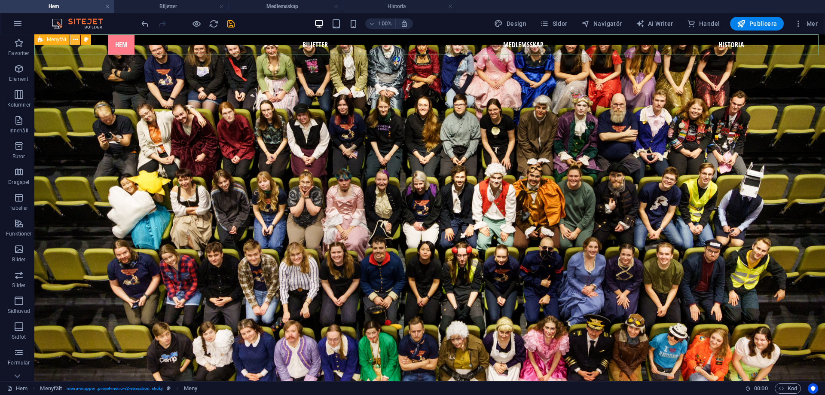
click at [71, 39] on button at bounding box center [75, 39] width 10 height 10
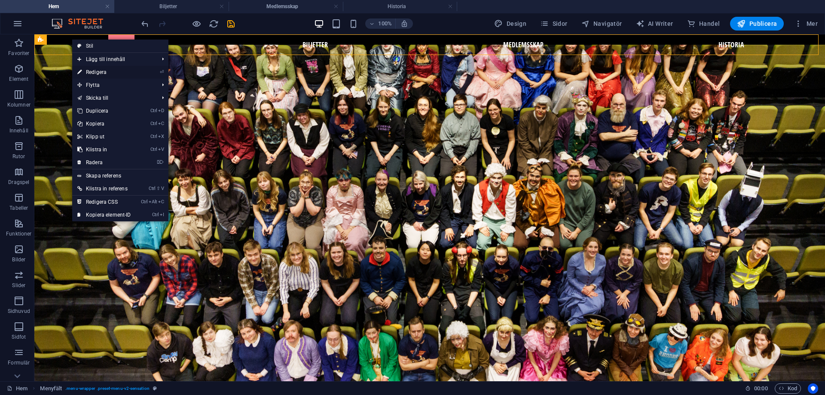
click at [91, 72] on link "⏎ Redigera" at bounding box center [104, 72] width 64 height 13
select select "header"
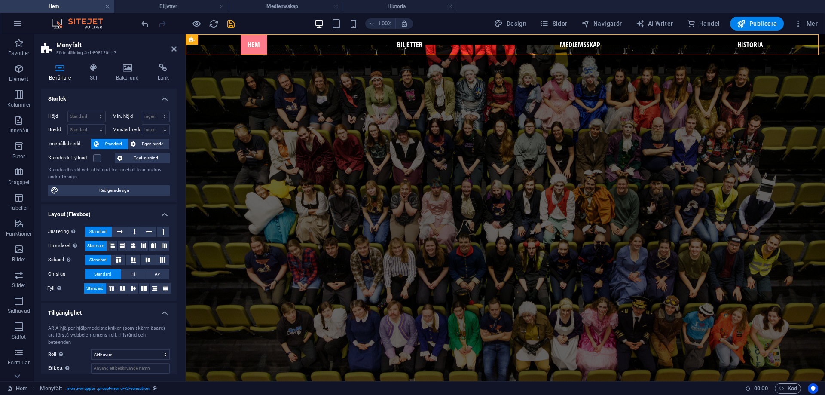
click at [177, 50] on aside "Menyfält Förinställning #ed-898120447 Behållare Stil Bakgrund Länk Storlek Höjd…" at bounding box center [109, 207] width 151 height 347
click at [175, 50] on icon at bounding box center [173, 49] width 5 height 7
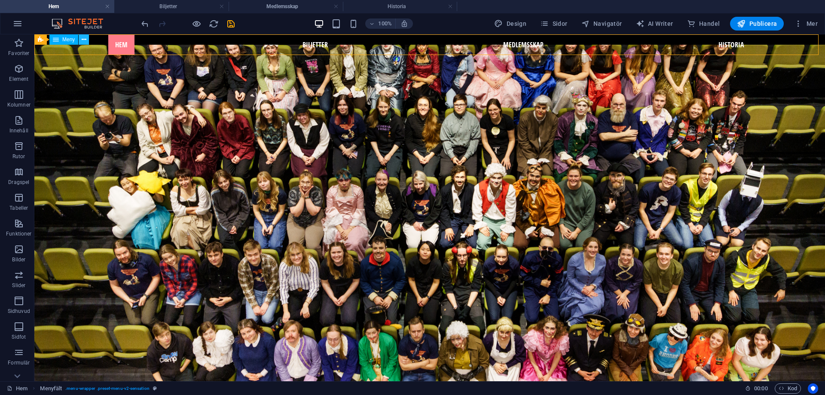
click at [82, 39] on icon at bounding box center [84, 39] width 5 height 9
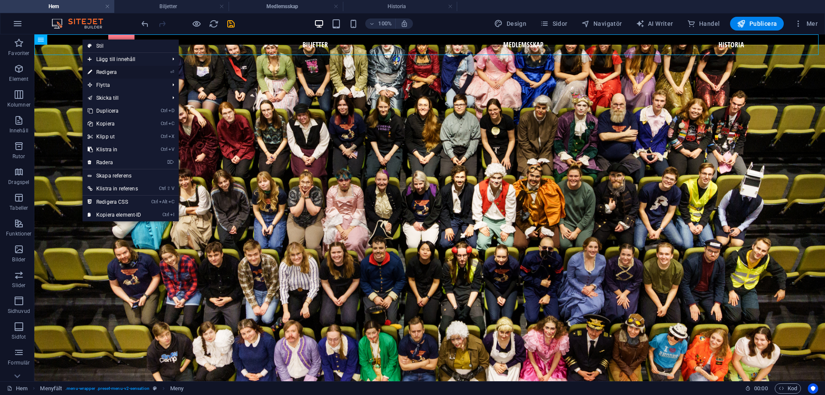
click at [110, 72] on link "⏎ Redigera" at bounding box center [114, 72] width 64 height 13
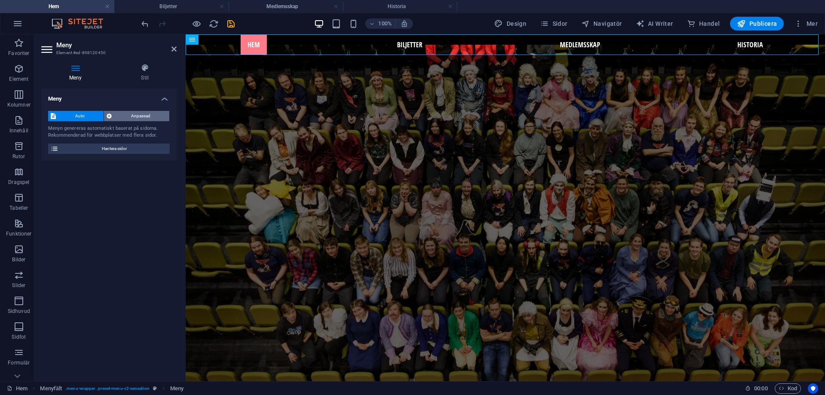
click at [130, 115] on span "Anpassad" at bounding box center [140, 116] width 52 height 10
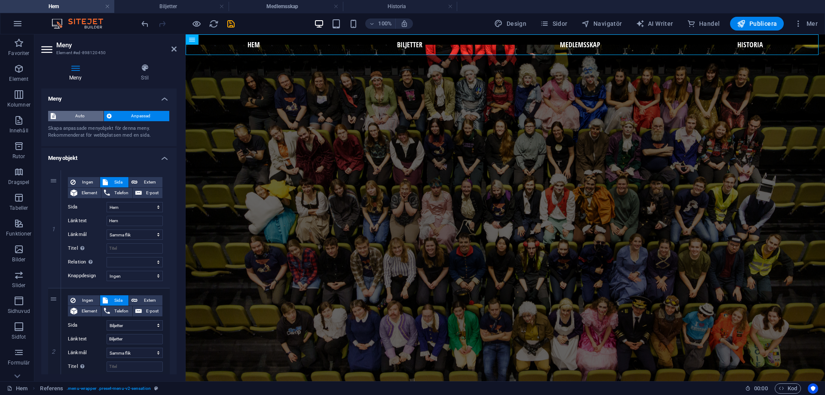
click at [86, 116] on span "Auto" at bounding box center [79, 116] width 43 height 10
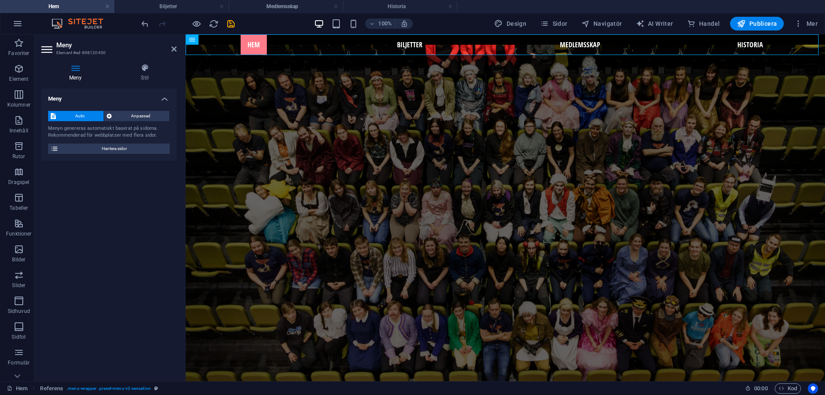
click at [131, 109] on div "Auto Anpassad Menyn genereras automatiskt baserat på sidorna. Rekommenderad för…" at bounding box center [108, 132] width 135 height 57
click at [135, 114] on span "Anpassad" at bounding box center [140, 116] width 52 height 10
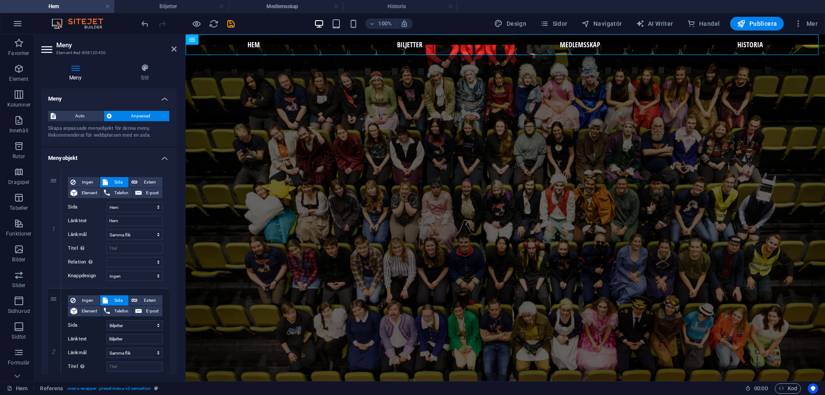
click at [170, 52] on header "Meny Element #ed-898120450" at bounding box center [108, 45] width 135 height 22
click at [173, 50] on icon at bounding box center [173, 49] width 5 height 7
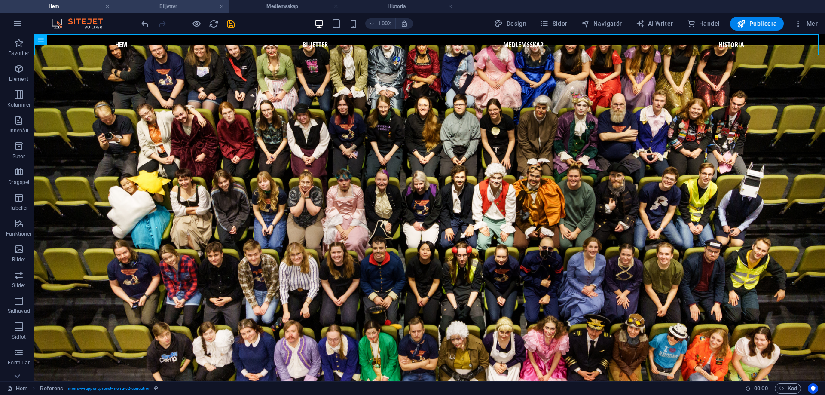
click at [160, 7] on h4 "Biljetter" at bounding box center [171, 6] width 114 height 9
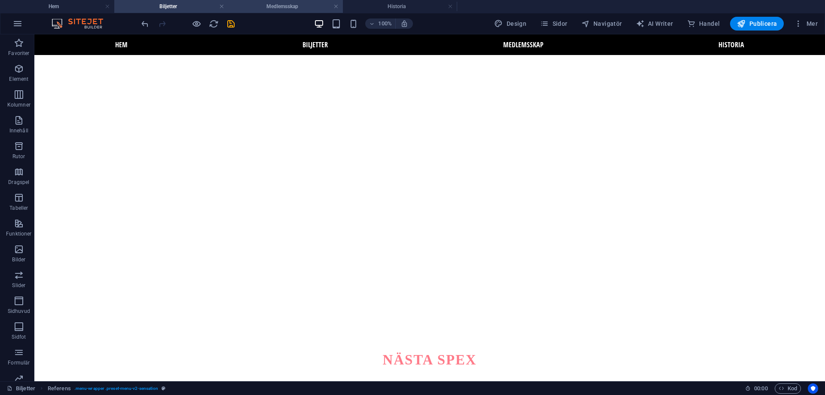
click at [284, 6] on h4 "Medlemsskap" at bounding box center [286, 6] width 114 height 9
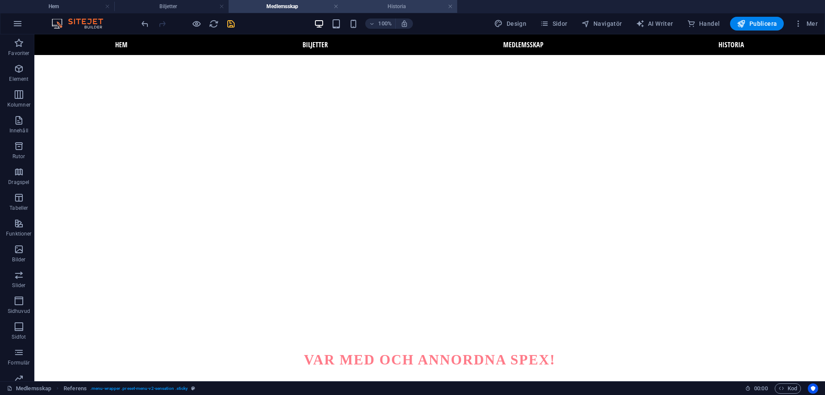
click at [405, 9] on h4 "Historia" at bounding box center [400, 6] width 114 height 9
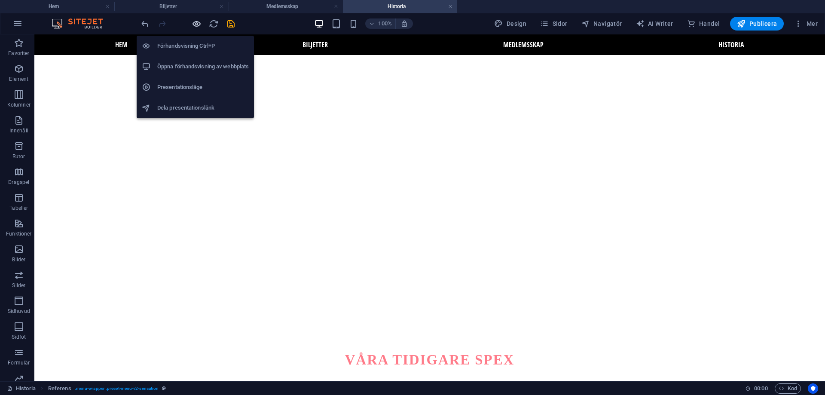
click at [194, 24] on icon "button" at bounding box center [197, 24] width 10 height 10
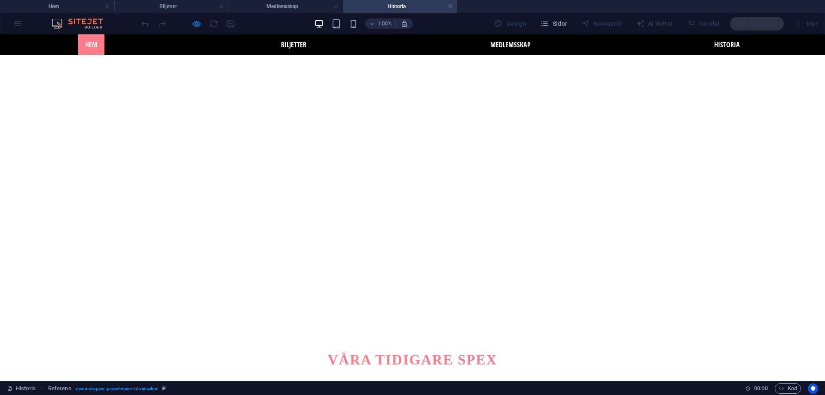
click at [96, 40] on link "Hem" at bounding box center [91, 44] width 26 height 21
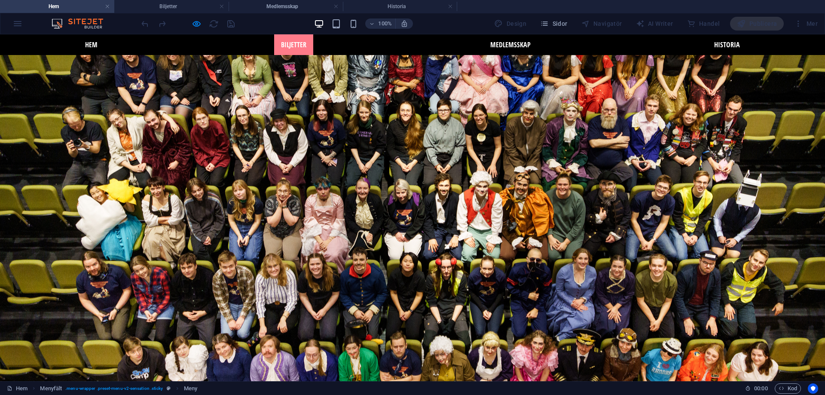
click at [299, 40] on link "Biljetter" at bounding box center [293, 44] width 39 height 21
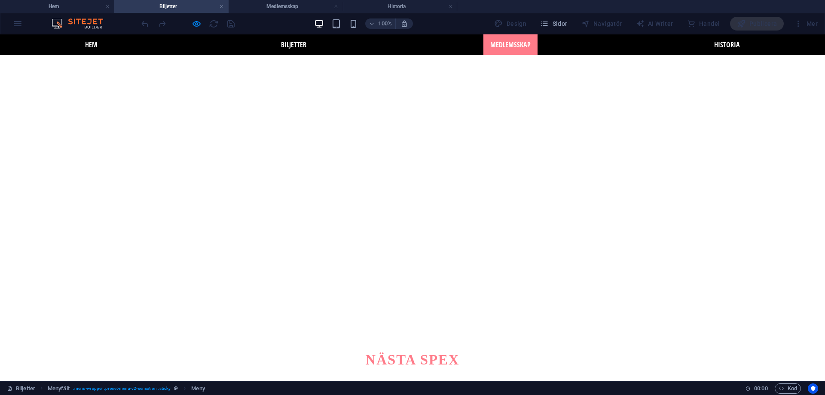
click at [498, 49] on link "Medlemsskap" at bounding box center [510, 44] width 54 height 21
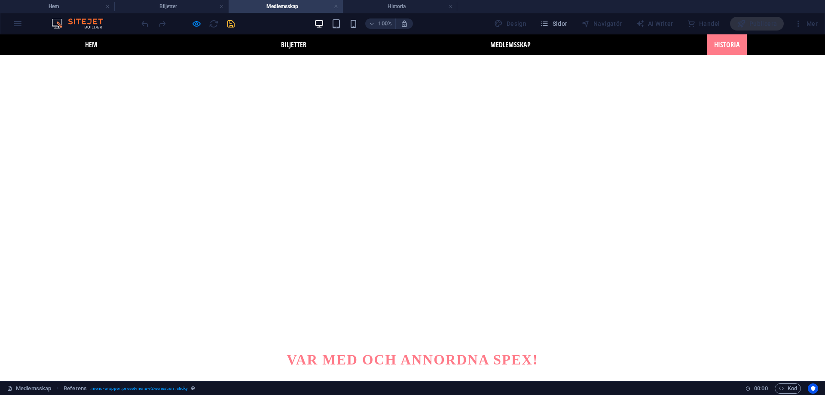
click at [728, 50] on link "Historia" at bounding box center [727, 44] width 40 height 21
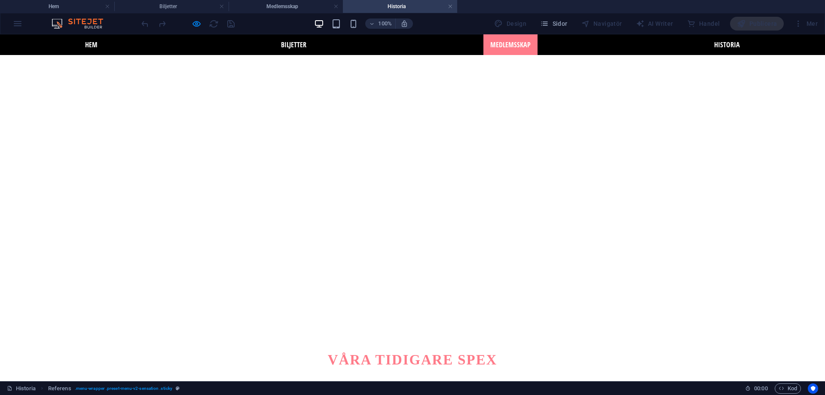
click at [502, 54] on link "Medlemsskap" at bounding box center [510, 44] width 54 height 21
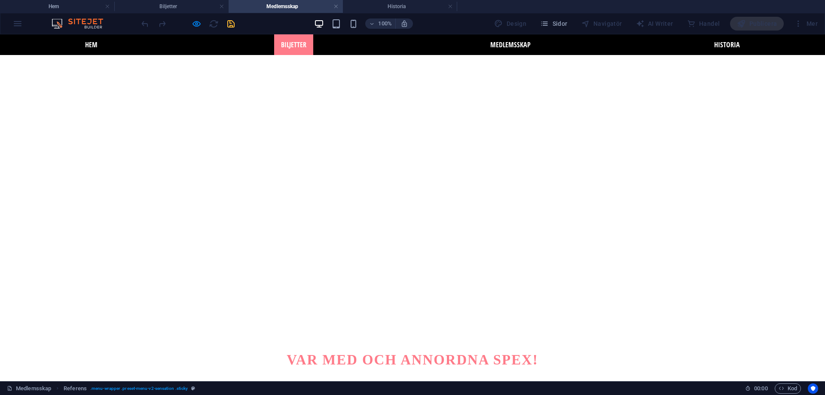
drag, startPoint x: 289, startPoint y: 47, endPoint x: 185, endPoint y: 45, distance: 104.4
click at [289, 47] on link "Biljetter" at bounding box center [293, 44] width 39 height 21
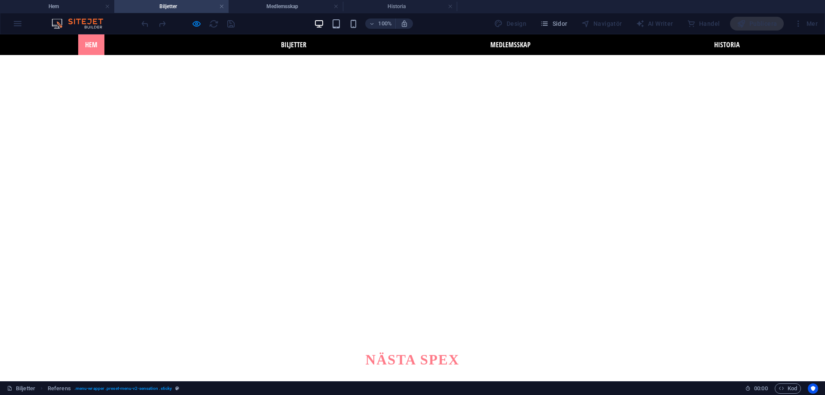
click at [100, 43] on link "Hem" at bounding box center [91, 44] width 26 height 21
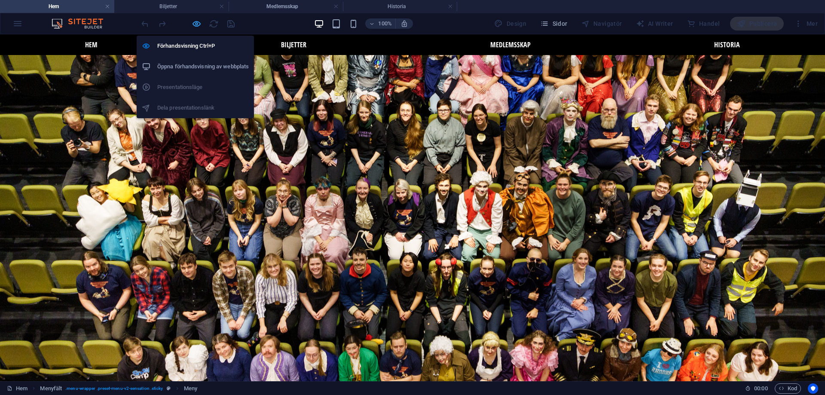
click at [197, 24] on icon "button" at bounding box center [197, 24] width 10 height 10
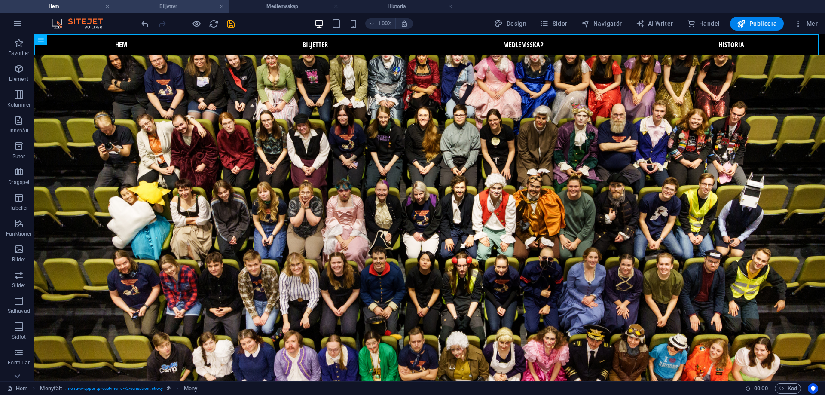
click at [192, 5] on h4 "Biljetter" at bounding box center [171, 6] width 114 height 9
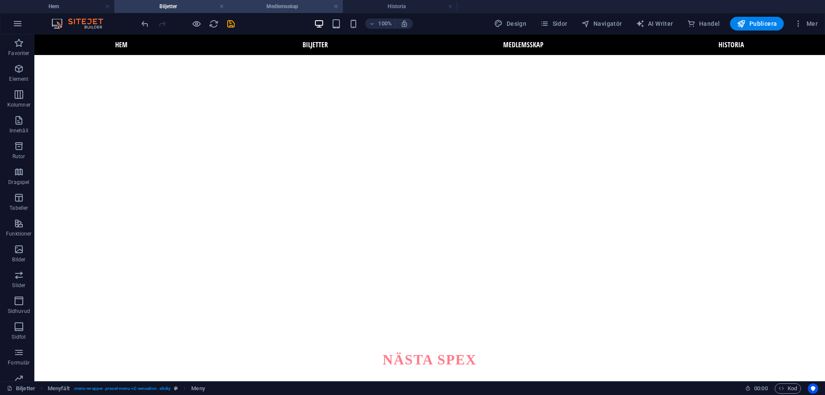
click at [296, 6] on h4 "Medlemsskap" at bounding box center [286, 6] width 114 height 9
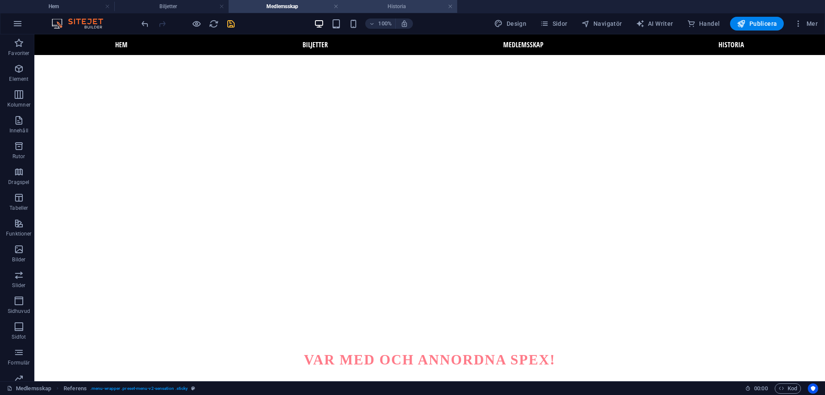
click at [391, 4] on h4 "Historia" at bounding box center [400, 6] width 114 height 9
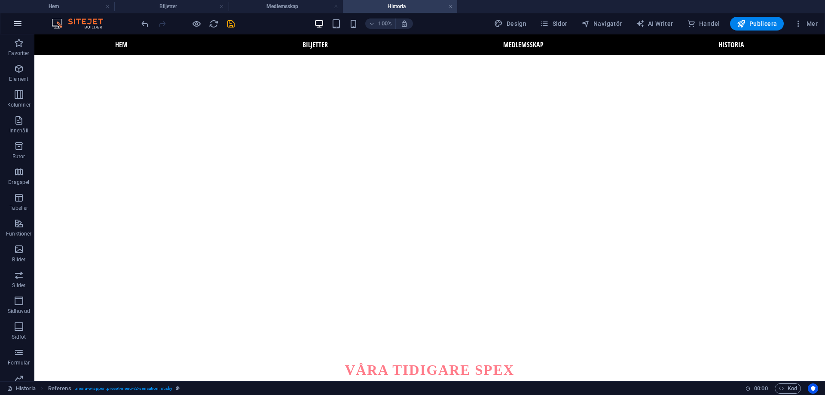
click at [26, 21] on button "button" at bounding box center [17, 23] width 21 height 21
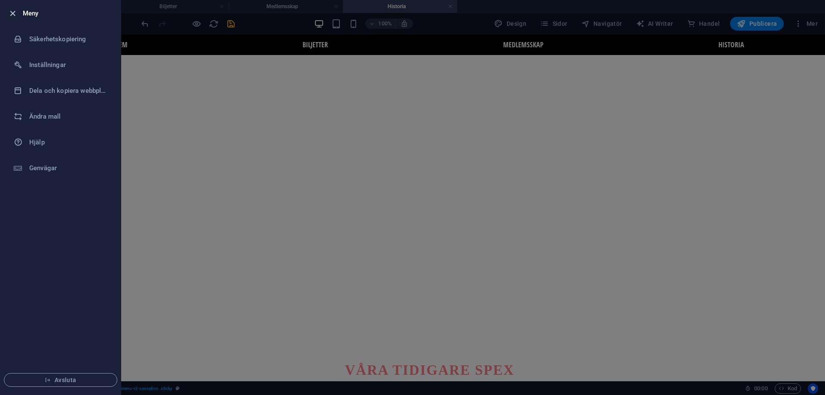
click at [15, 14] on icon "button" at bounding box center [13, 14] width 10 height 10
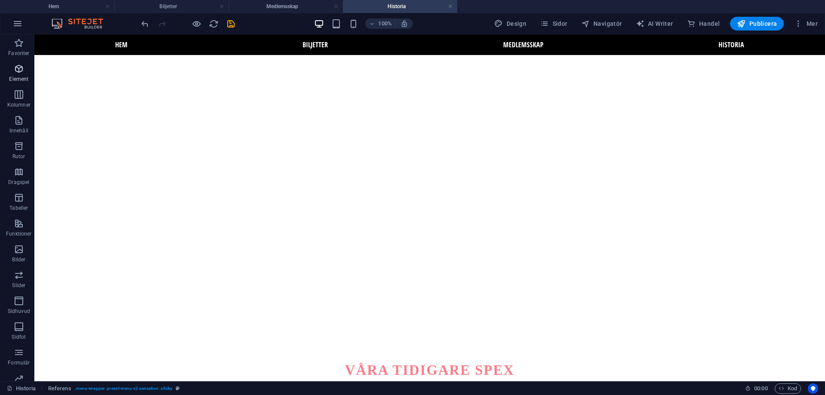
click at [18, 77] on p "Element" at bounding box center [18, 79] width 19 height 7
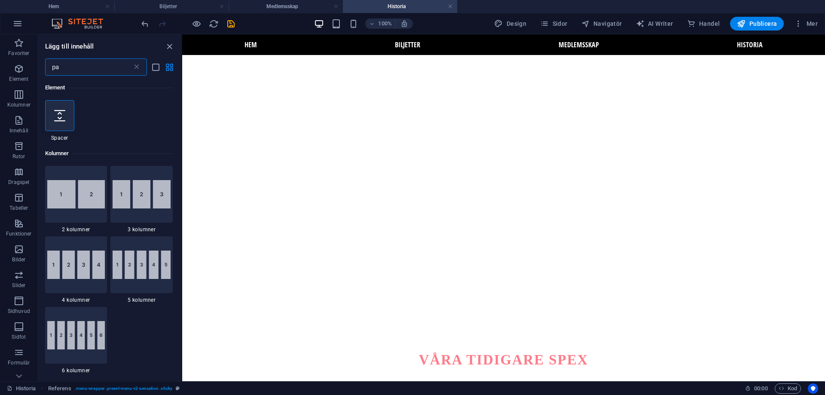
type input "p"
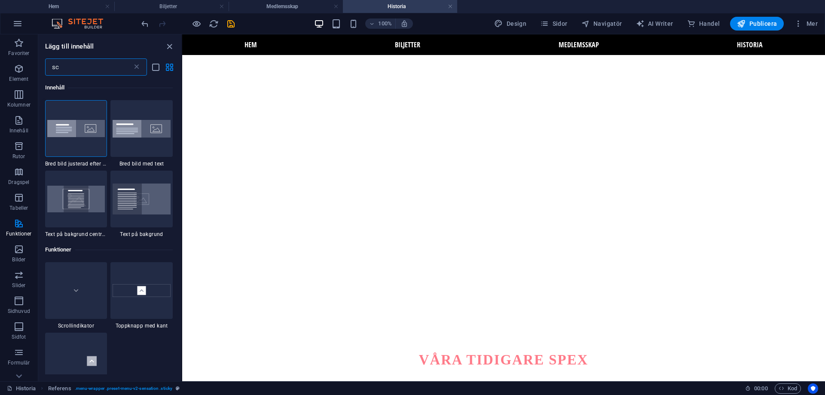
type input "s"
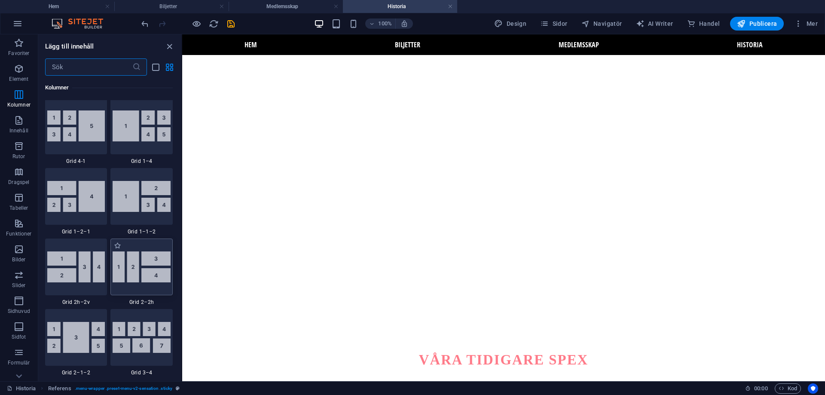
scroll to position [1418, 0]
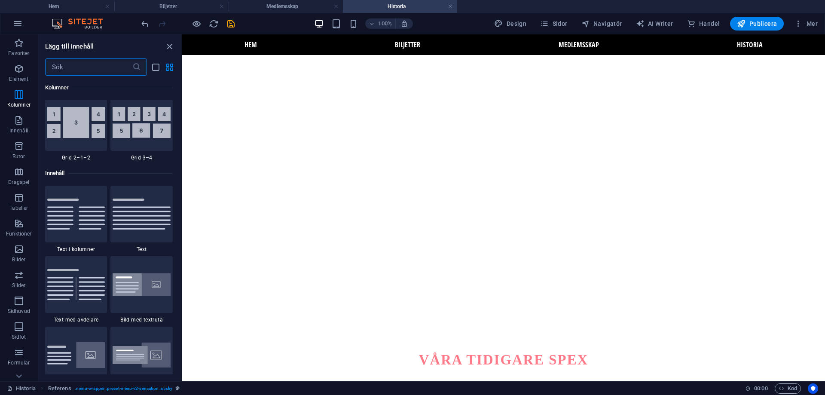
drag, startPoint x: 234, startPoint y: 20, endPoint x: 239, endPoint y: 22, distance: 6.2
click at [234, 20] on icon "save" at bounding box center [231, 24] width 10 height 10
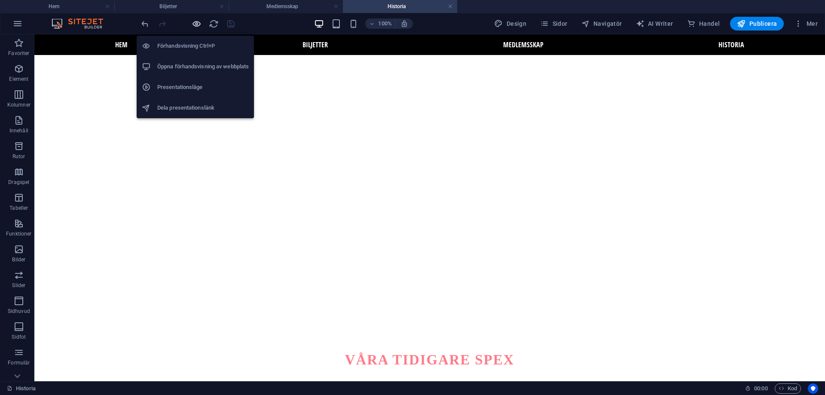
drag, startPoint x: 198, startPoint y: 18, endPoint x: 166, endPoint y: 6, distance: 34.4
click at [198, 19] on icon "button" at bounding box center [197, 24] width 10 height 10
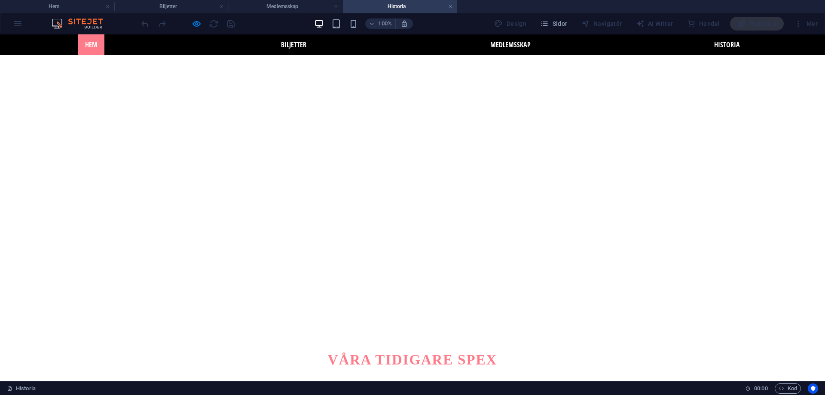
click at [87, 39] on link "Hem" at bounding box center [91, 44] width 26 height 21
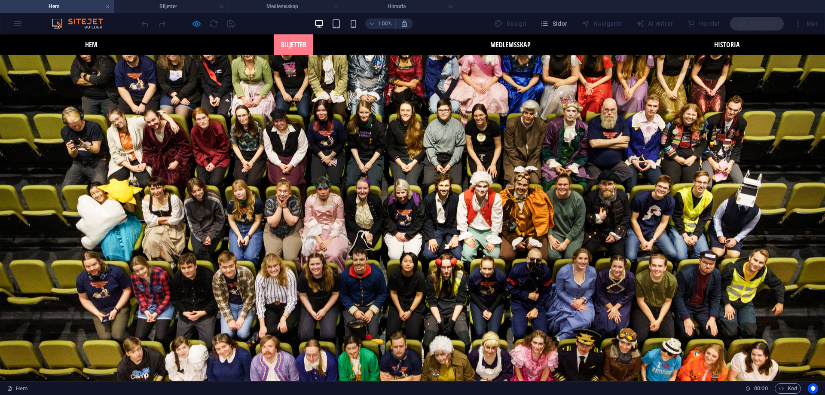
click at [305, 45] on link "Biljetter" at bounding box center [293, 44] width 39 height 21
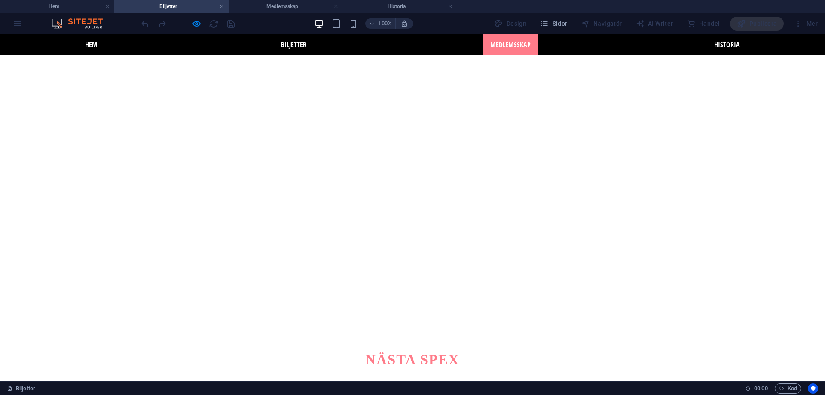
click at [521, 46] on link "Medlemsskap" at bounding box center [510, 44] width 54 height 21
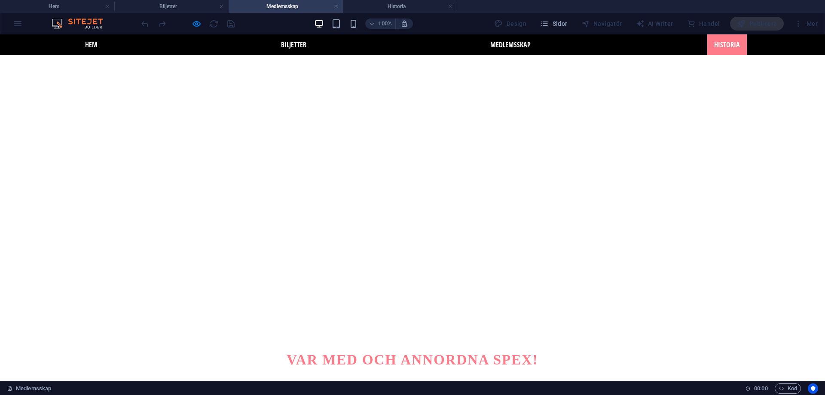
click at [730, 46] on link "Historia" at bounding box center [727, 44] width 40 height 21
